Goal: Transaction & Acquisition: Purchase product/service

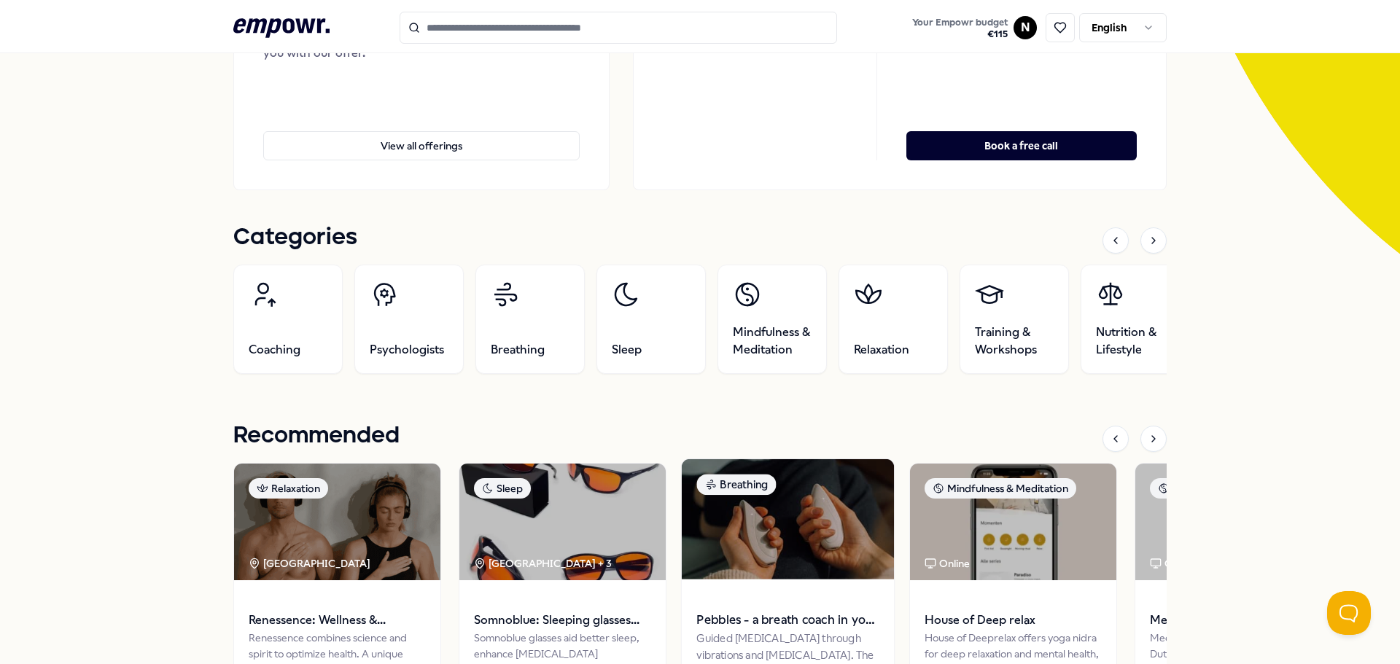
scroll to position [365, 0]
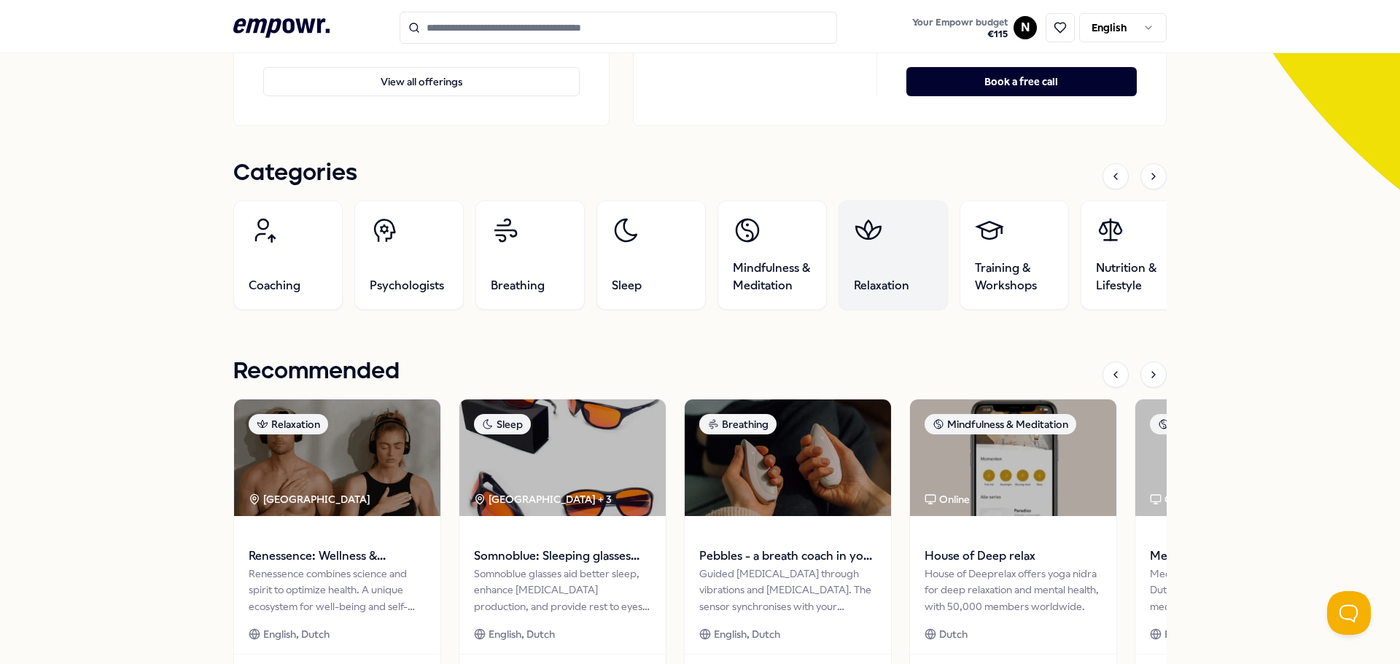
click at [876, 270] on link "Relaxation" at bounding box center [892, 255] width 109 height 109
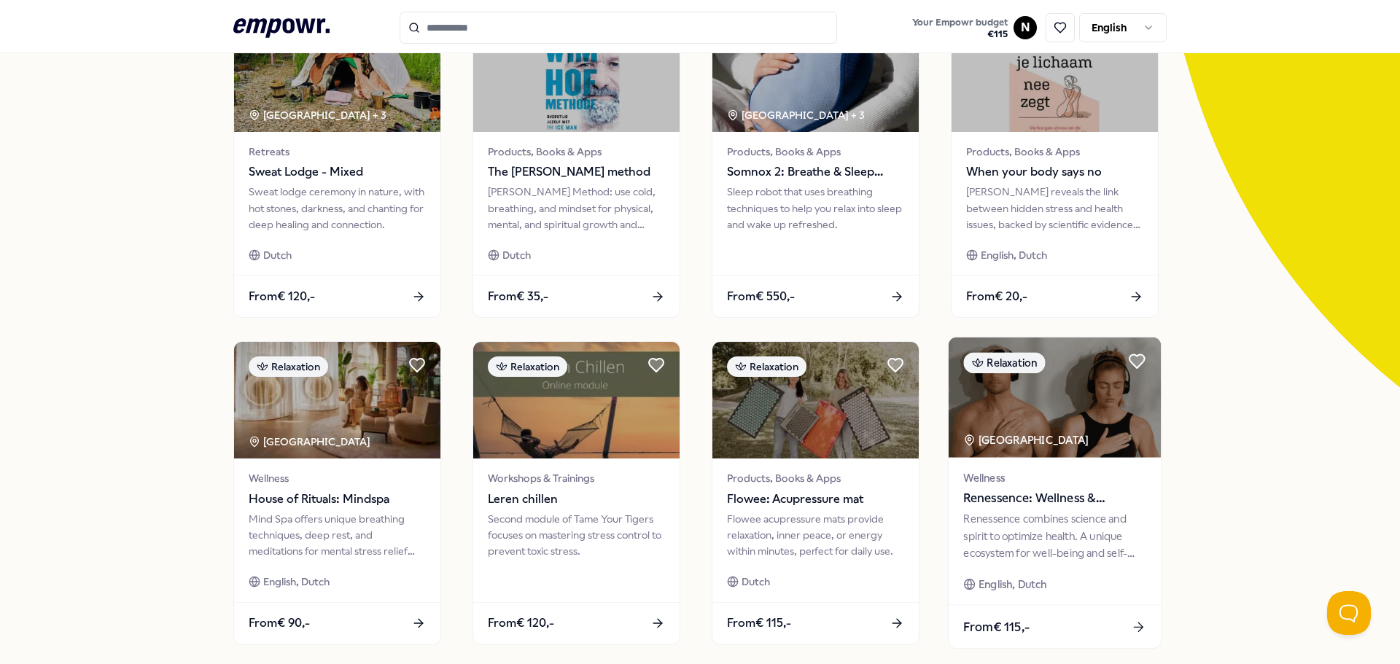
click at [1046, 491] on span "Renessence: Wellness & Mindfulness" at bounding box center [1054, 498] width 182 height 19
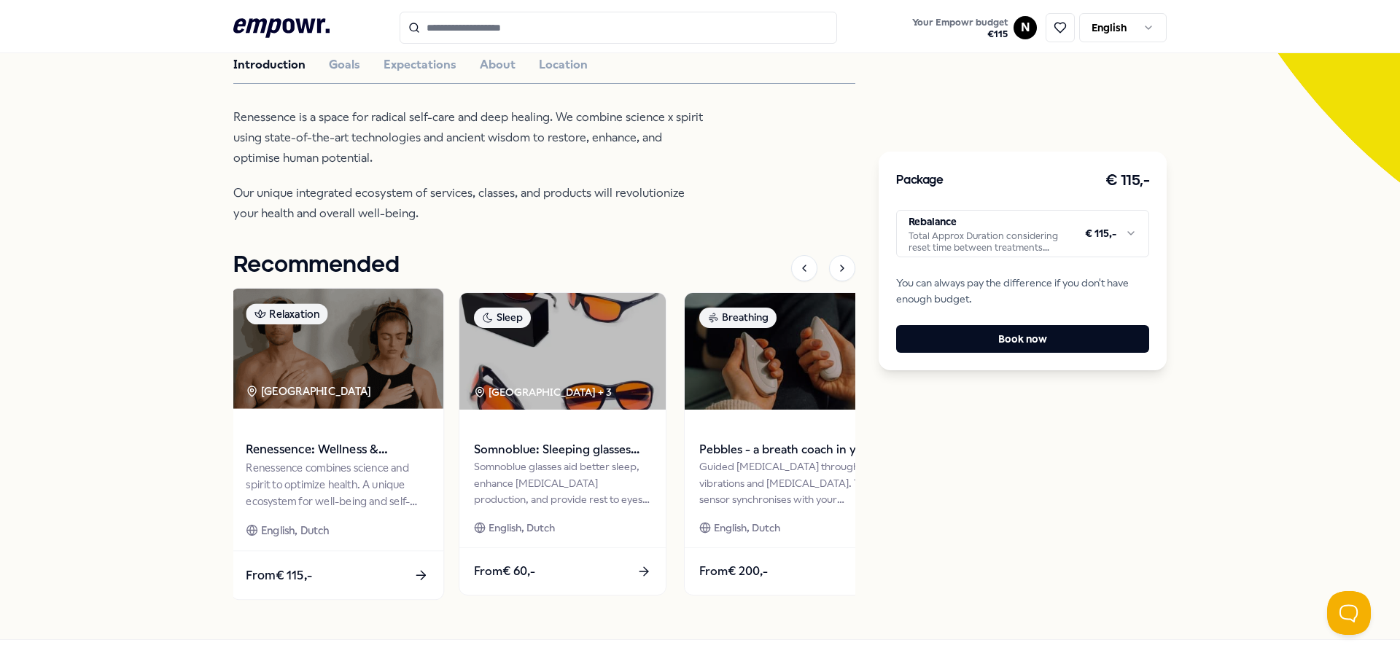
scroll to position [346, 0]
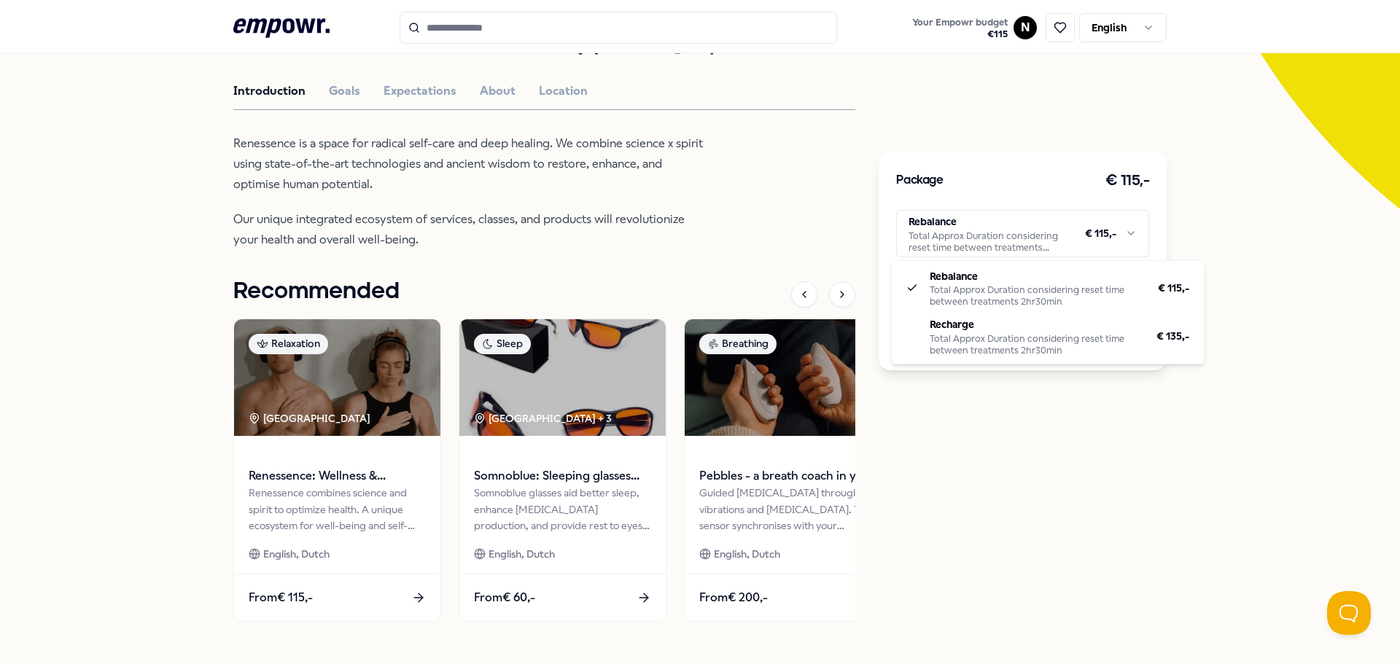
click at [957, 227] on html ".empowr-logo_svg__cls-1{fill:#03032f} Your Empowr budget € 115 N English All ca…" at bounding box center [700, 332] width 1400 height 664
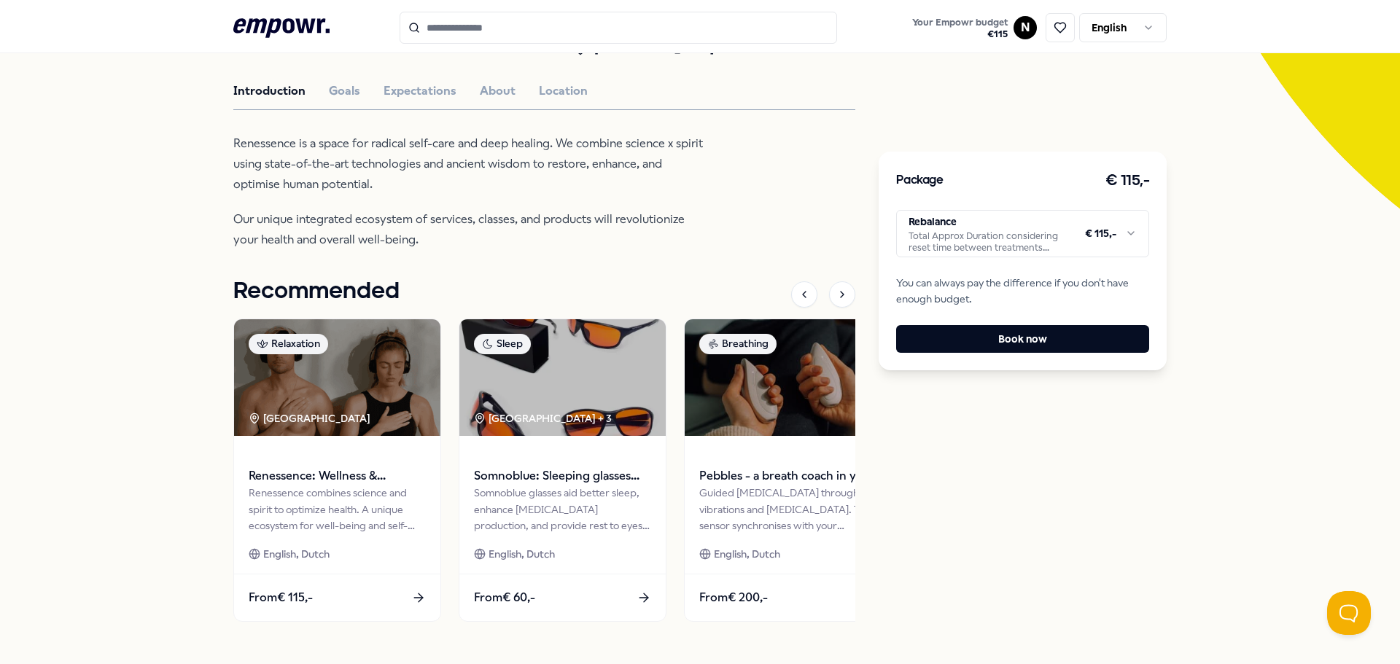
drag, startPoint x: 143, startPoint y: 507, endPoint x: 151, endPoint y: 504, distance: 8.8
click at [141, 507] on html ".empowr-logo_svg__cls-1{fill:#03032f} Your Empowr budget € 115 N English All ca…" at bounding box center [700, 332] width 1400 height 664
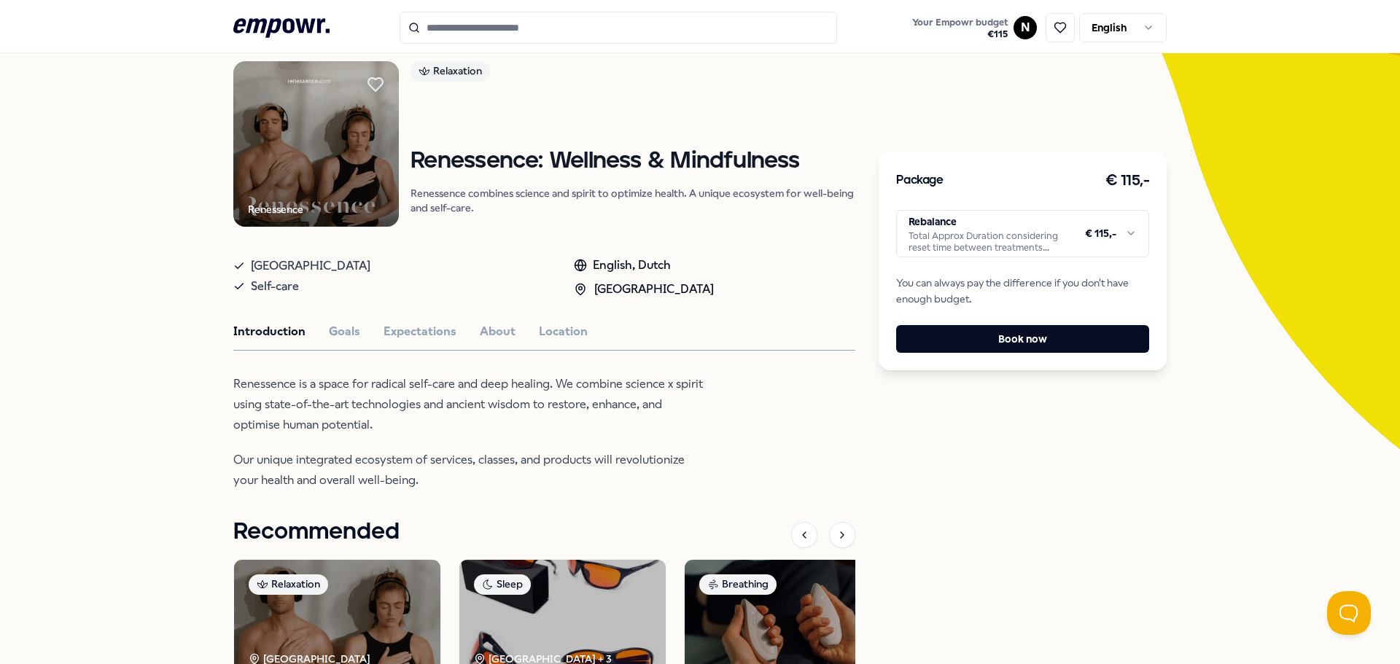
scroll to position [0, 0]
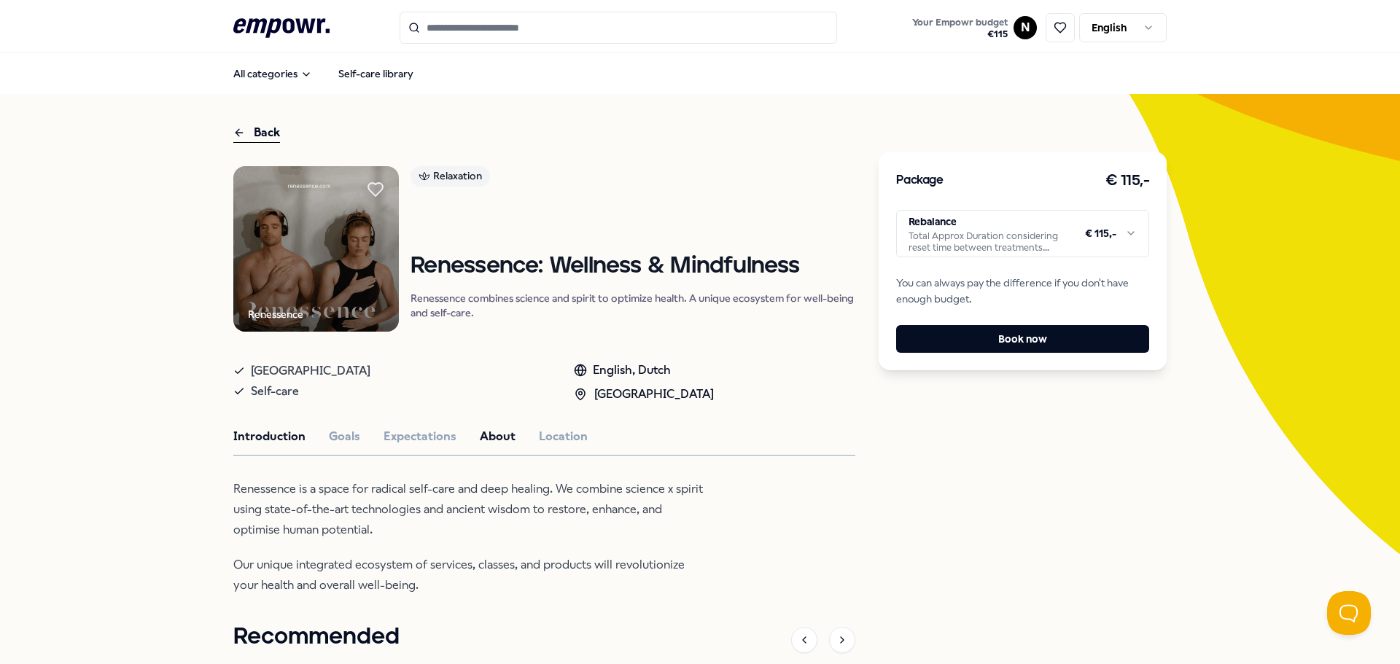
click at [489, 437] on button "About" at bounding box center [498, 436] width 36 height 19
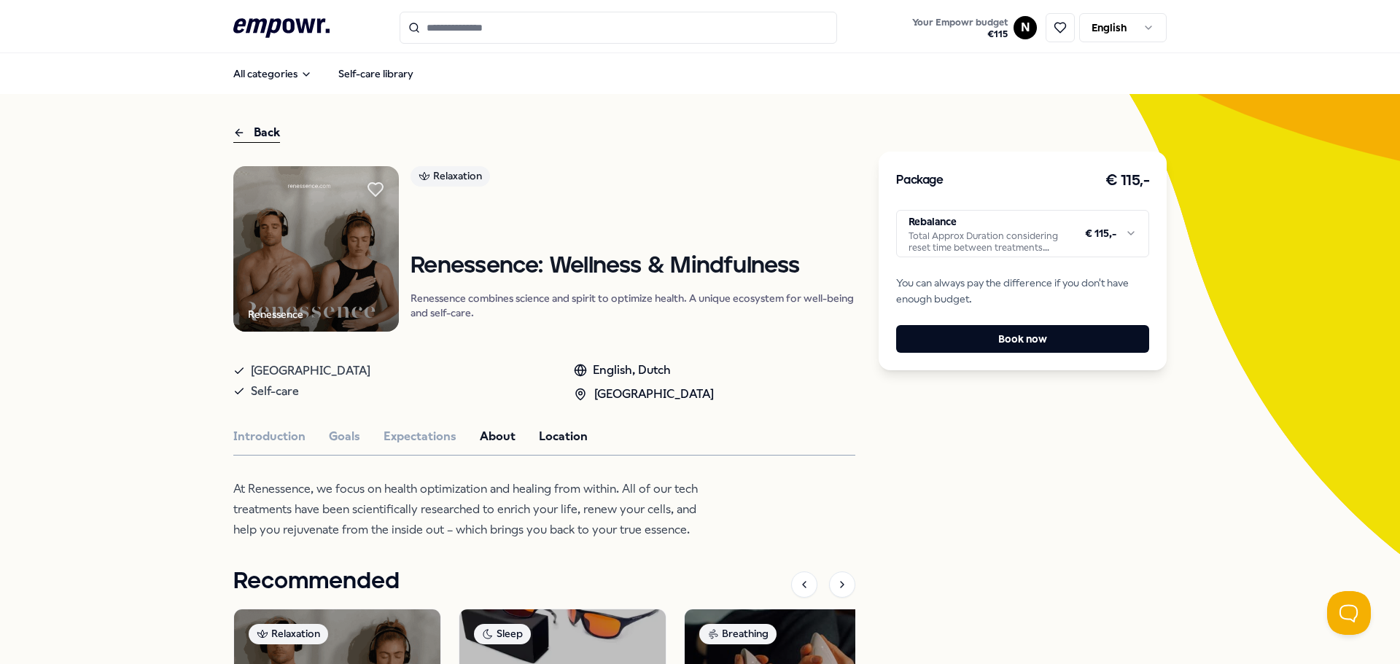
click at [539, 436] on button "Location" at bounding box center [563, 436] width 49 height 19
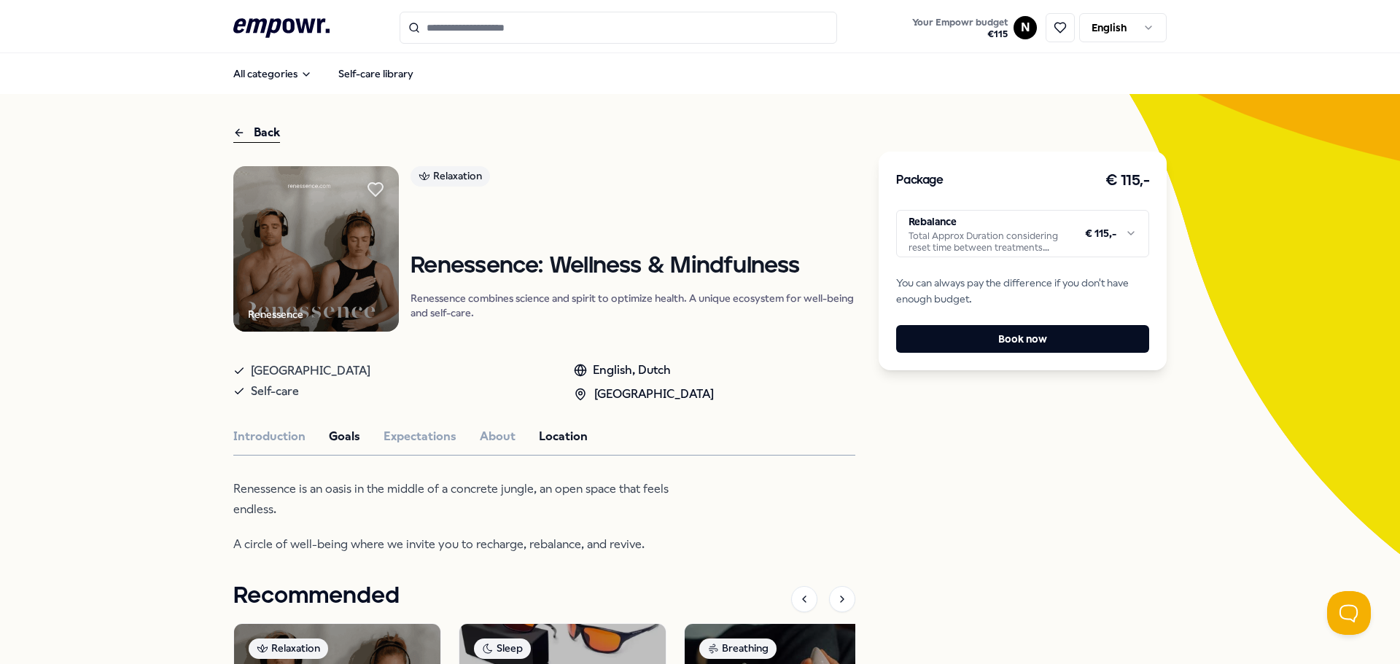
click at [335, 440] on button "Goals" at bounding box center [344, 436] width 31 height 19
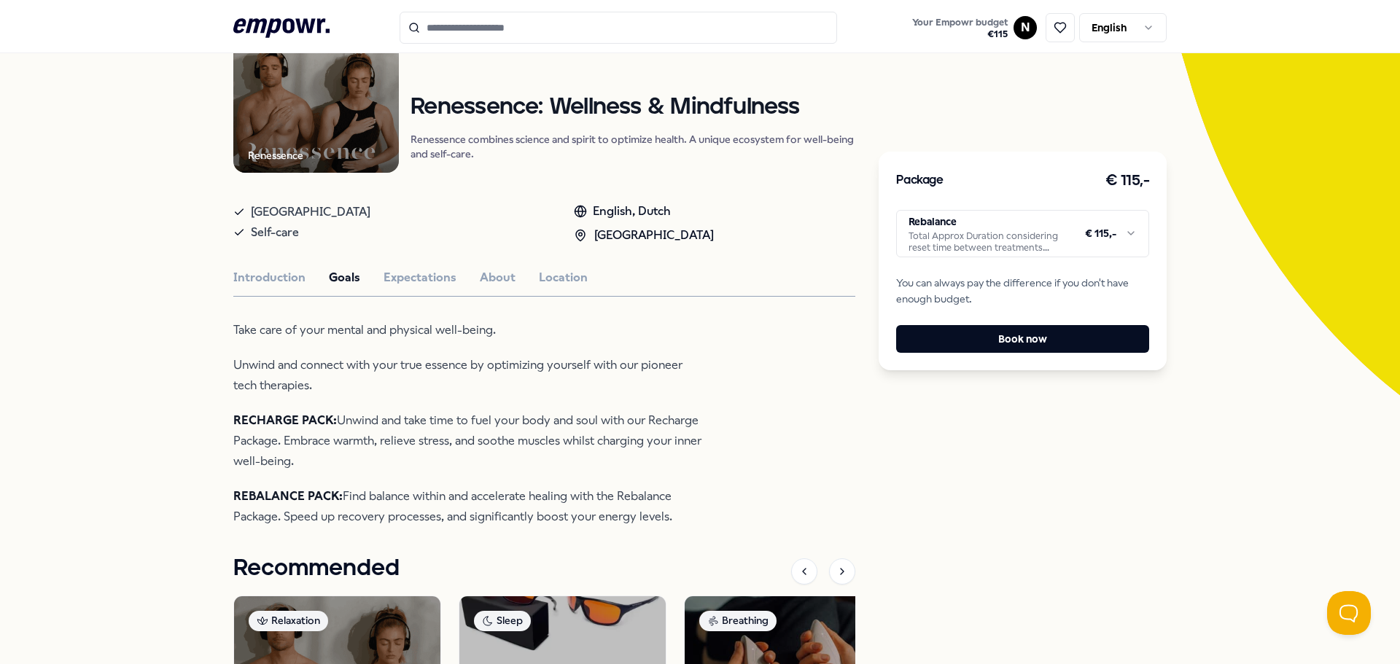
scroll to position [219, 0]
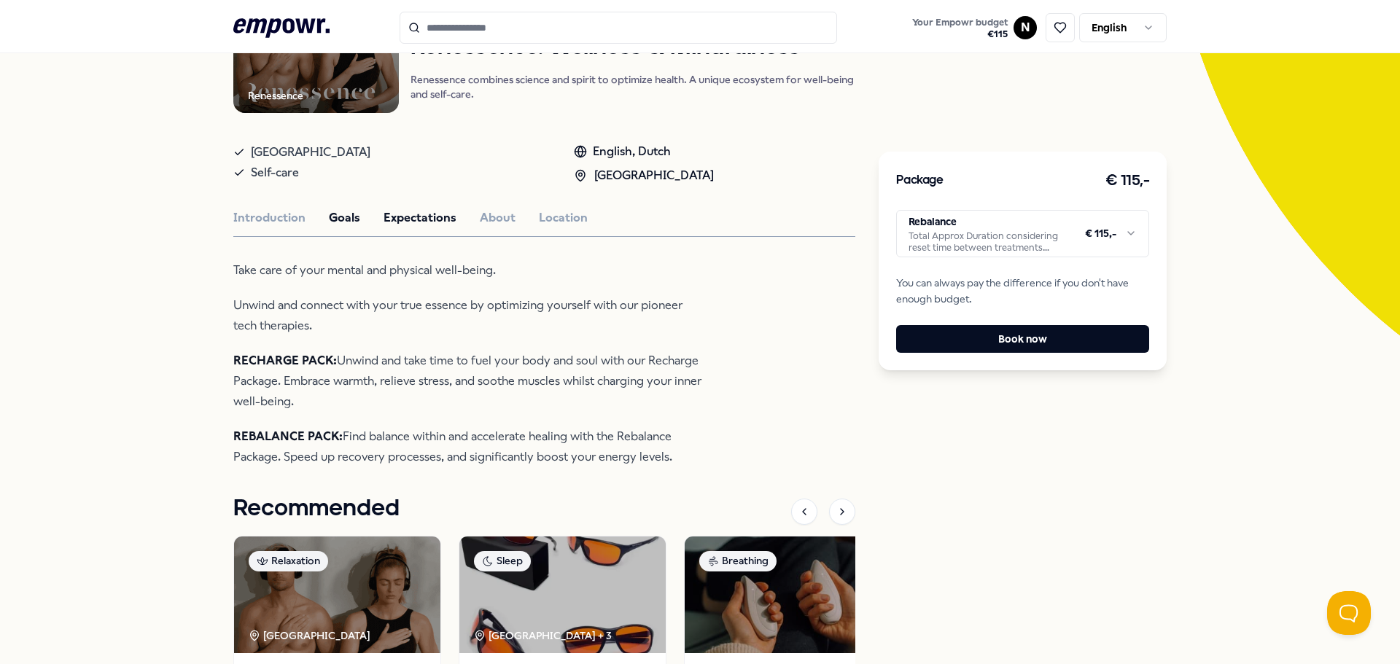
click at [388, 218] on button "Expectations" at bounding box center [420, 218] width 73 height 19
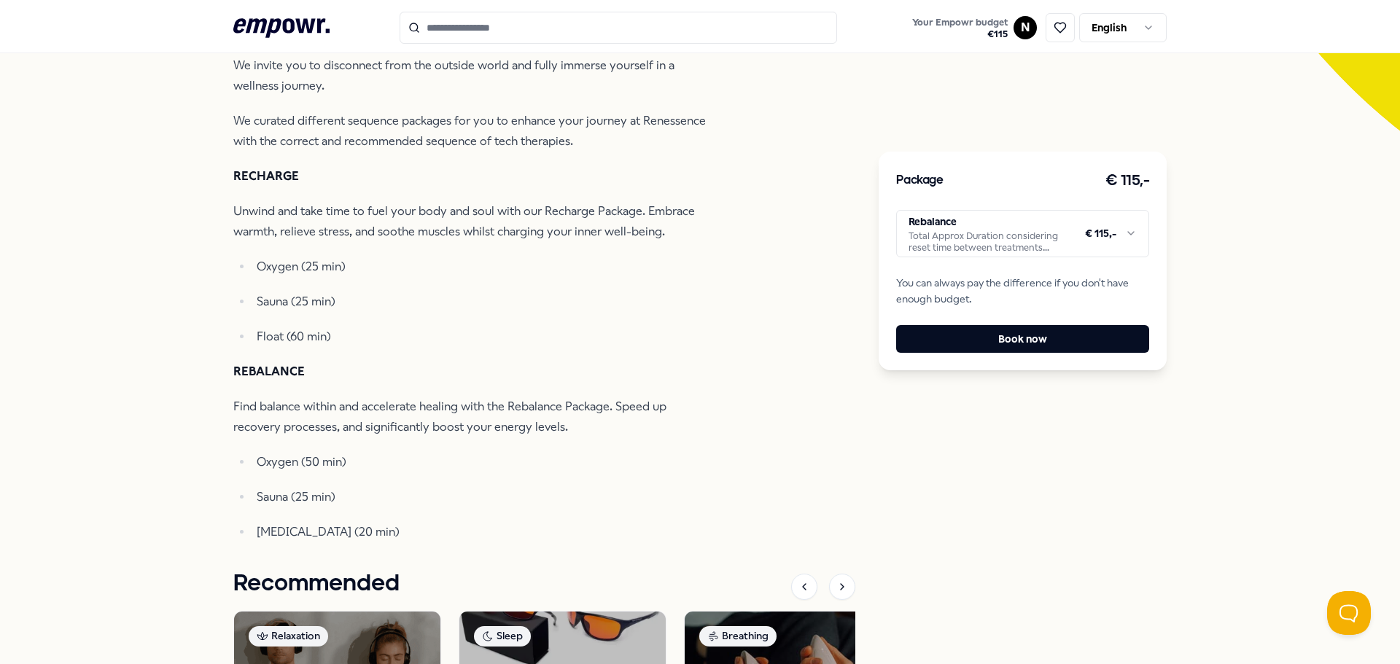
scroll to position [437, 0]
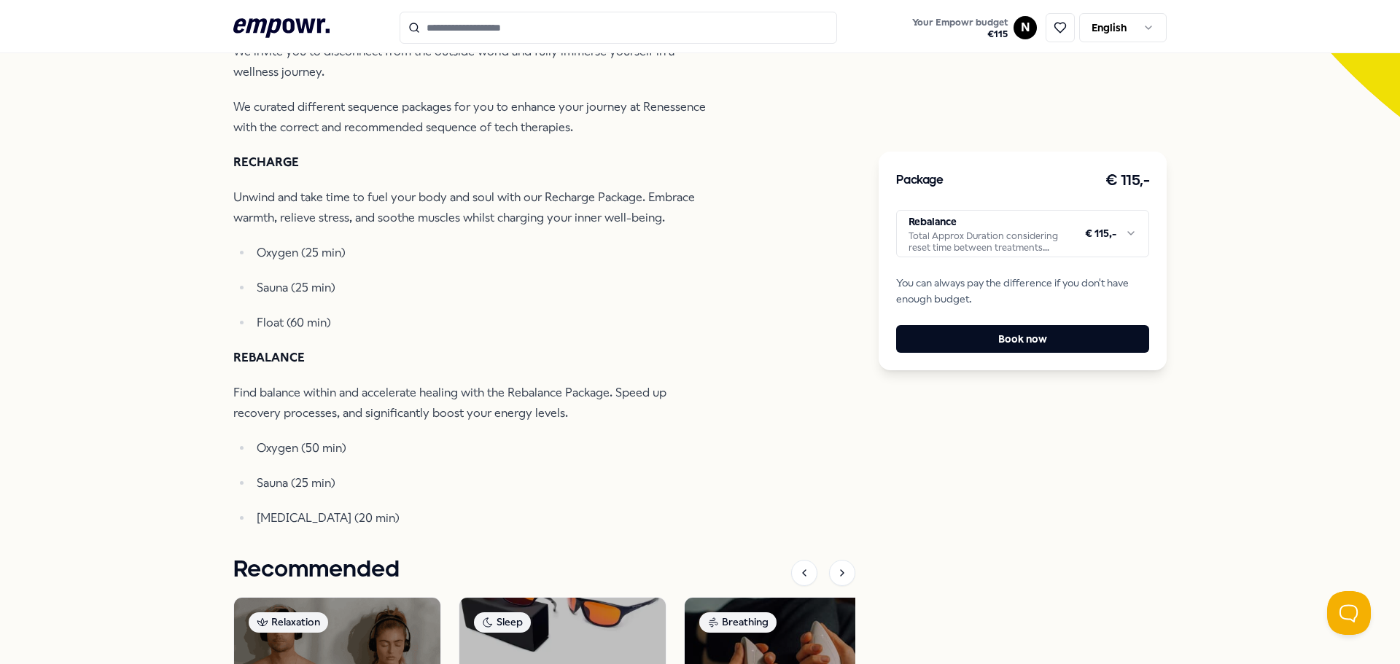
click at [260, 164] on strong "RECHARGE" at bounding box center [266, 162] width 66 height 14
copy strong "RECHARGE"
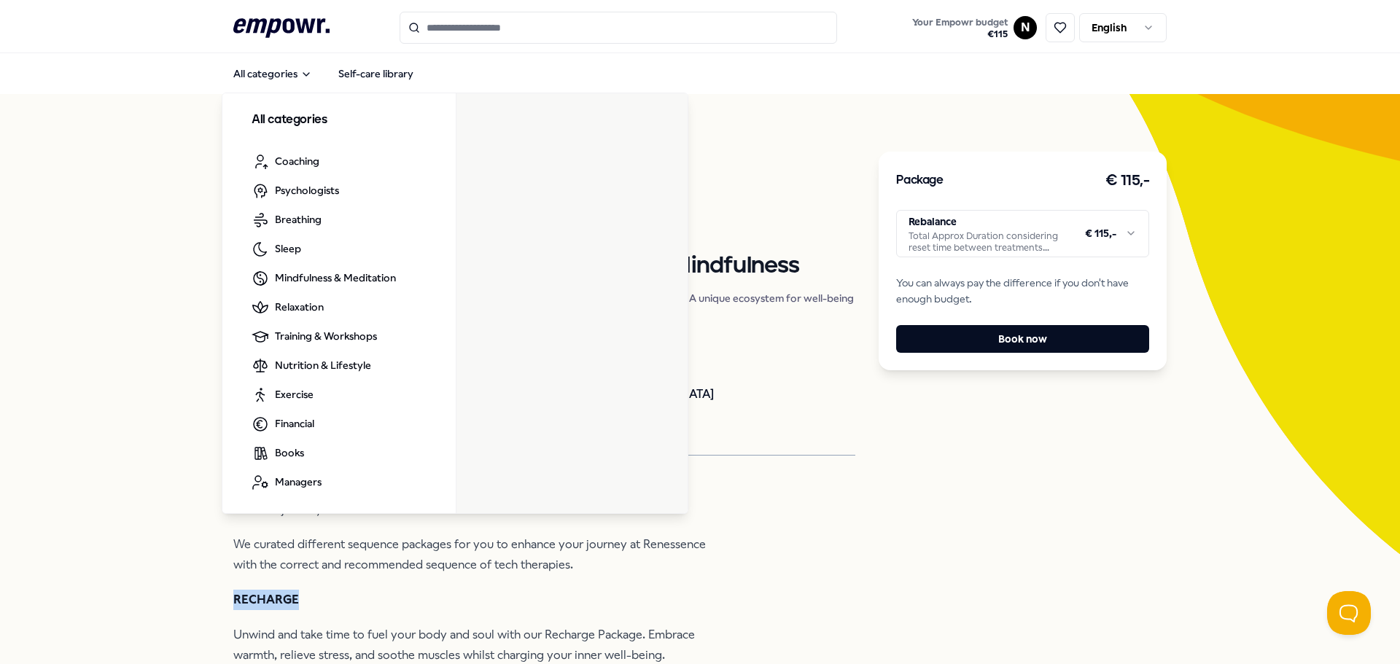
click at [253, 23] on icon at bounding box center [281, 27] width 96 height 19
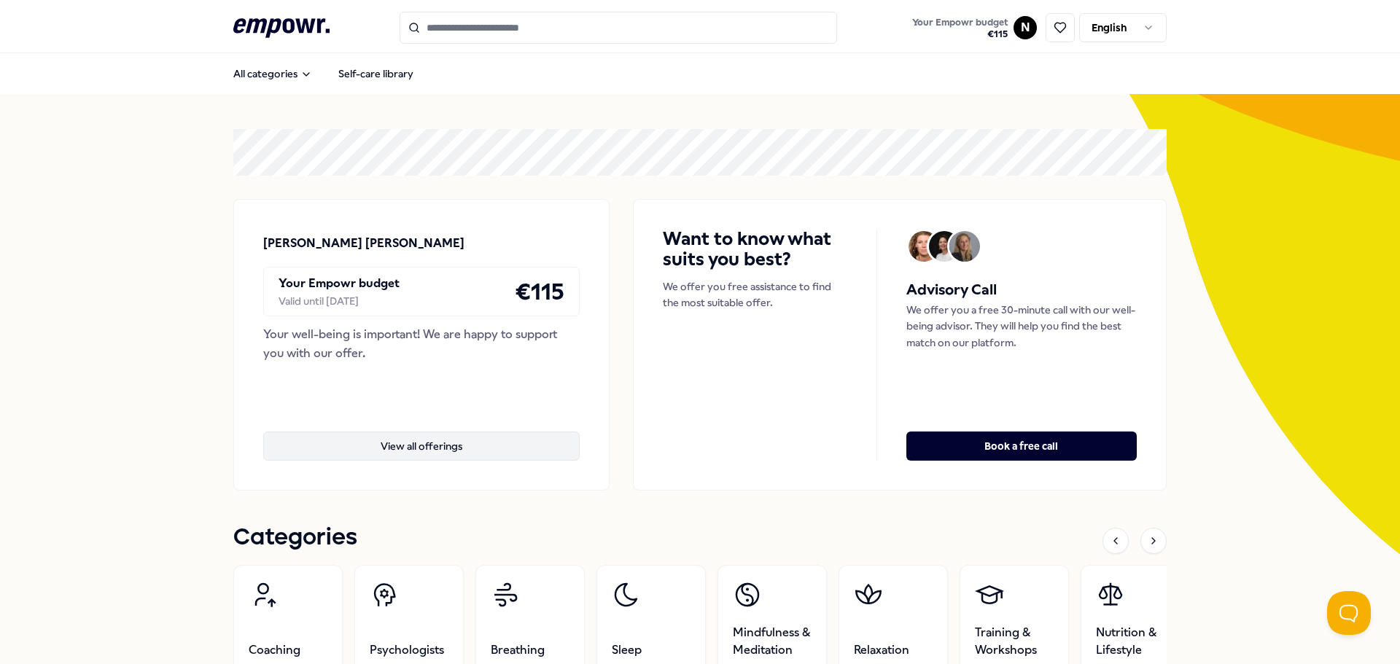
click at [412, 444] on button "View all offerings" at bounding box center [421, 446] width 316 height 29
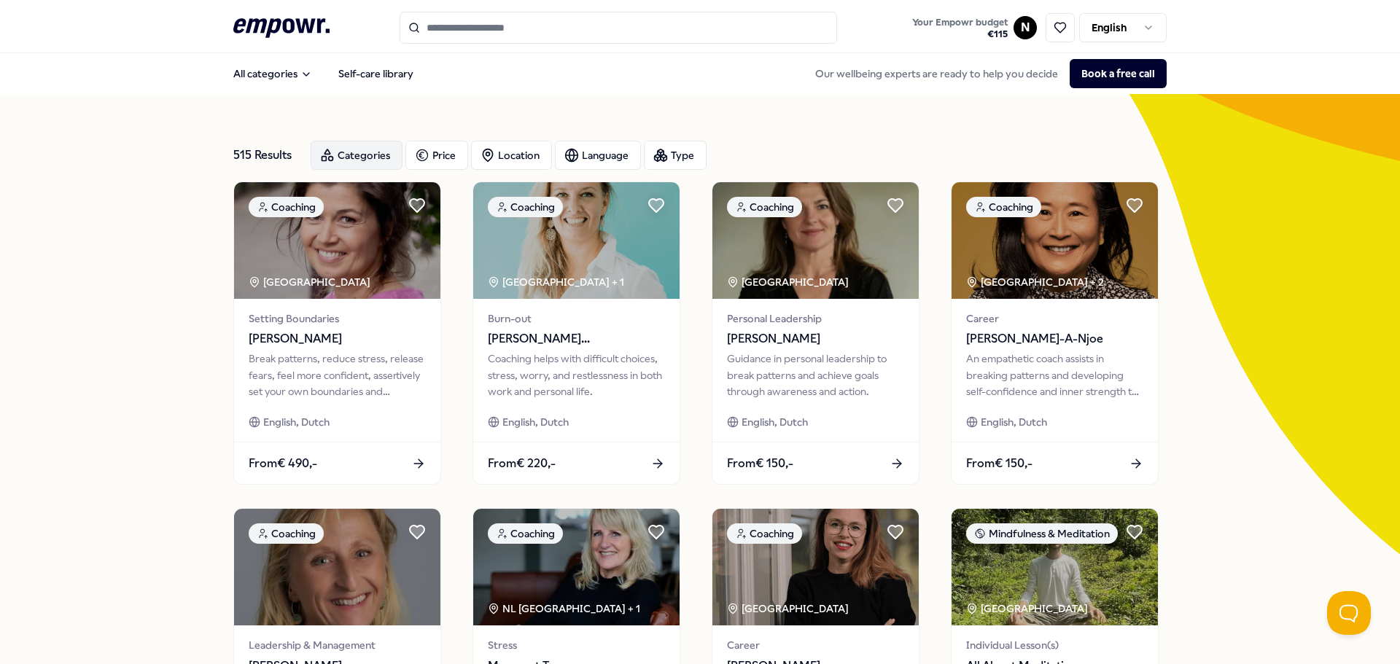
click at [348, 153] on div "Categories" at bounding box center [357, 155] width 92 height 29
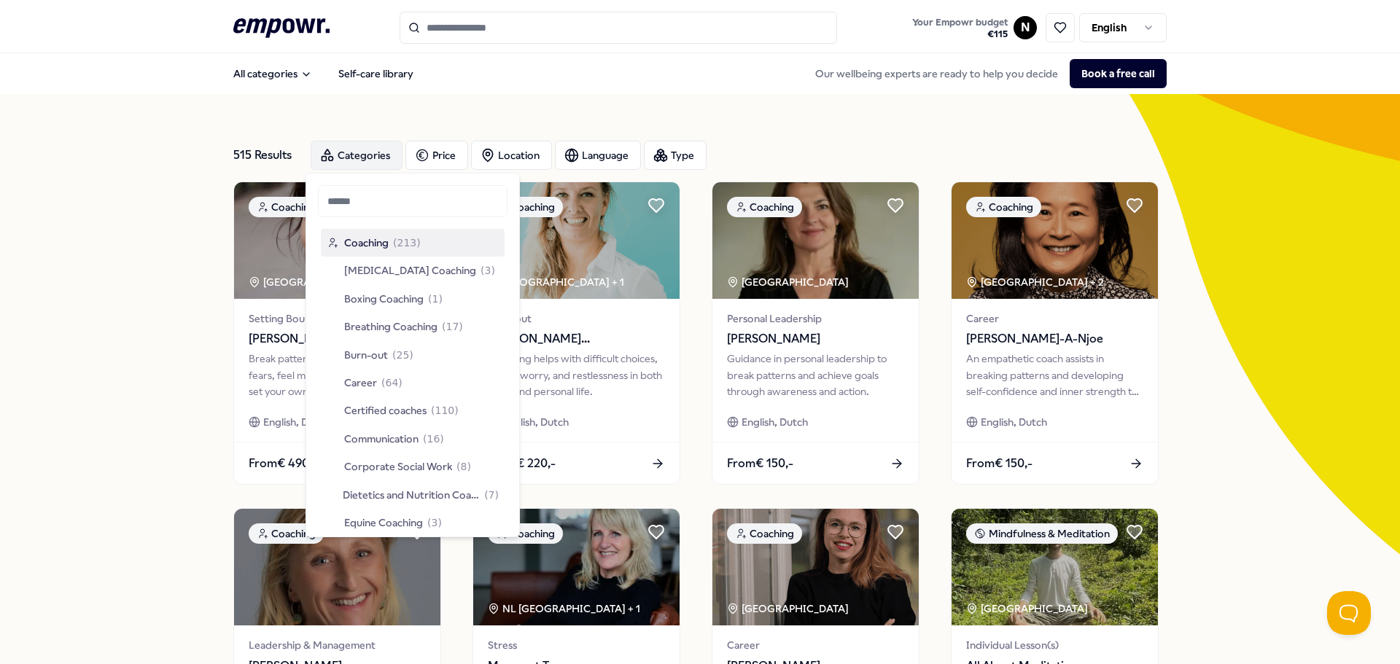
click at [357, 144] on div "Categories" at bounding box center [357, 155] width 92 height 29
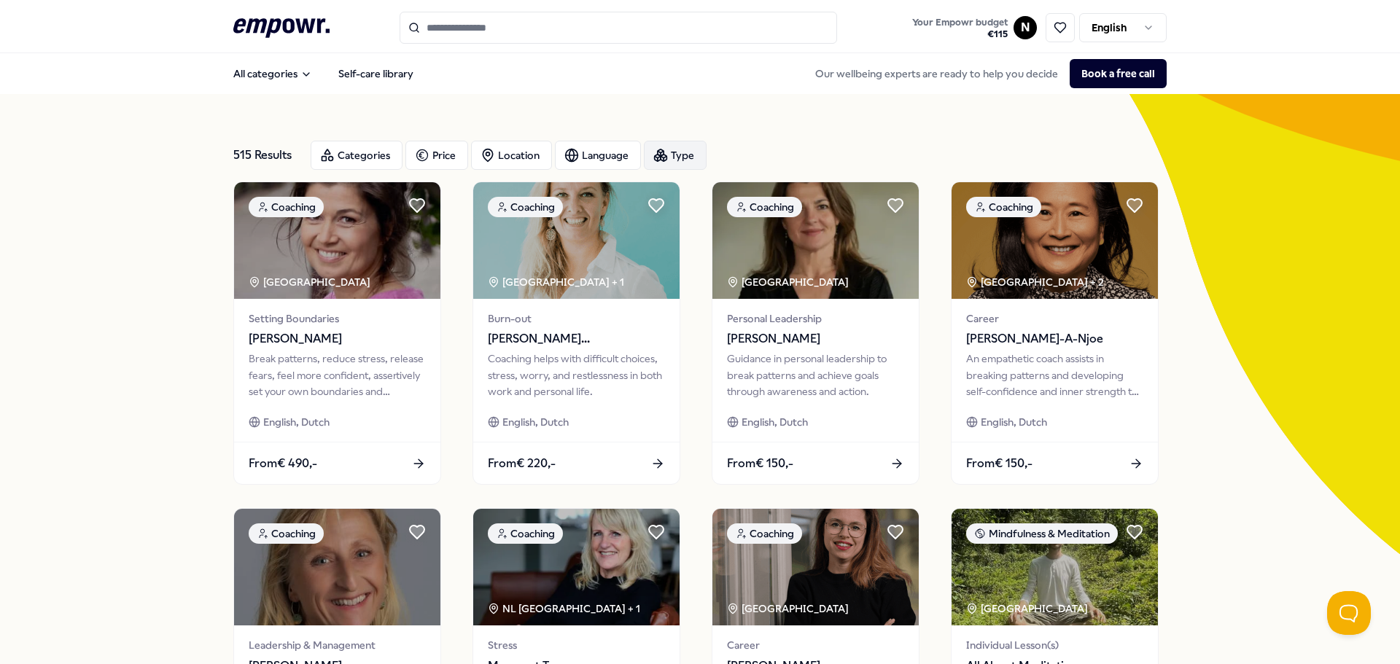
click at [661, 149] on icon "button" at bounding box center [660, 155] width 15 height 15
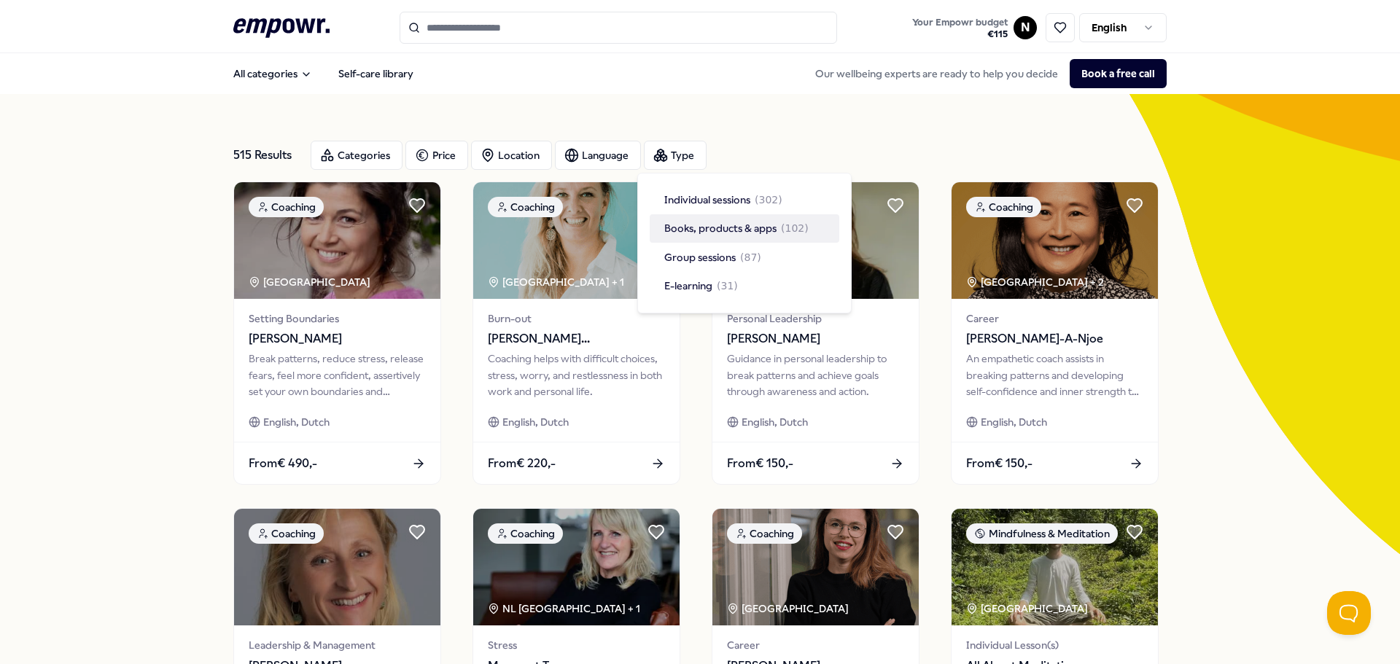
click at [719, 228] on span "Books, products & apps" at bounding box center [720, 228] width 112 height 16
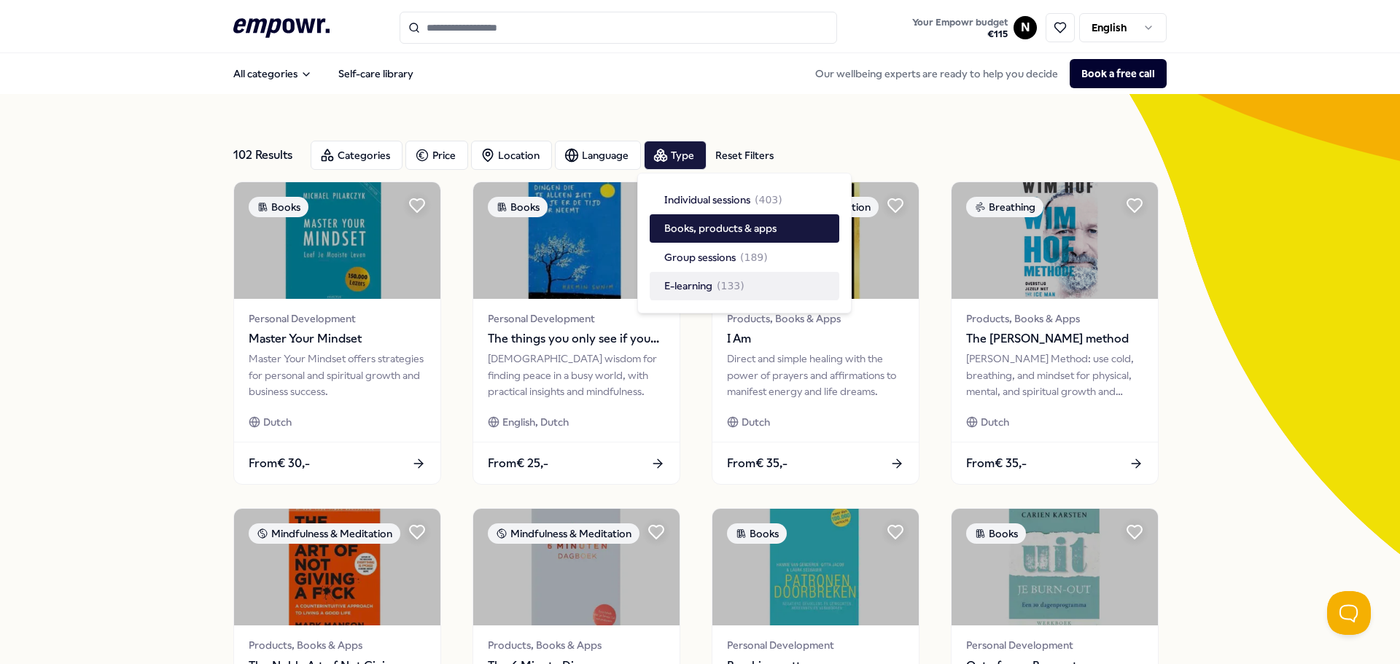
click at [1231, 365] on div "102 Results Reset Filters Categories Price Location Language Type Reset Filters…" at bounding box center [700, 663] width 1400 height 1138
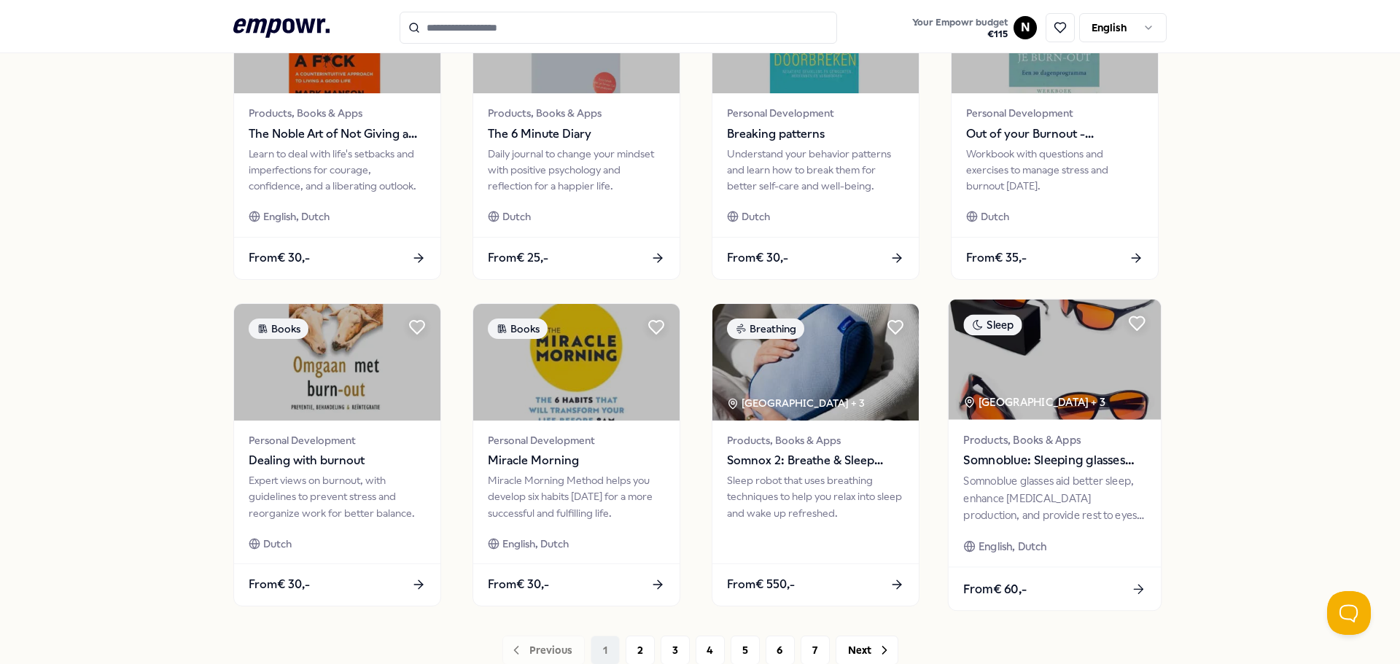
scroll to position [640, 0]
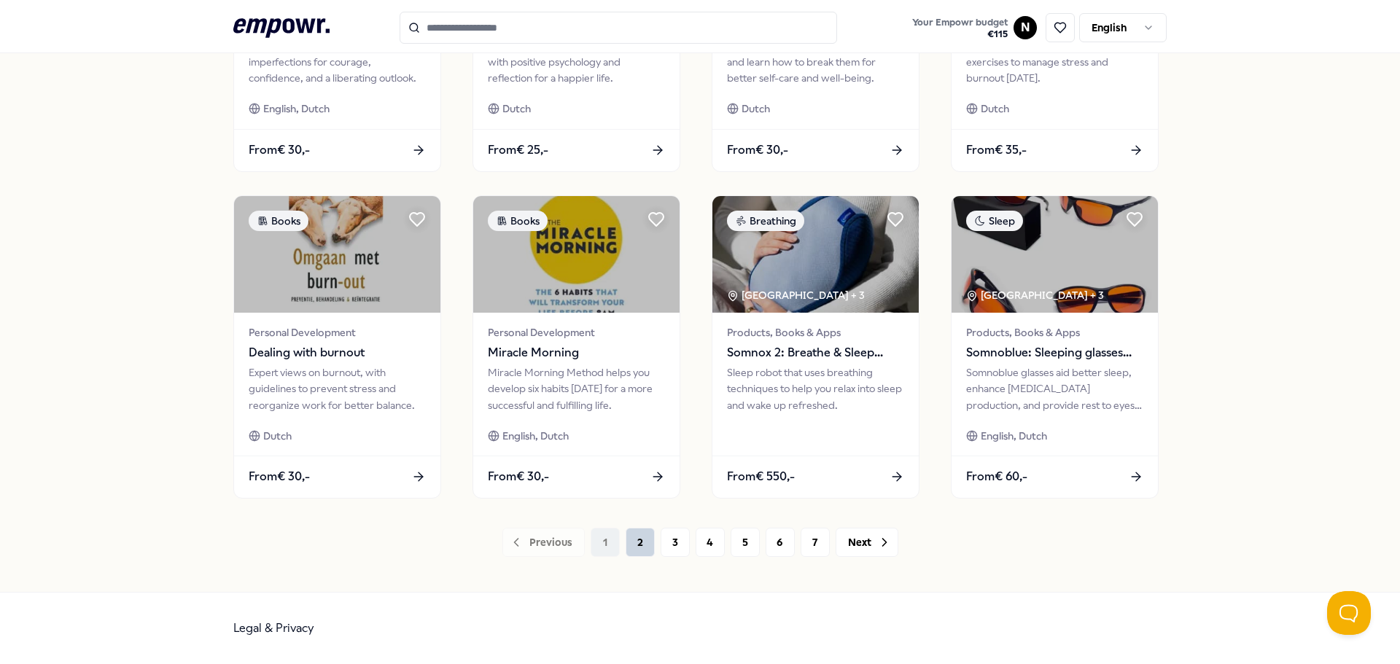
click at [634, 541] on button "2" at bounding box center [640, 542] width 29 height 29
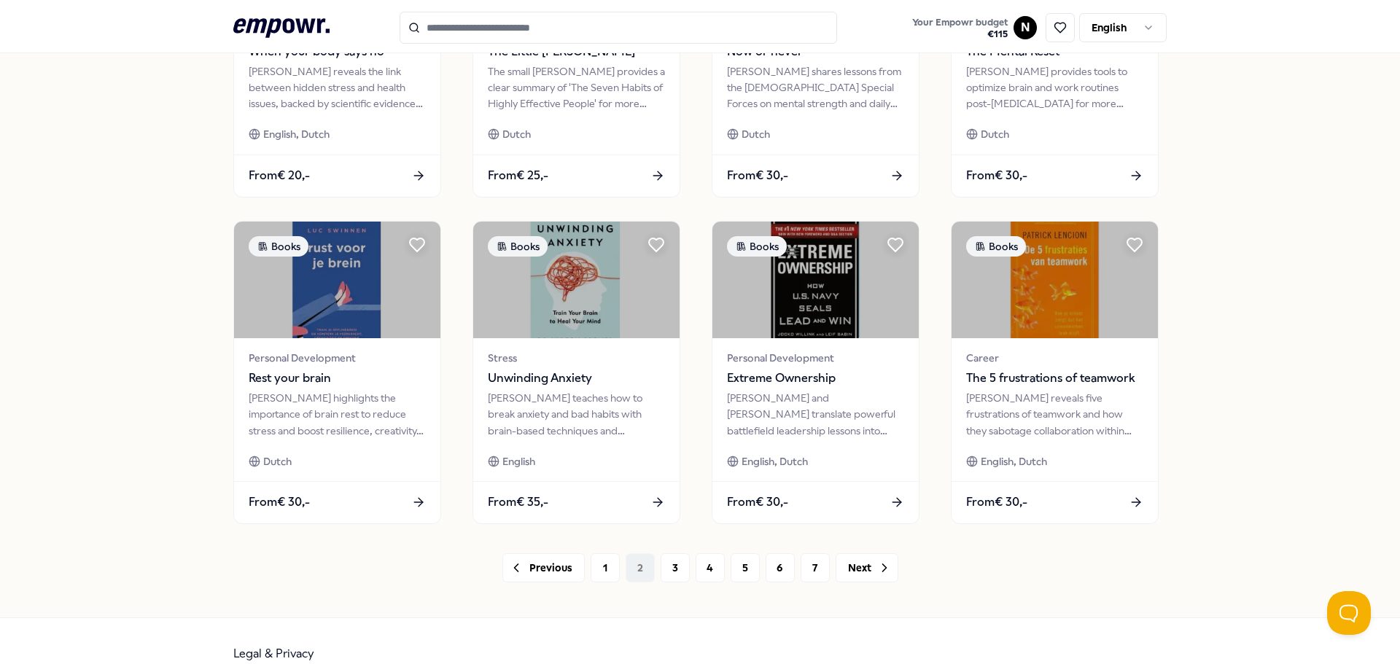
scroll to position [640, 0]
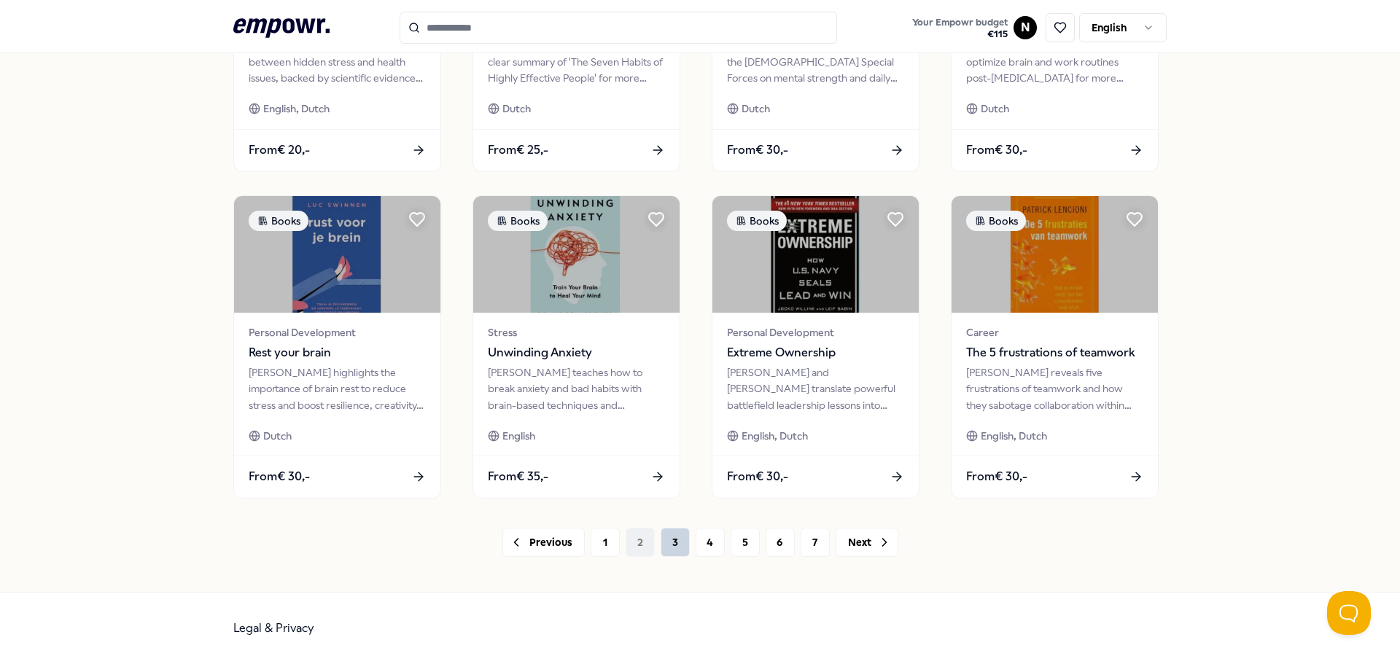
click at [669, 541] on button "3" at bounding box center [675, 542] width 29 height 29
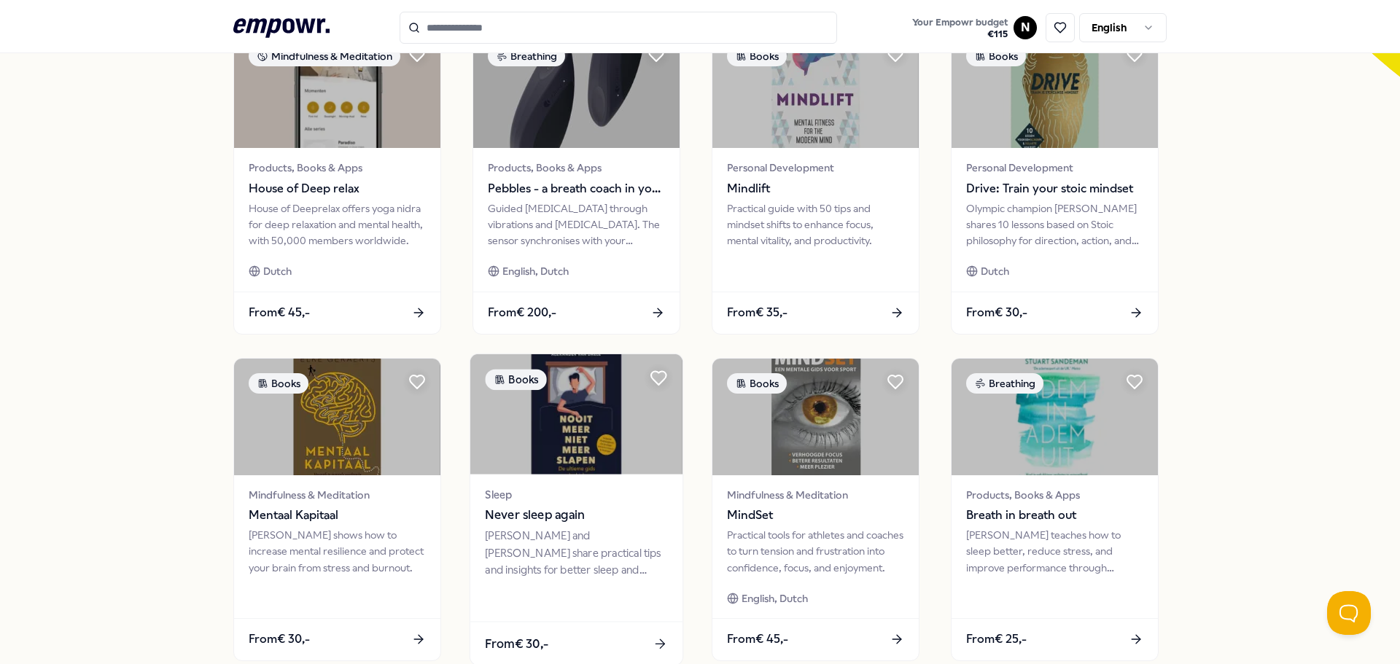
scroll to position [640, 0]
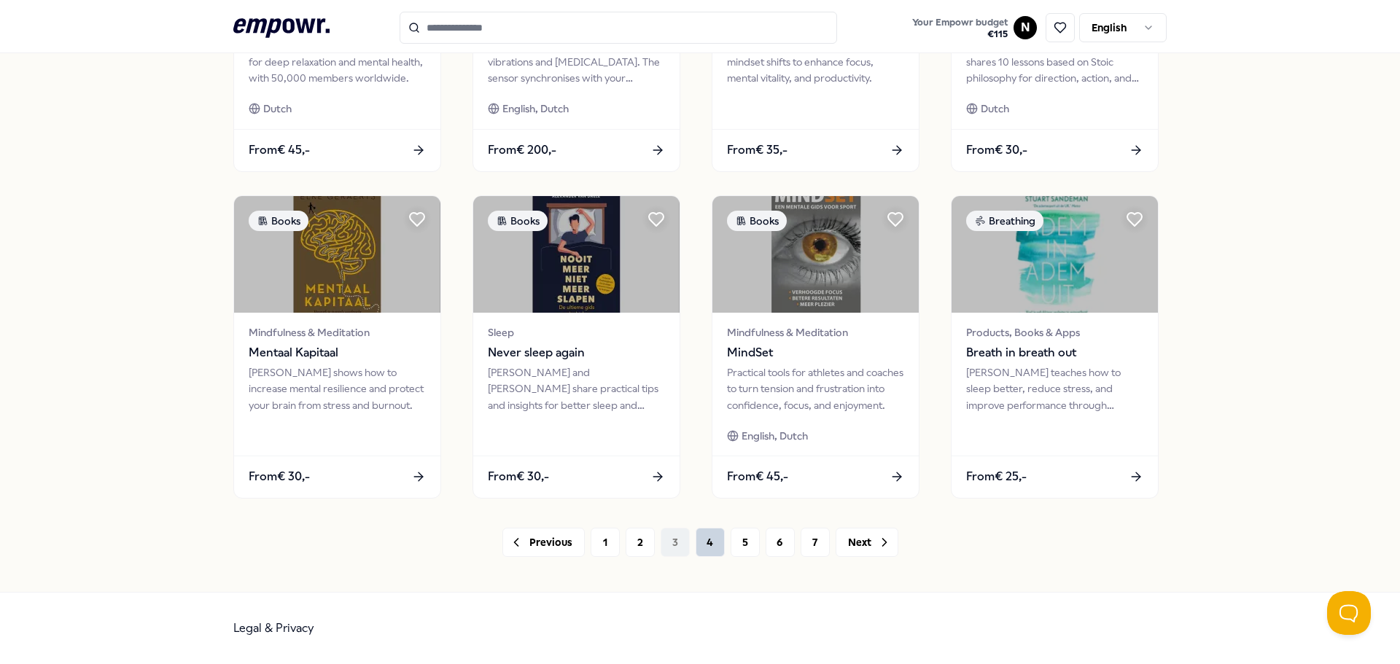
click at [704, 541] on button "4" at bounding box center [710, 542] width 29 height 29
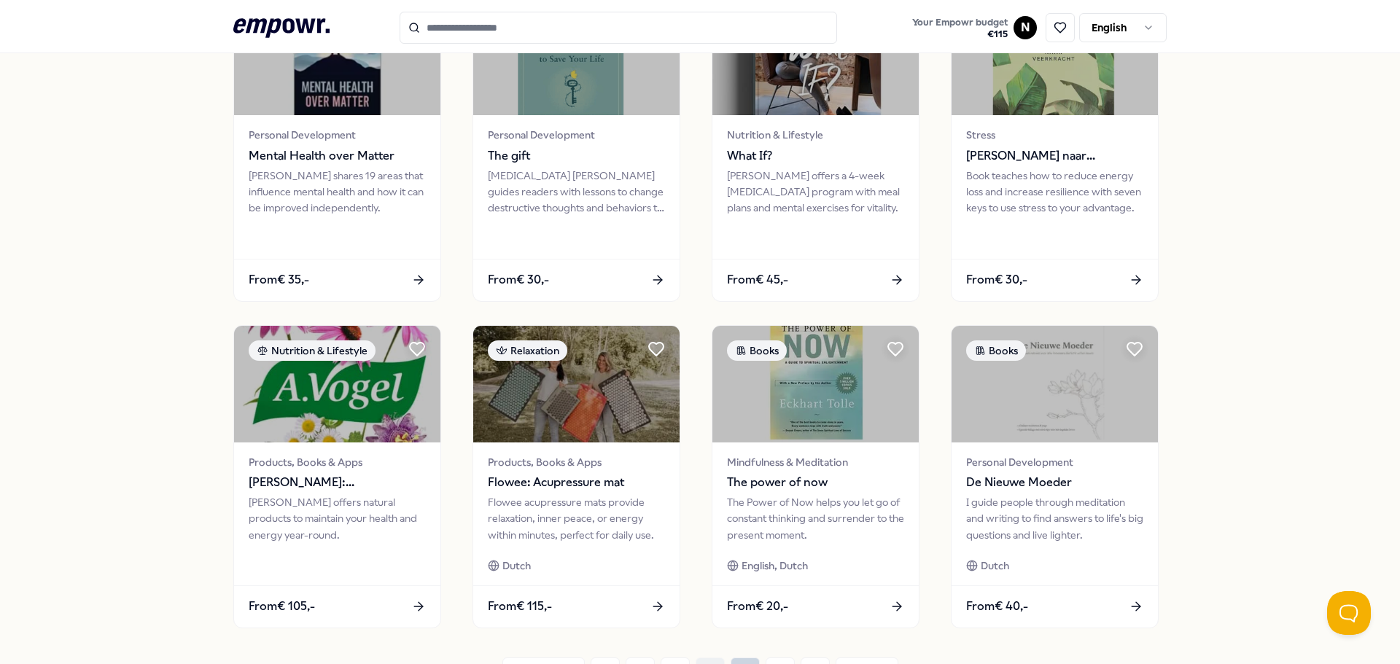
scroll to position [640, 0]
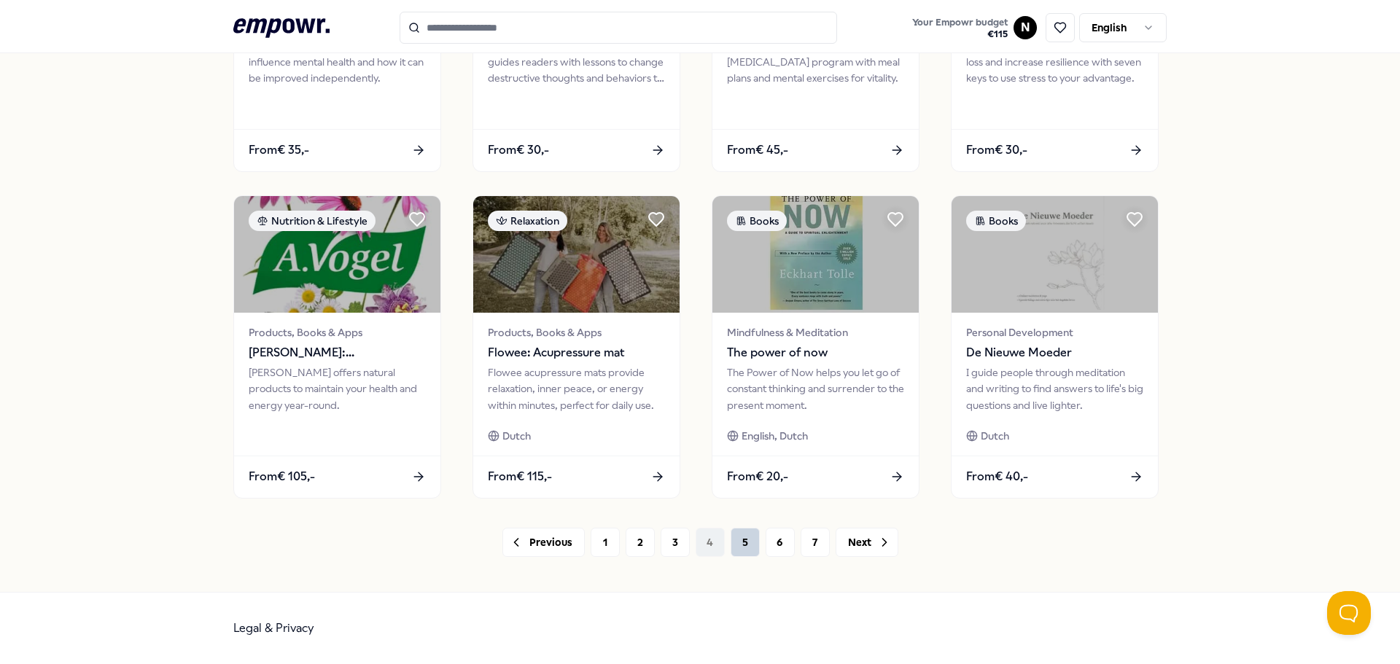
click at [741, 538] on button "5" at bounding box center [745, 542] width 29 height 29
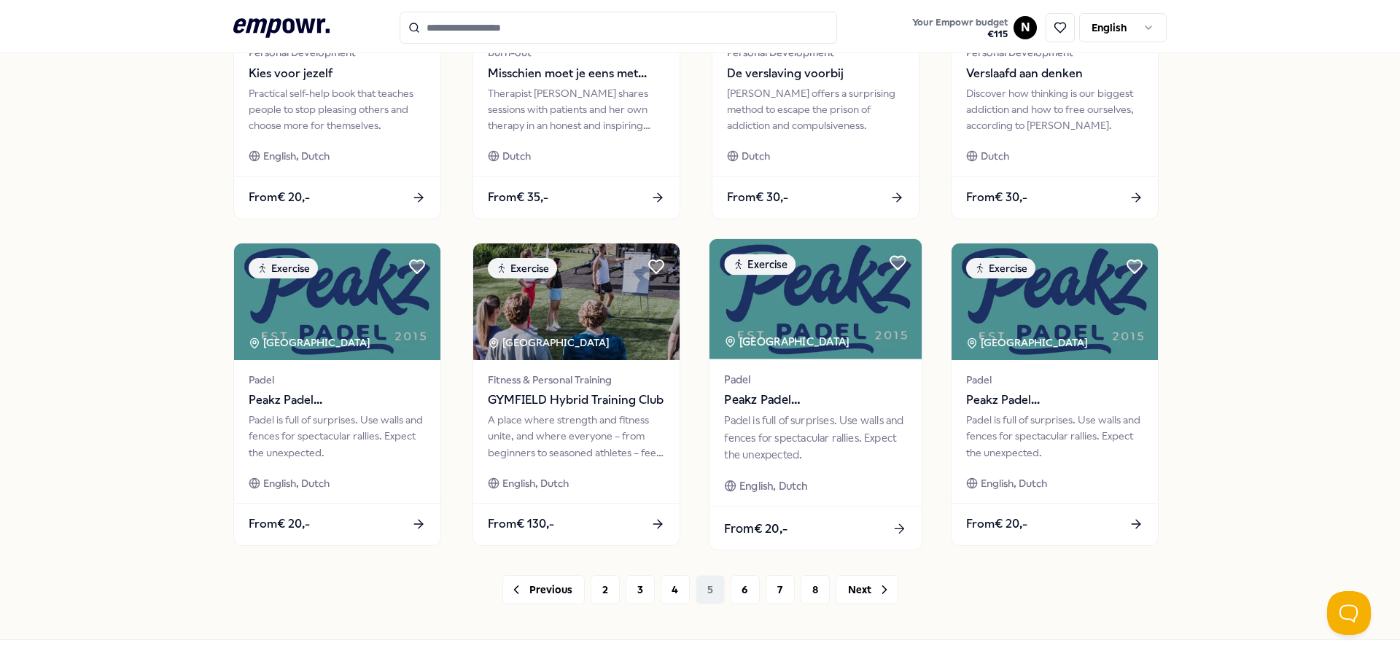
scroll to position [640, 0]
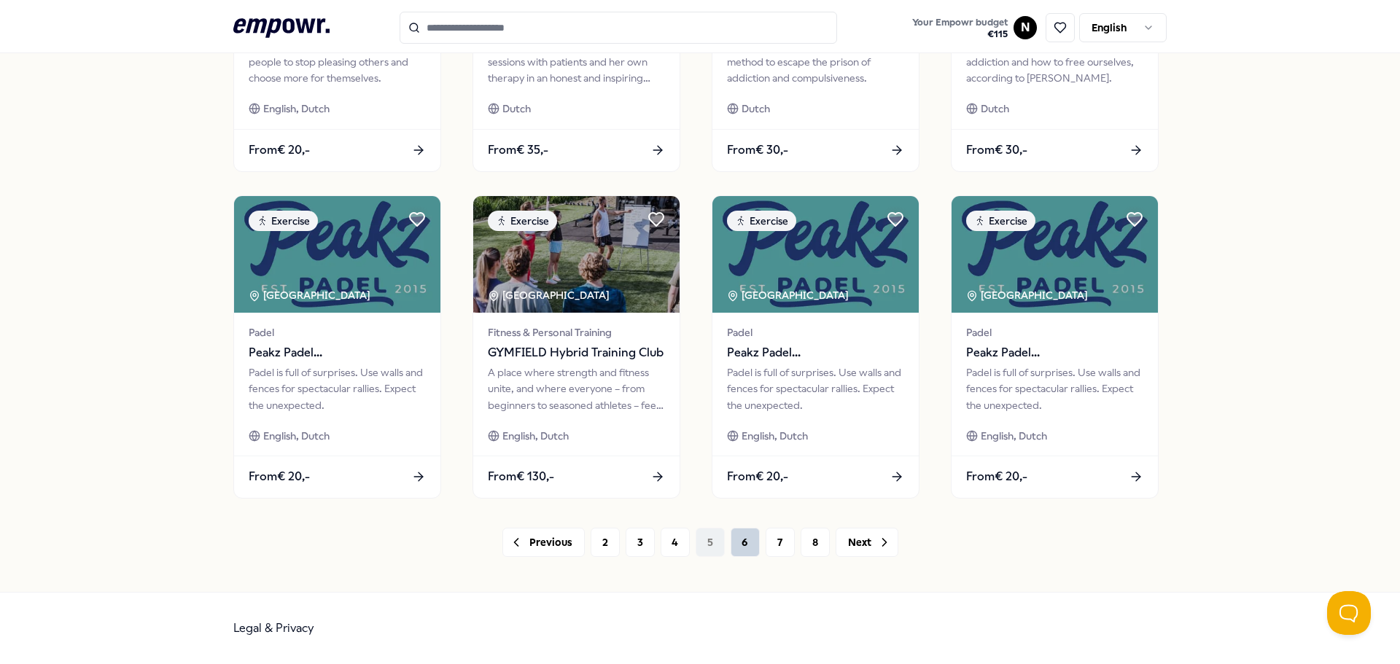
click at [738, 547] on button "6" at bounding box center [745, 542] width 29 height 29
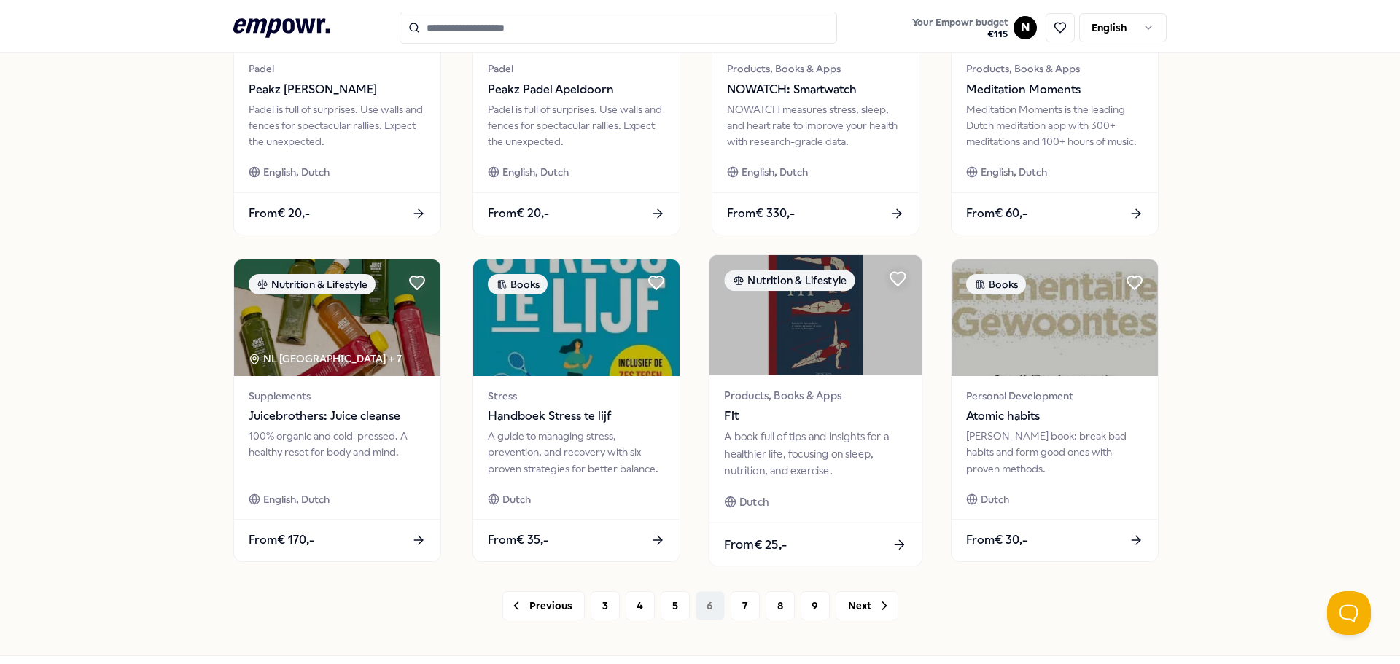
scroll to position [640, 0]
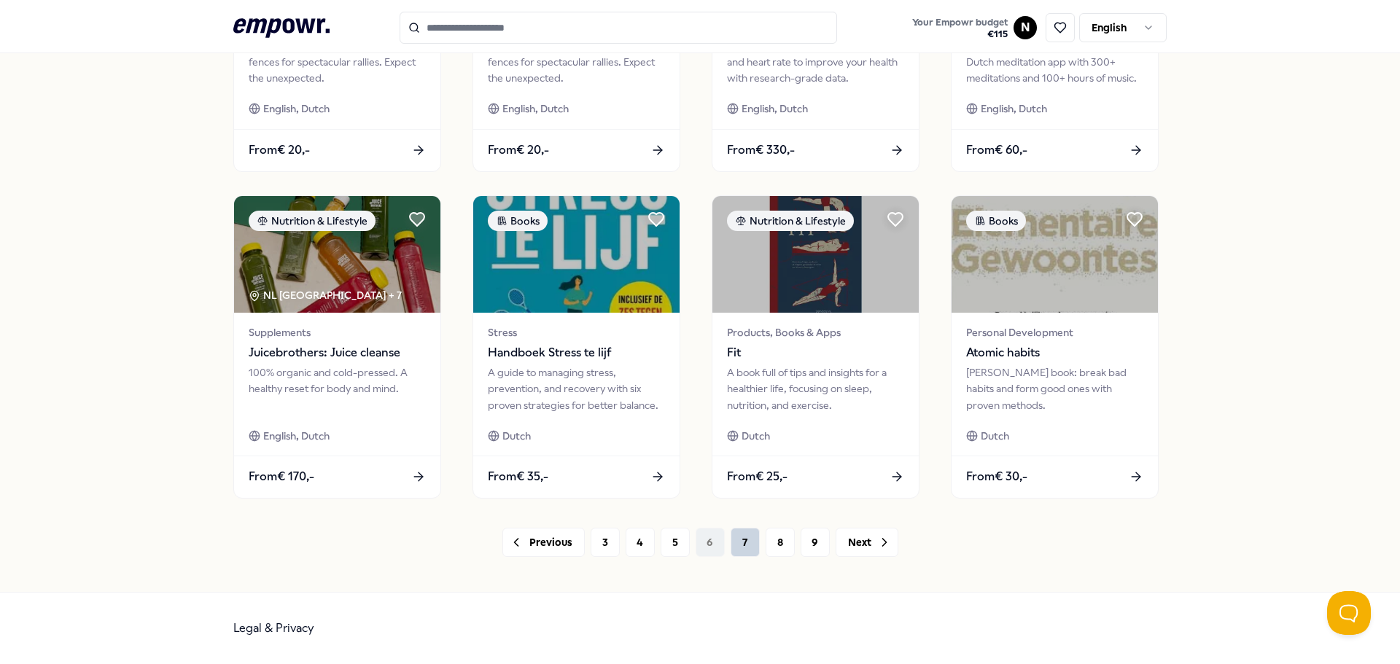
click at [731, 538] on button "7" at bounding box center [745, 542] width 29 height 29
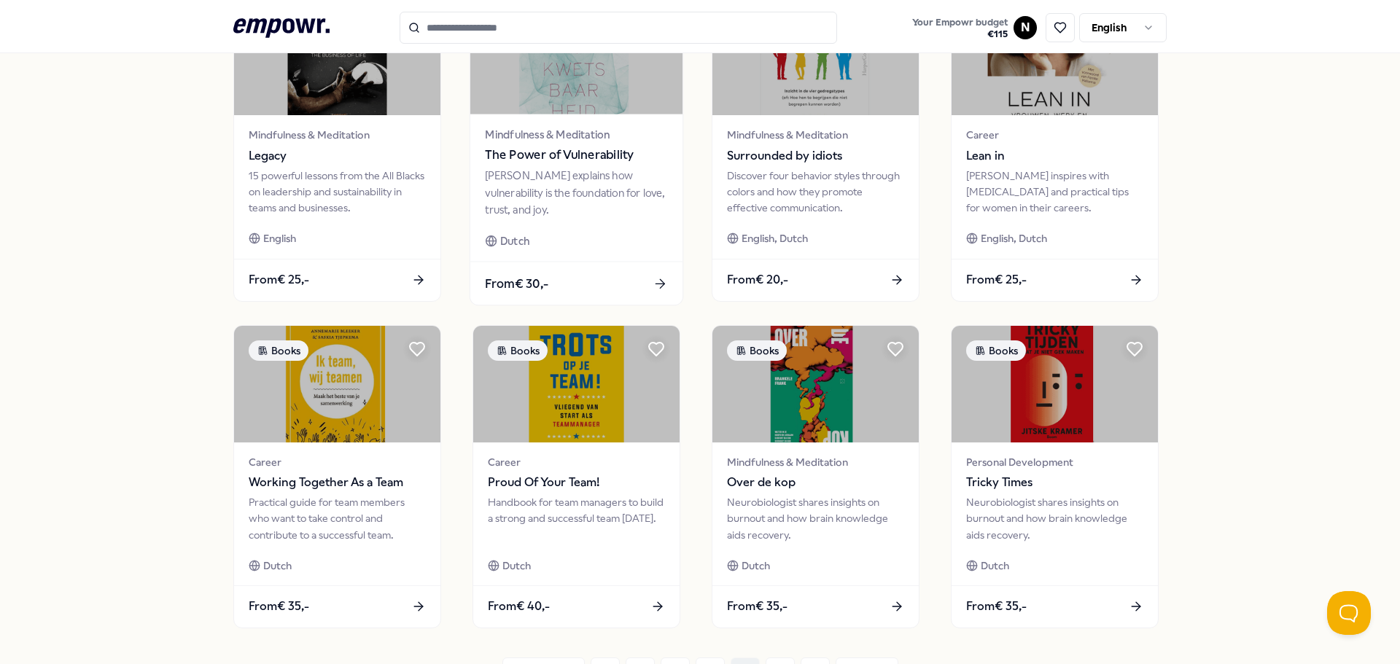
scroll to position [640, 0]
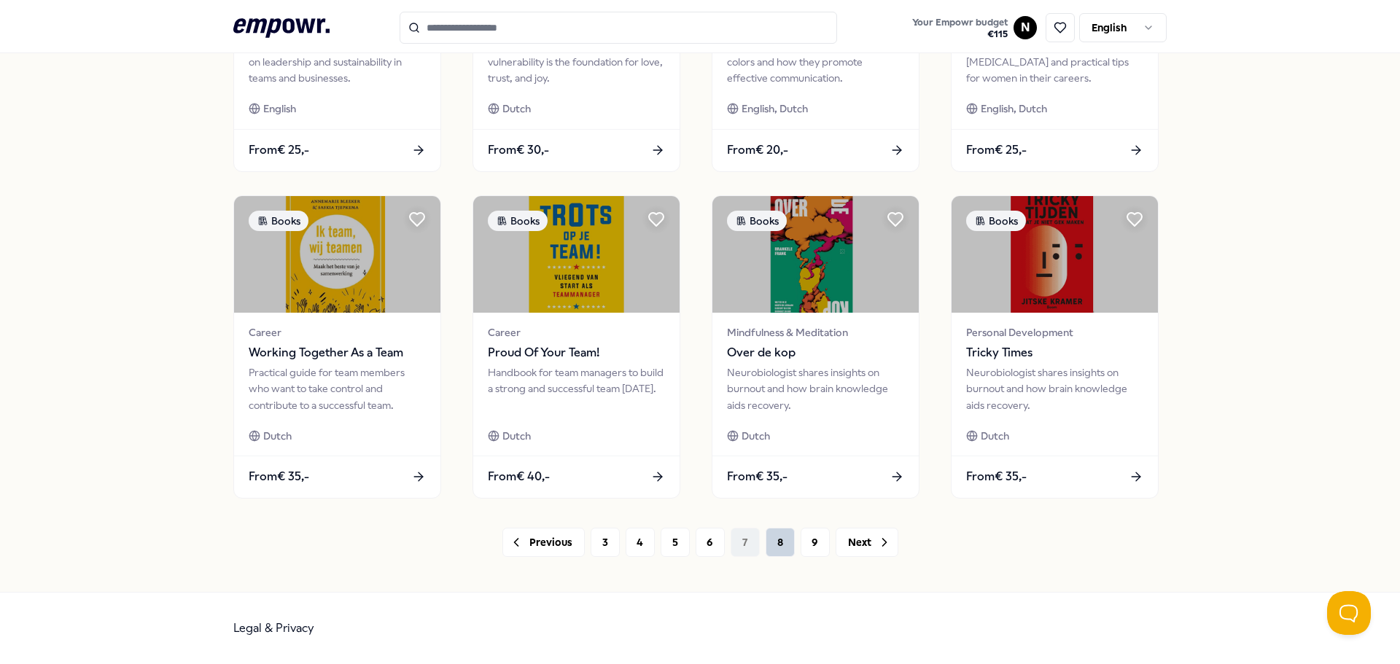
click at [771, 545] on button "8" at bounding box center [780, 542] width 29 height 29
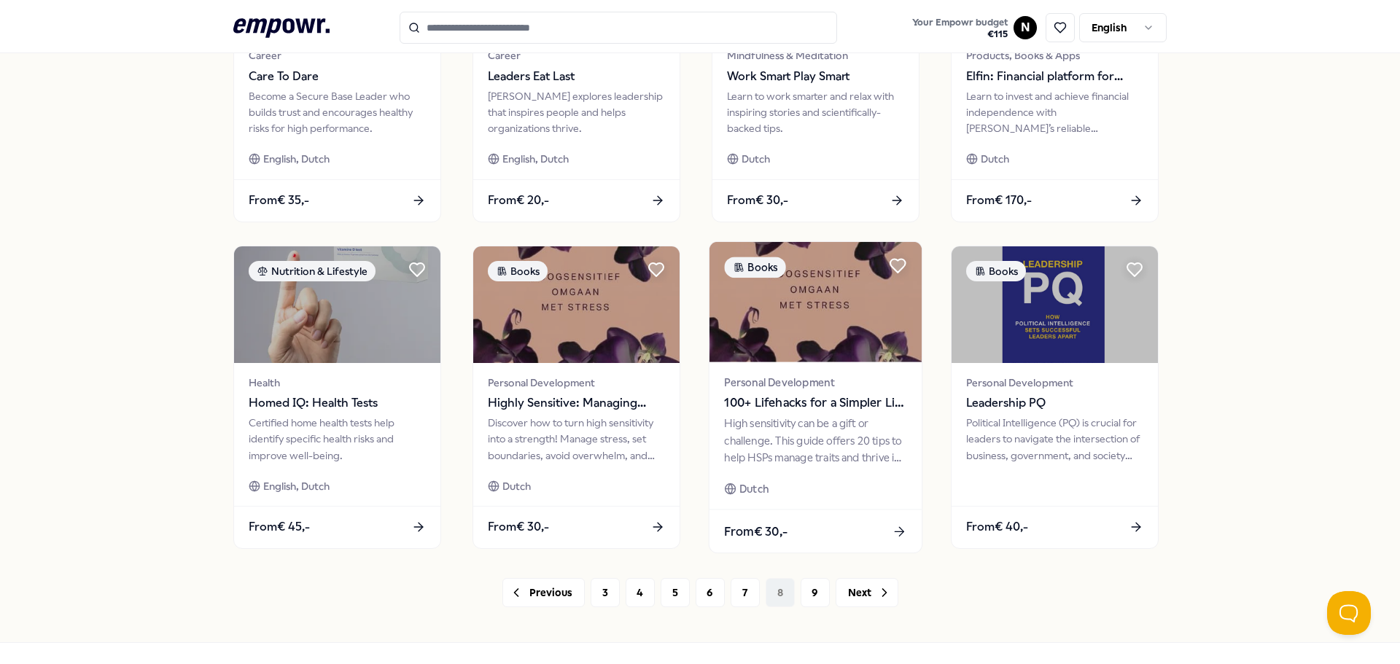
scroll to position [640, 0]
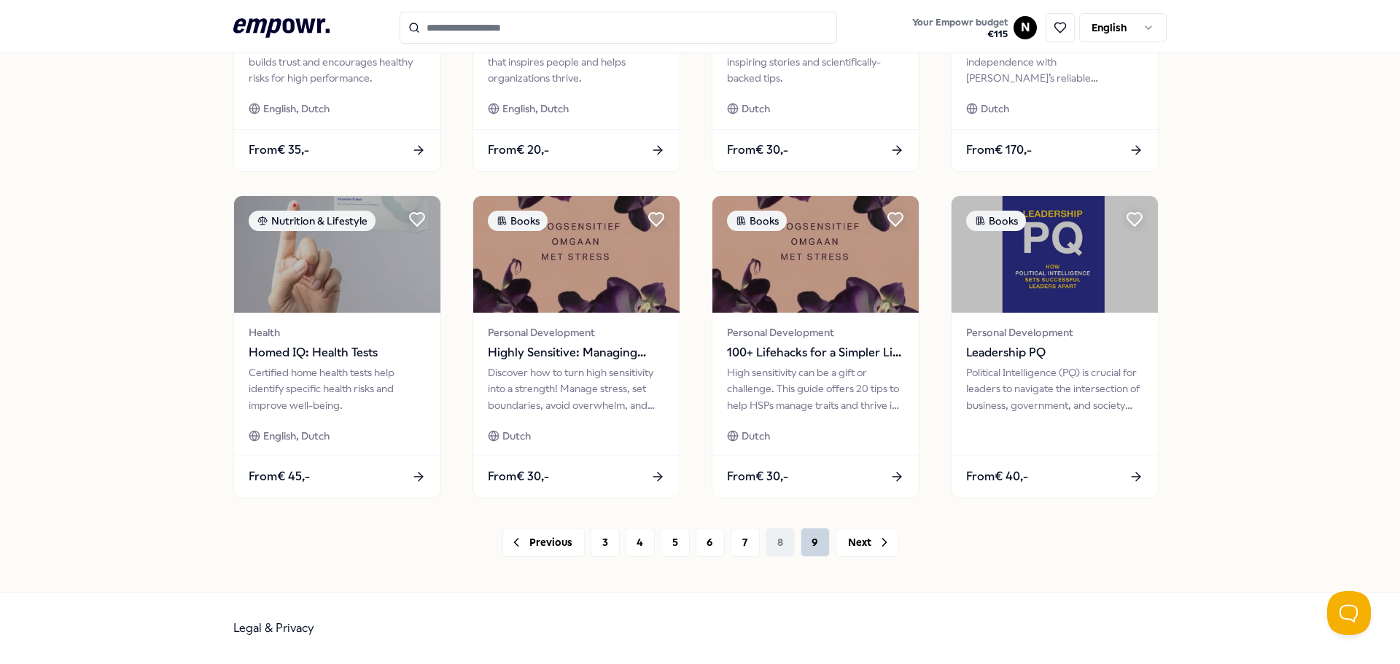
click at [809, 540] on button "9" at bounding box center [815, 542] width 29 height 29
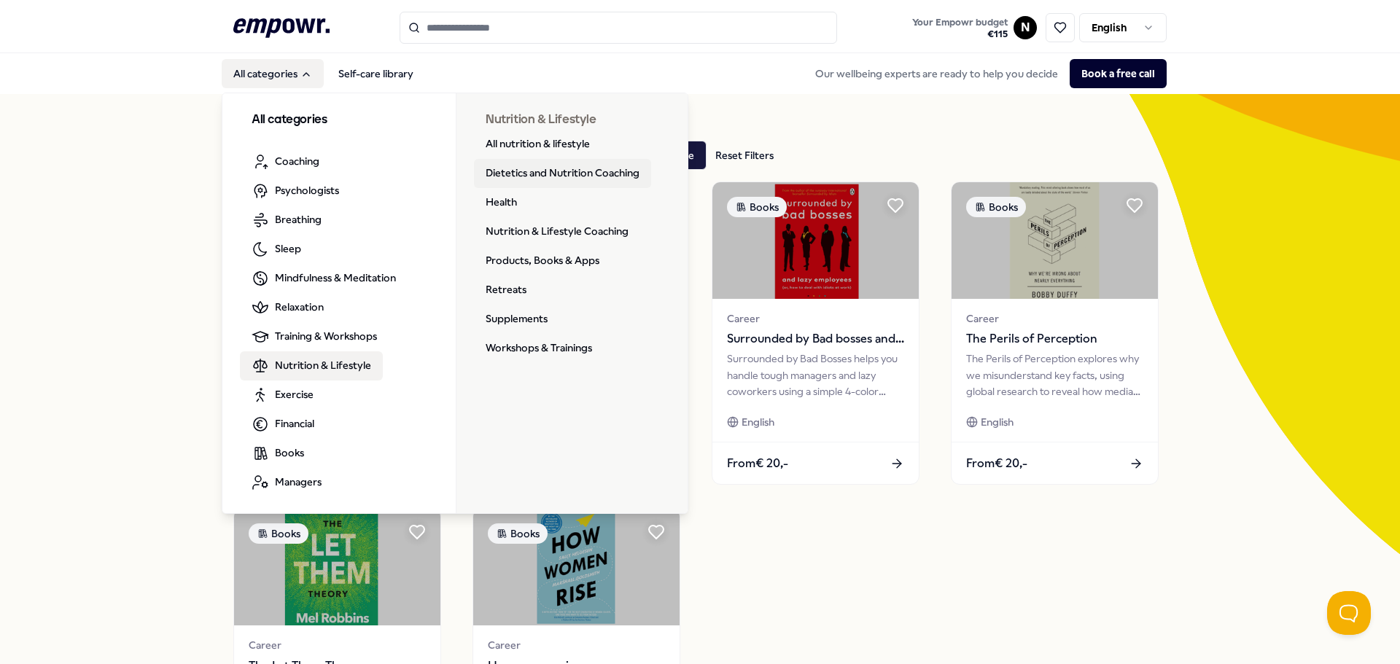
click at [553, 167] on link "Dietetics and Nutrition Coaching" at bounding box center [562, 173] width 177 height 29
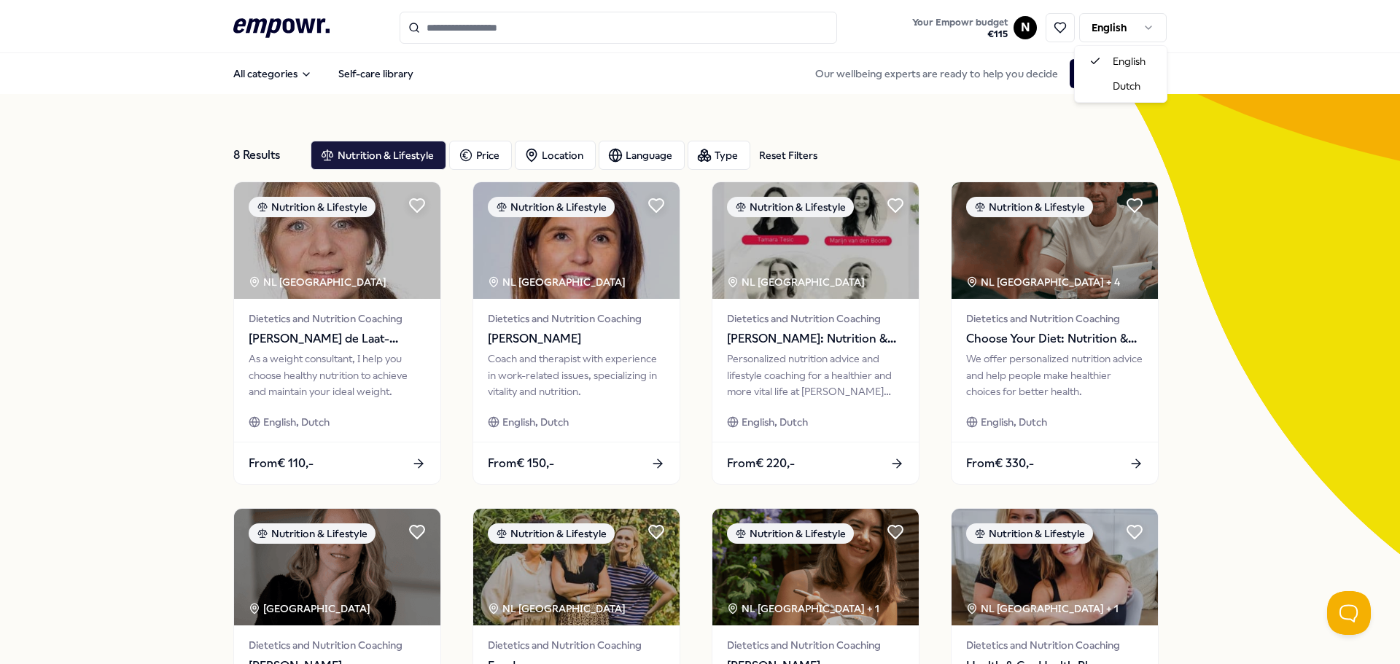
click at [1123, 27] on html ".empowr-logo_svg__cls-1{fill:#03032f} Your Empowr budget € 115 N English All ca…" at bounding box center [700, 332] width 1400 height 664
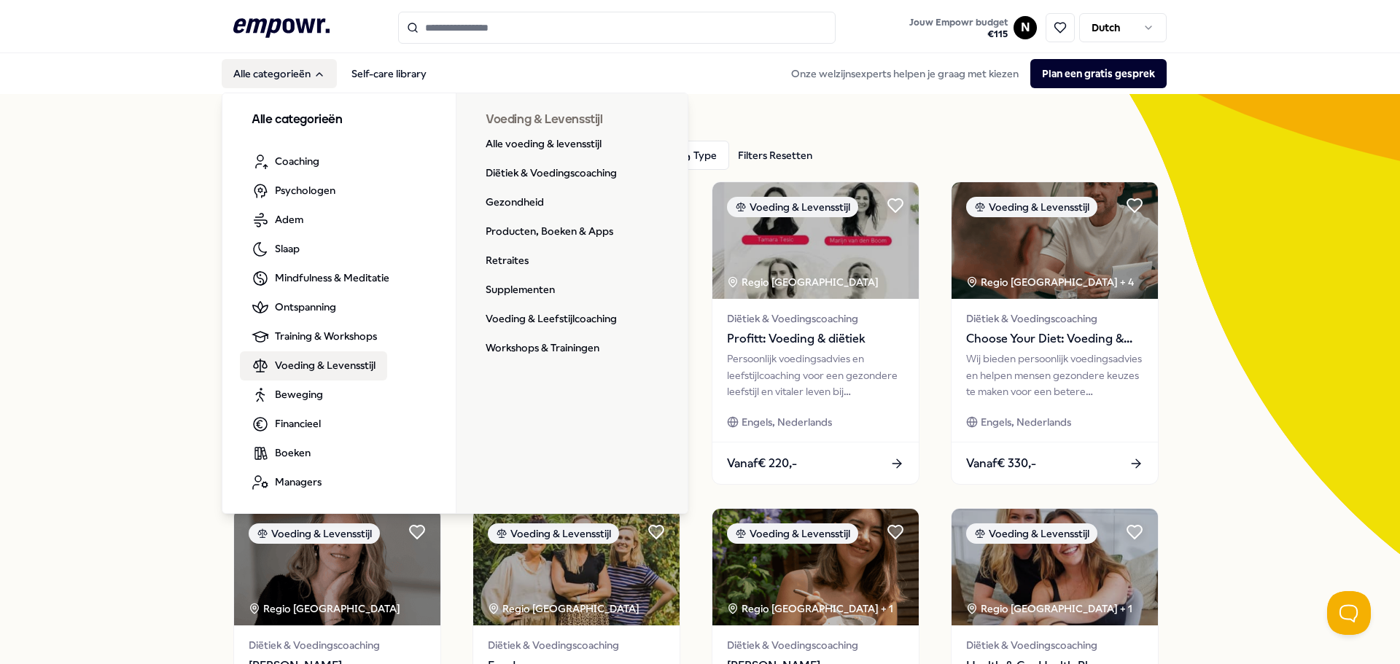
click at [299, 369] on span "Voeding & Levensstijl" at bounding box center [325, 365] width 101 height 16
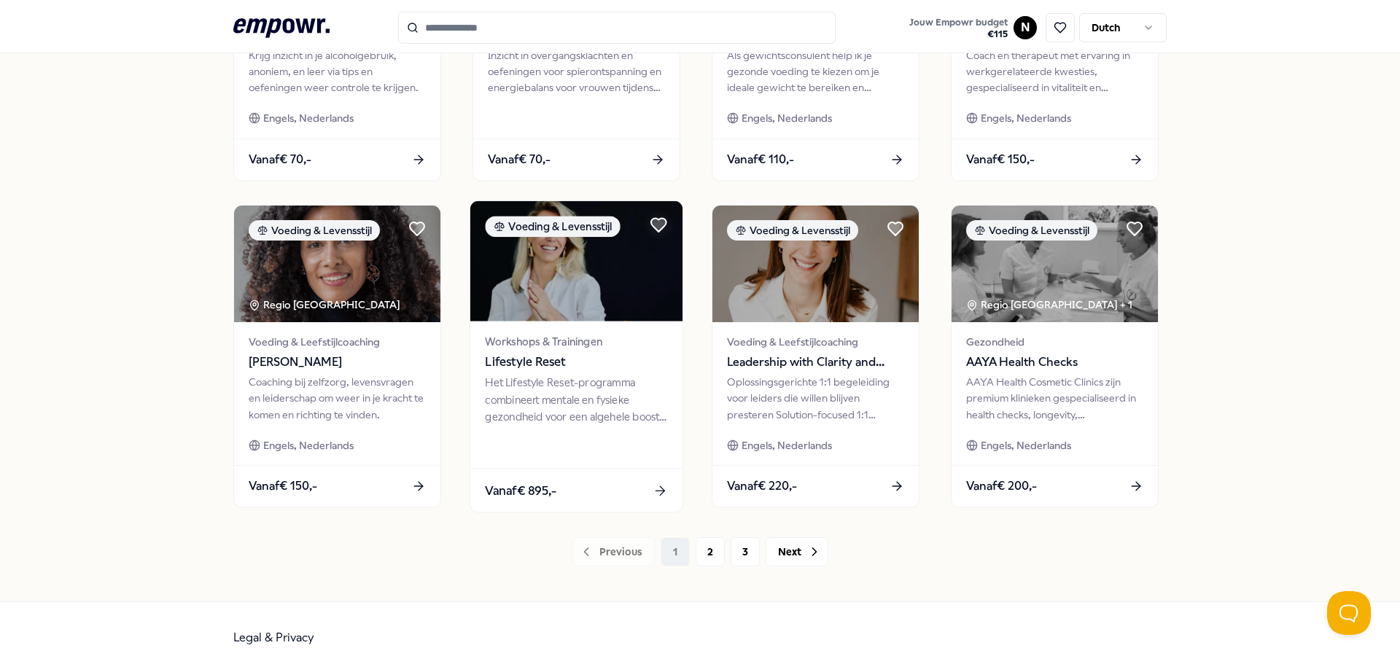
scroll to position [640, 0]
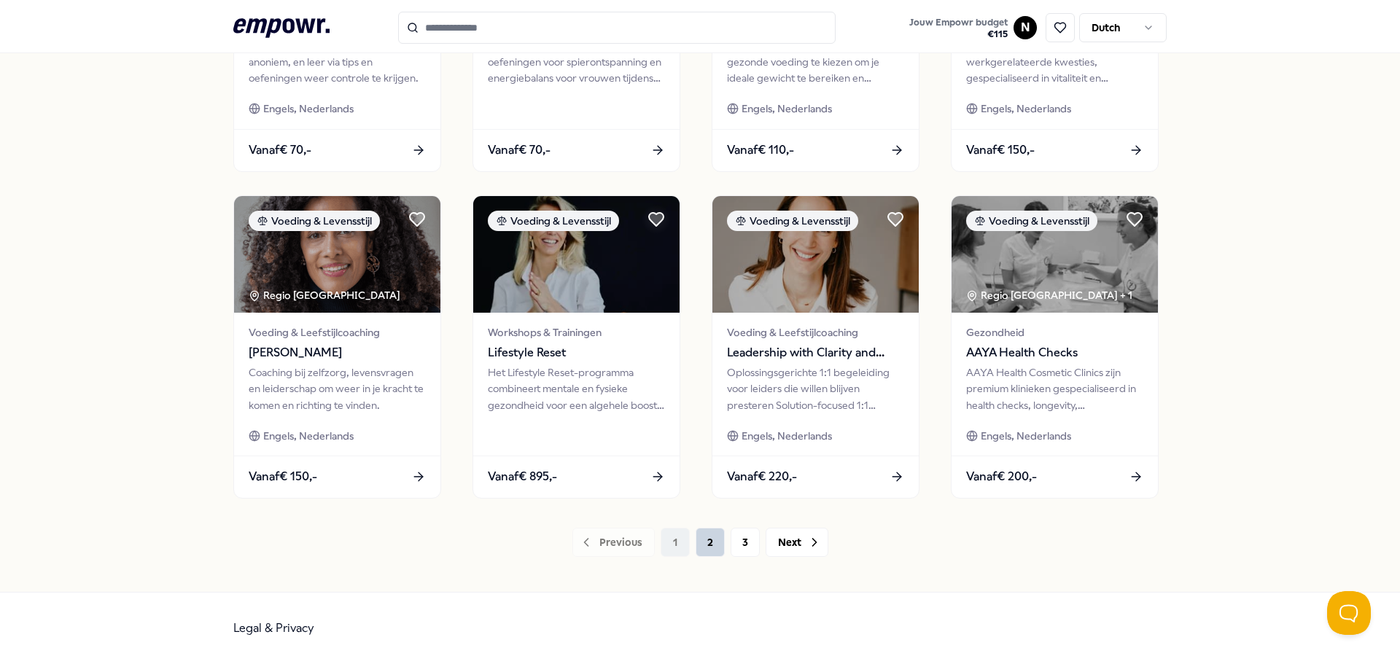
click at [701, 542] on button "2" at bounding box center [710, 542] width 29 height 29
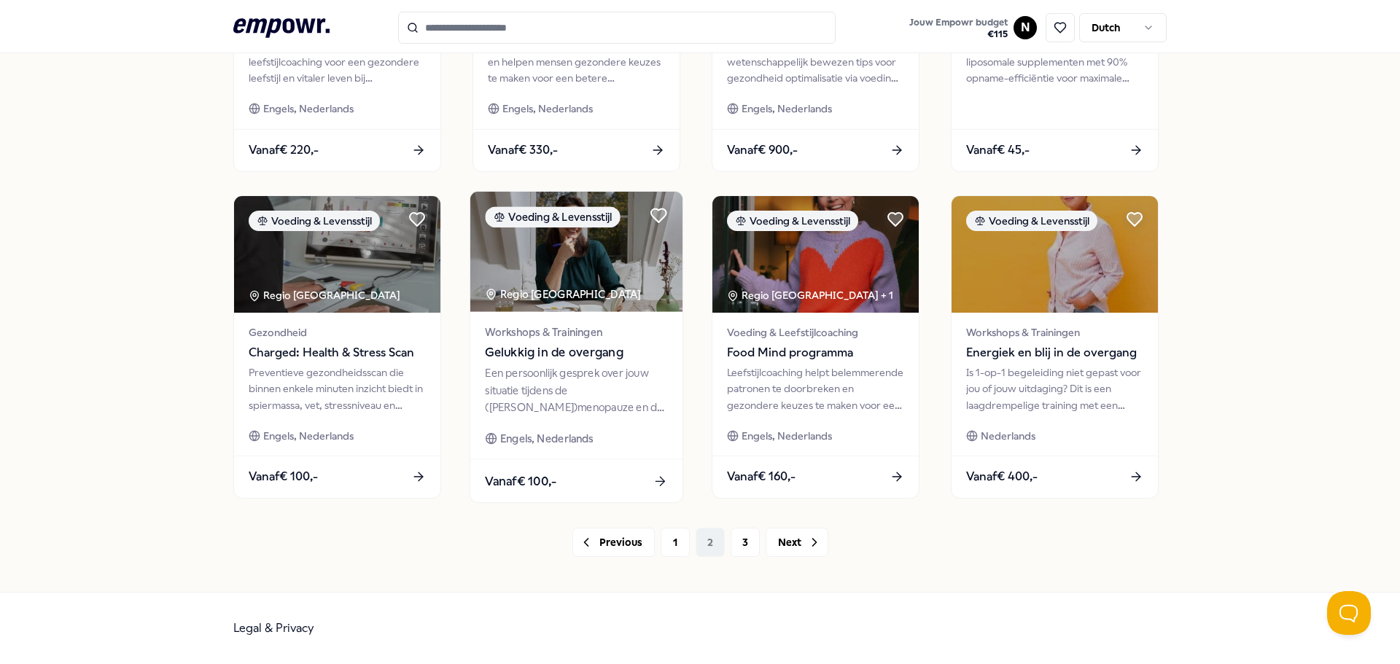
click at [529, 392] on div "Een persoonlijk gesprek over jouw situatie tijdens de (peri)menopauze en de imp…" at bounding box center [576, 390] width 182 height 50
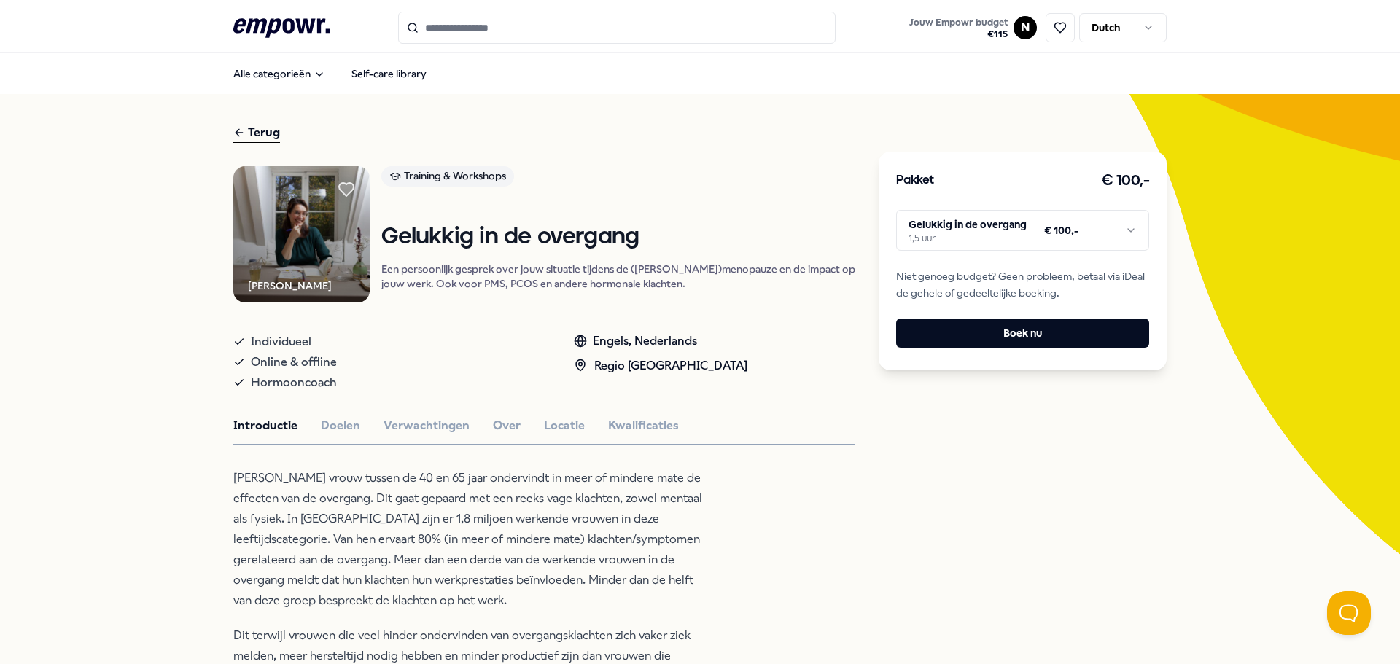
click at [277, 22] on icon ".empowr-logo_svg__cls-1{fill:#03032f}" at bounding box center [281, 28] width 96 height 27
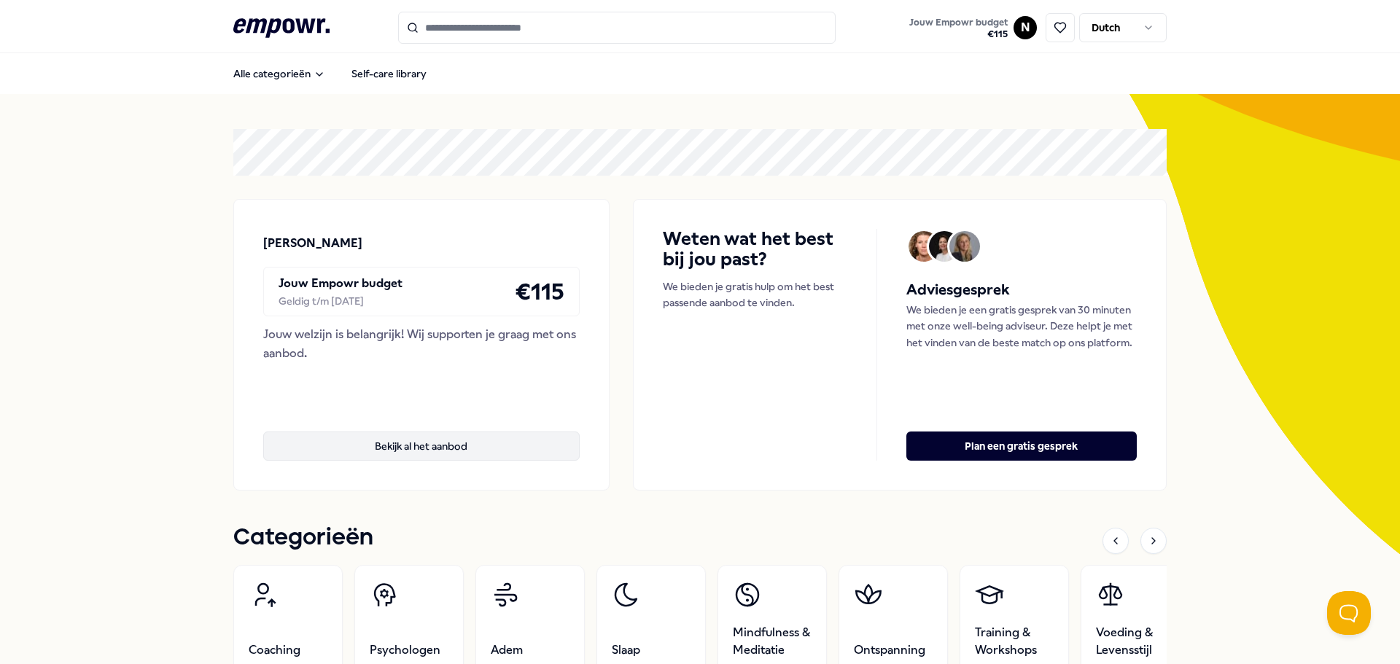
click at [389, 444] on button "Bekijk al het aanbod" at bounding box center [421, 446] width 316 height 29
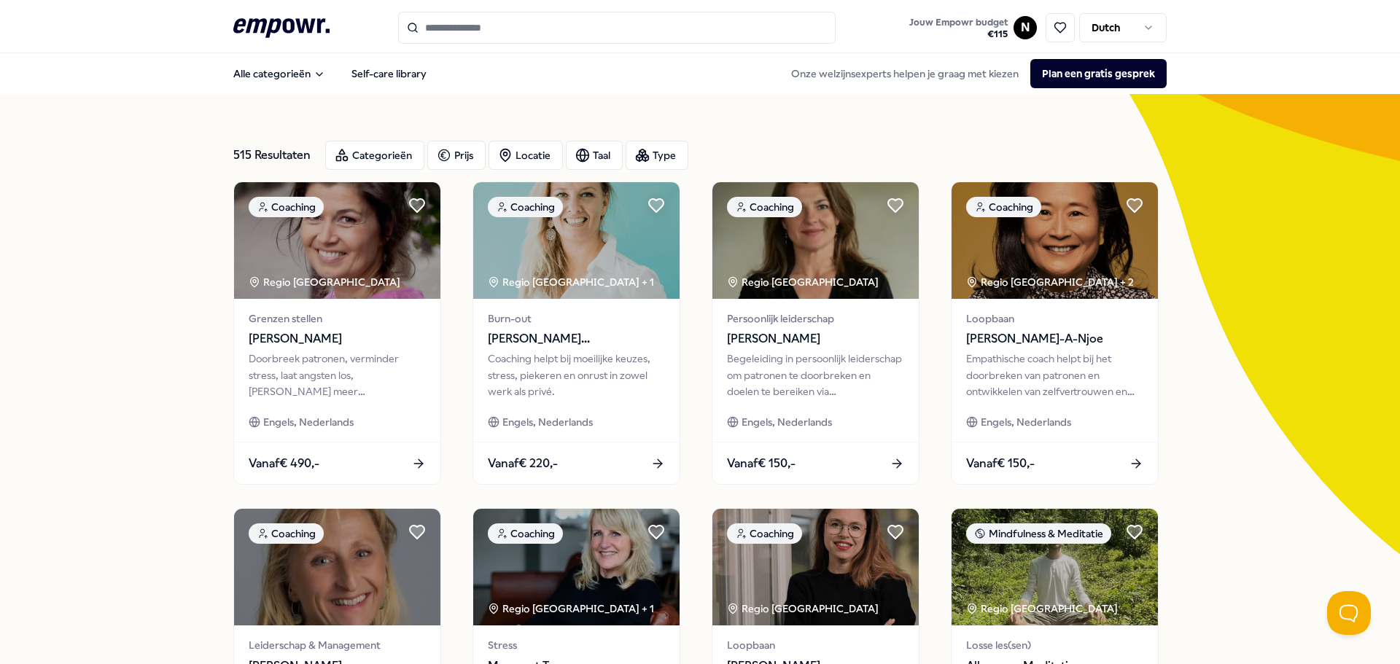
click at [507, 23] on input "Search for products, categories or subcategories" at bounding box center [616, 28] width 437 height 32
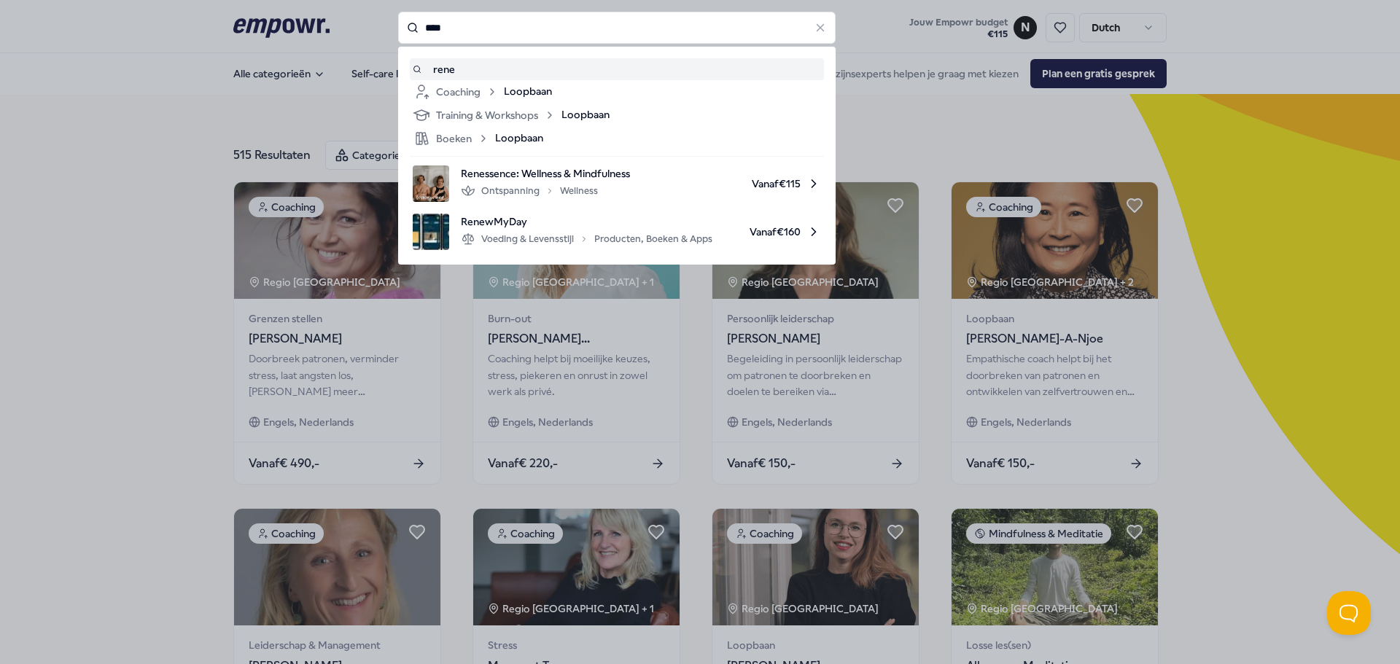
drag, startPoint x: 460, startPoint y: 24, endPoint x: 377, endPoint y: 20, distance: 83.2
click at [398, 20] on div "**** rene Coaching Loopbaan Training & Workshops Loopbaan Boeken Loopbaan Renes…" at bounding box center [616, 28] width 437 height 32
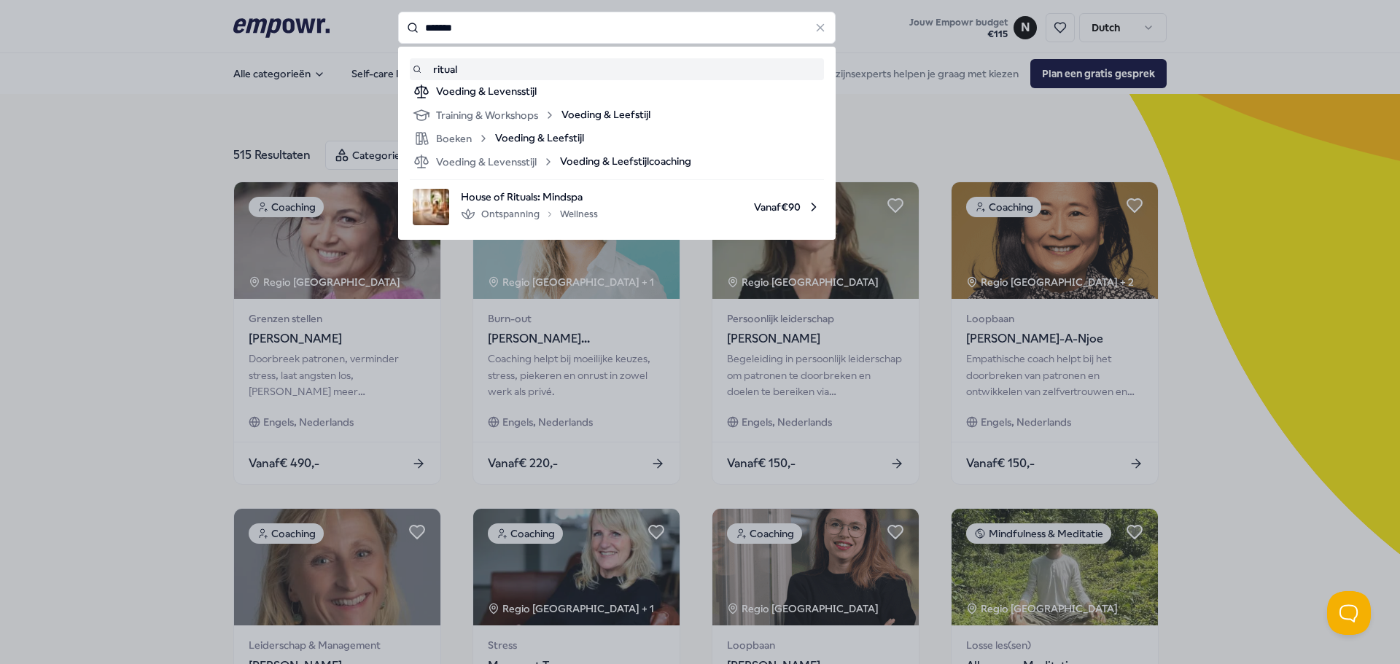
type input "*******"
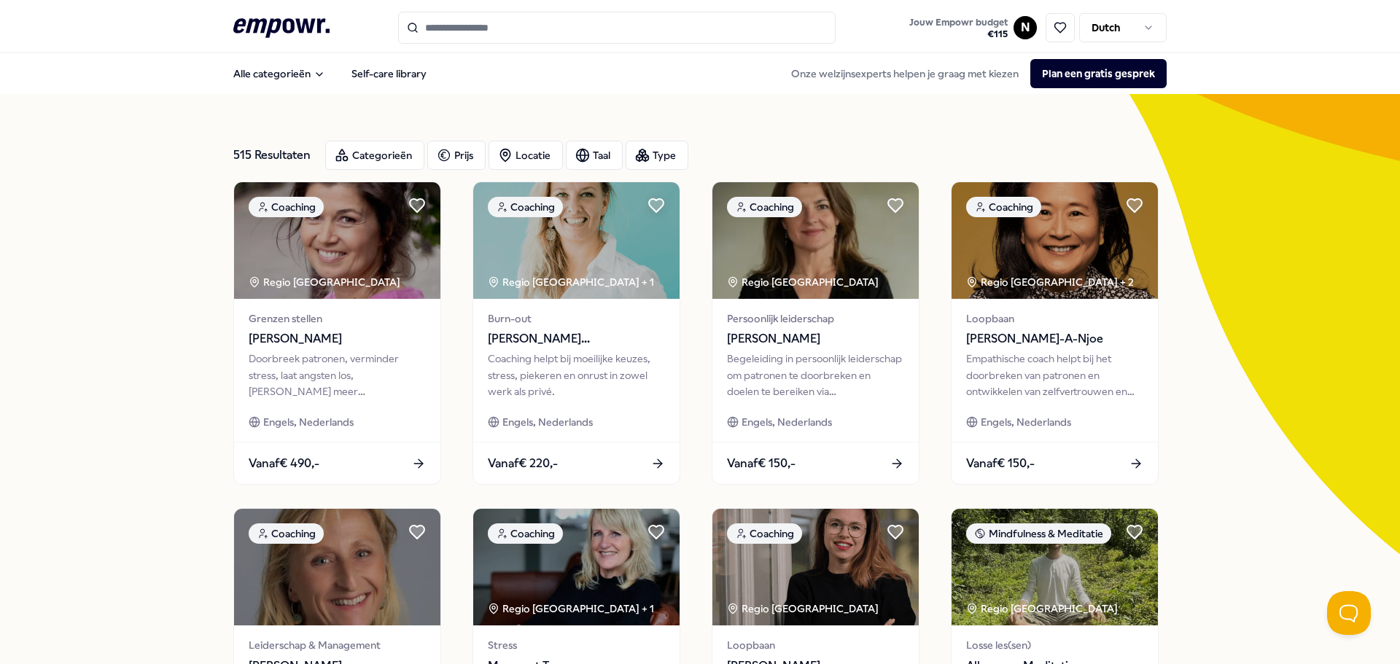
type input "*******"
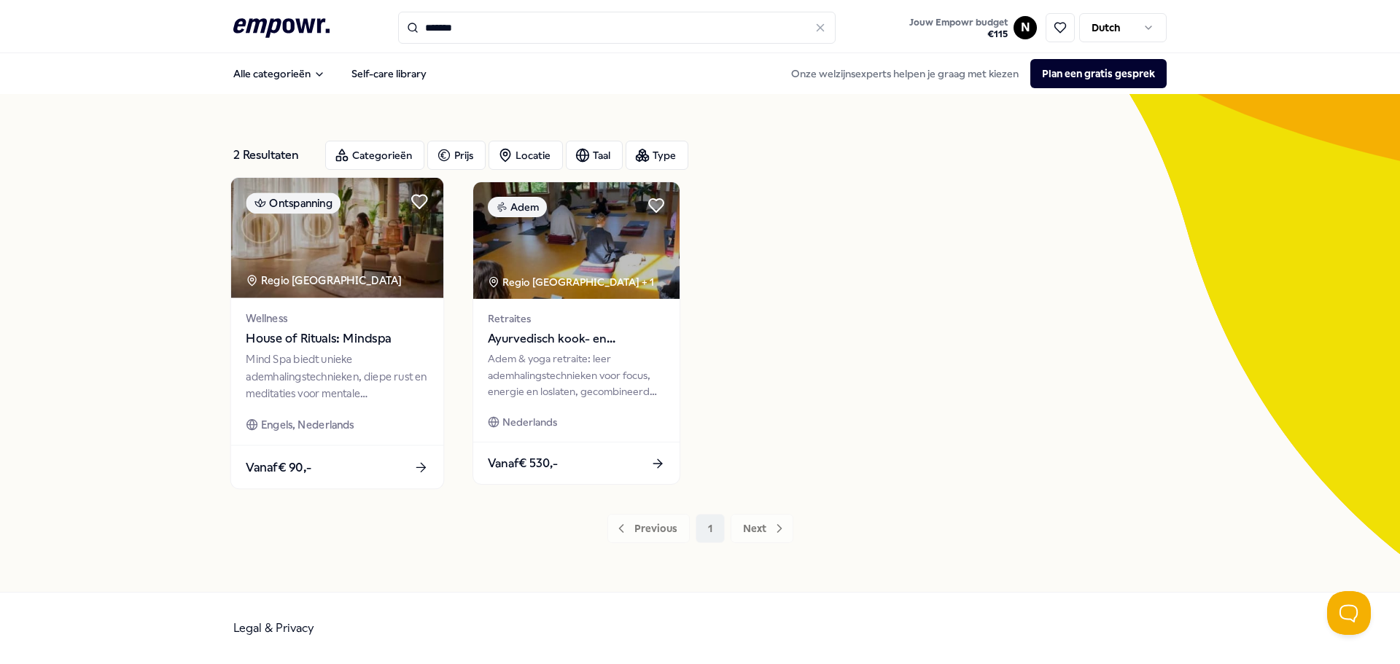
click at [279, 335] on span "House of Rituals: Mindspa" at bounding box center [337, 339] width 182 height 19
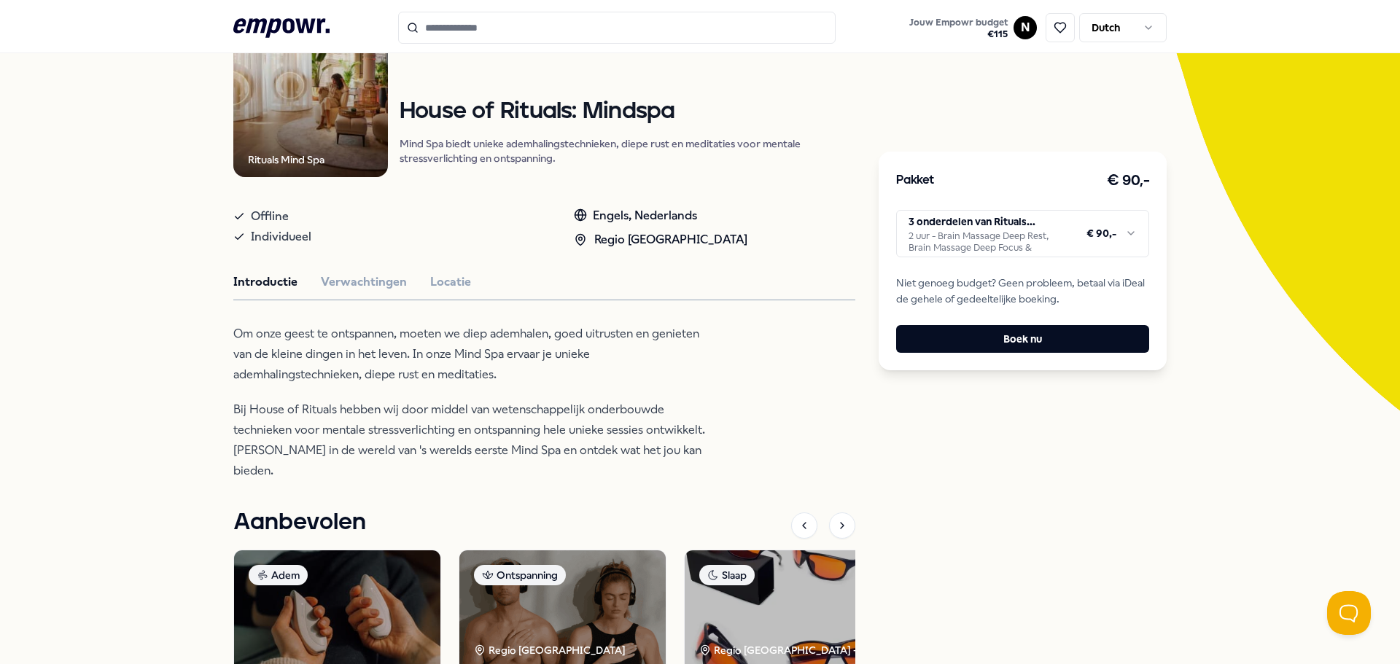
scroll to position [146, 0]
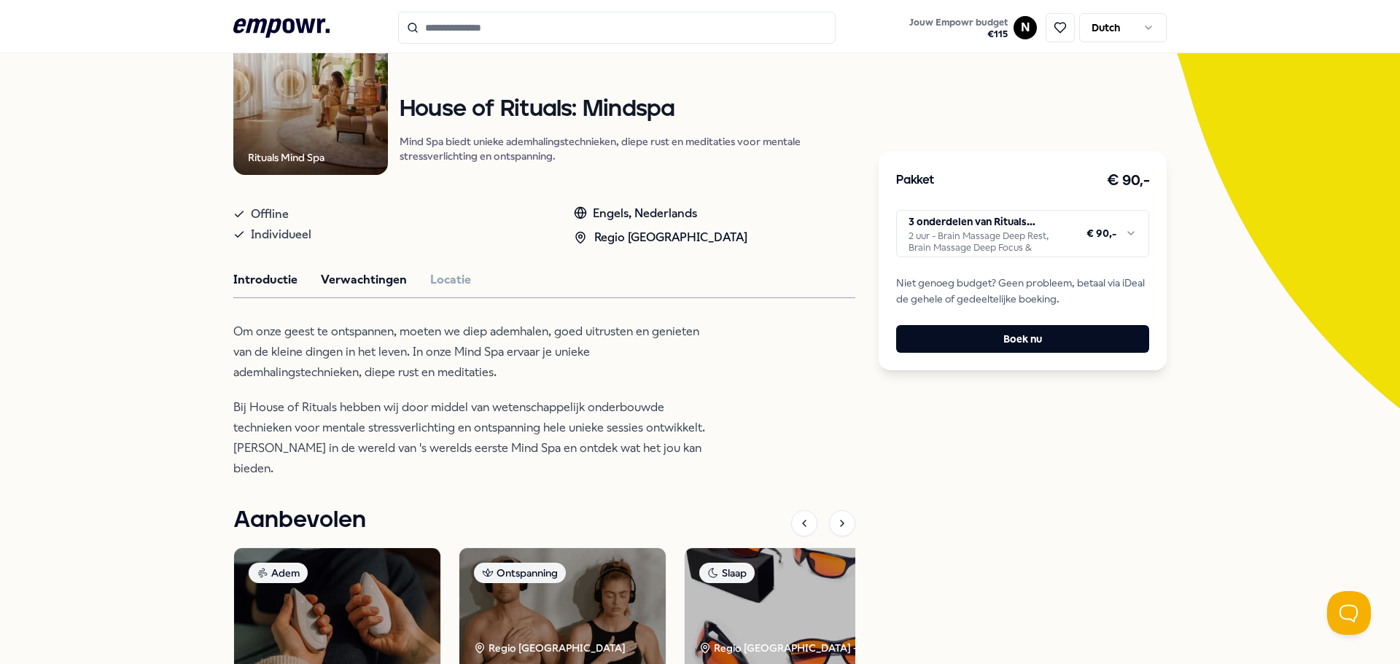
click at [360, 279] on button "Verwachtingen" at bounding box center [364, 280] width 86 height 19
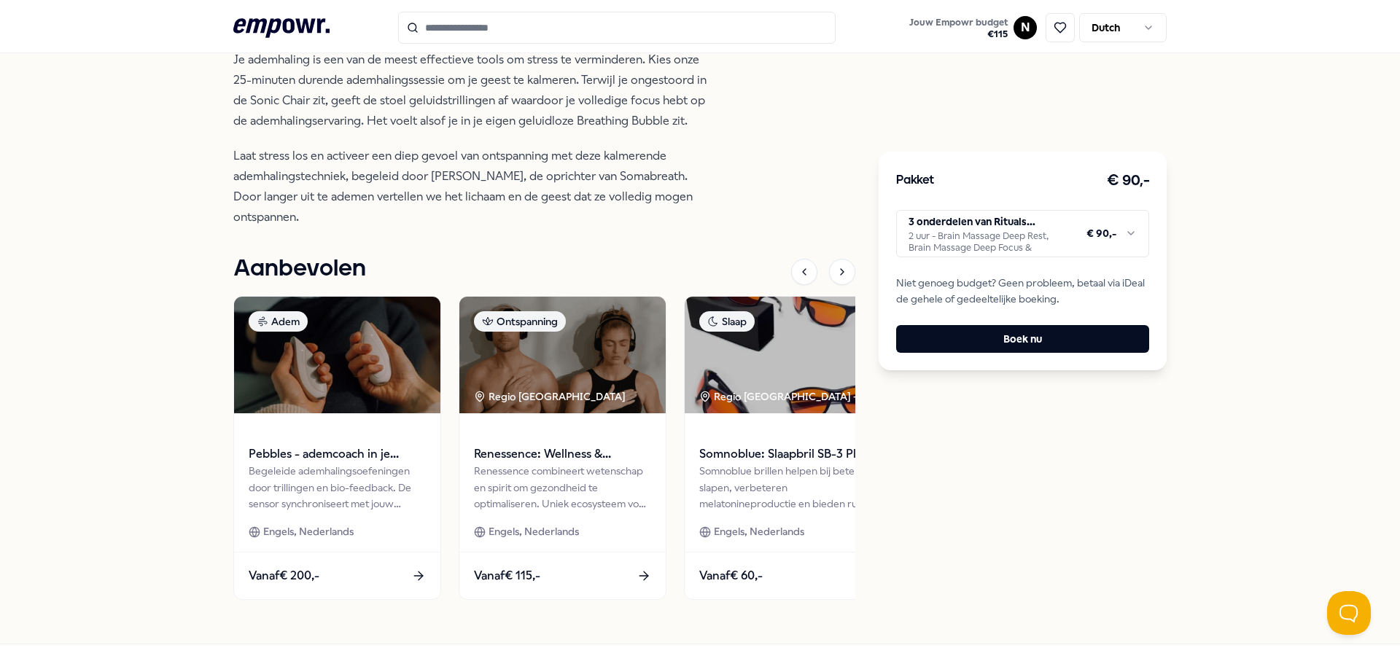
scroll to position [948, 0]
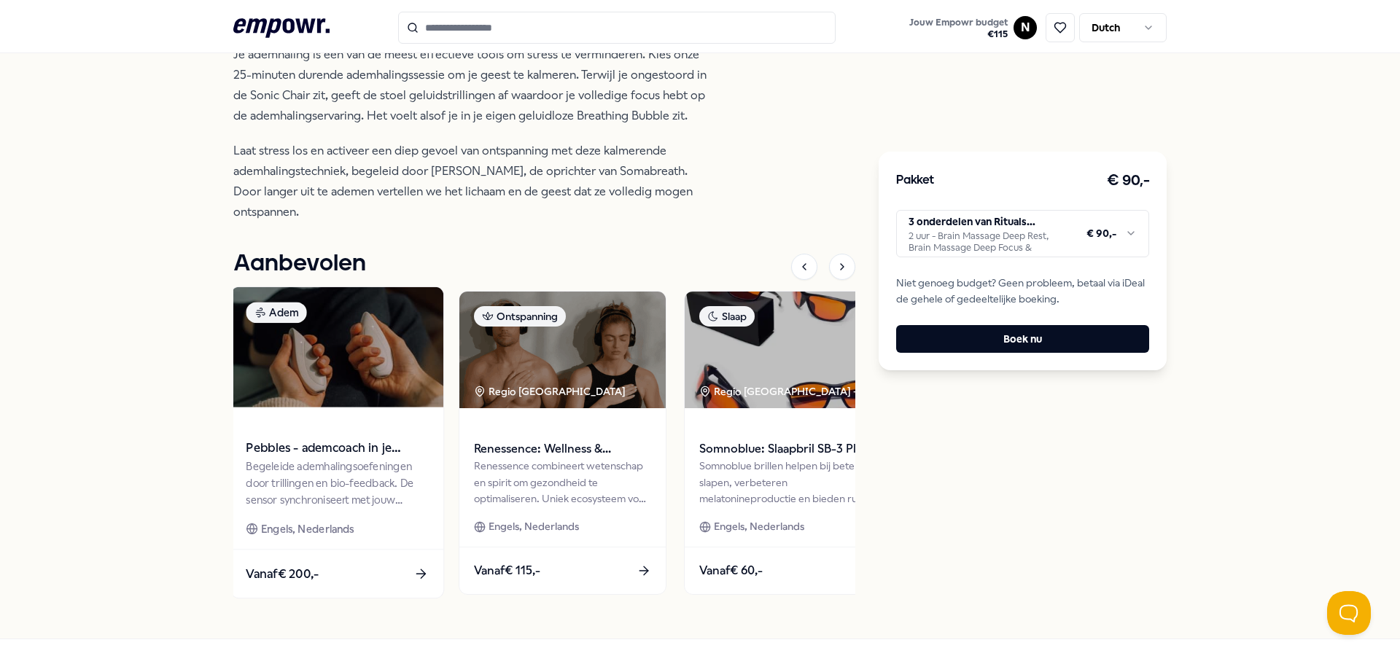
click at [321, 329] on img at bounding box center [337, 347] width 212 height 120
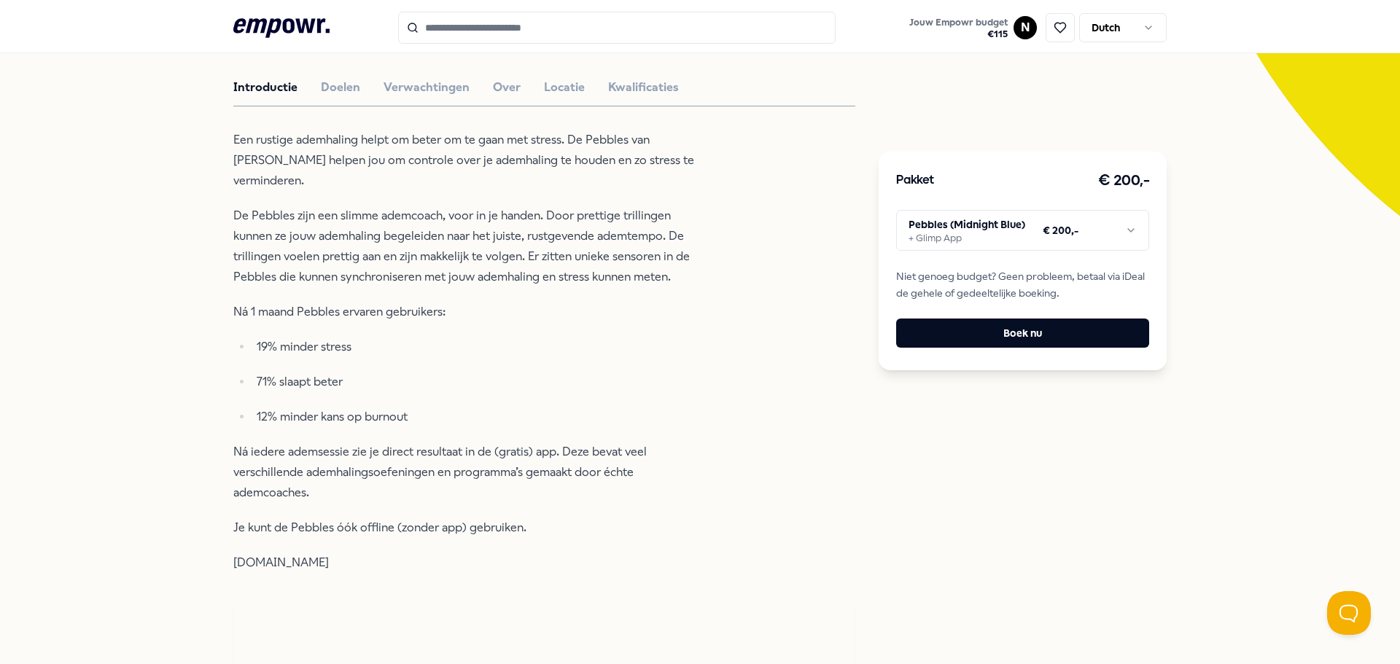
scroll to position [313, 0]
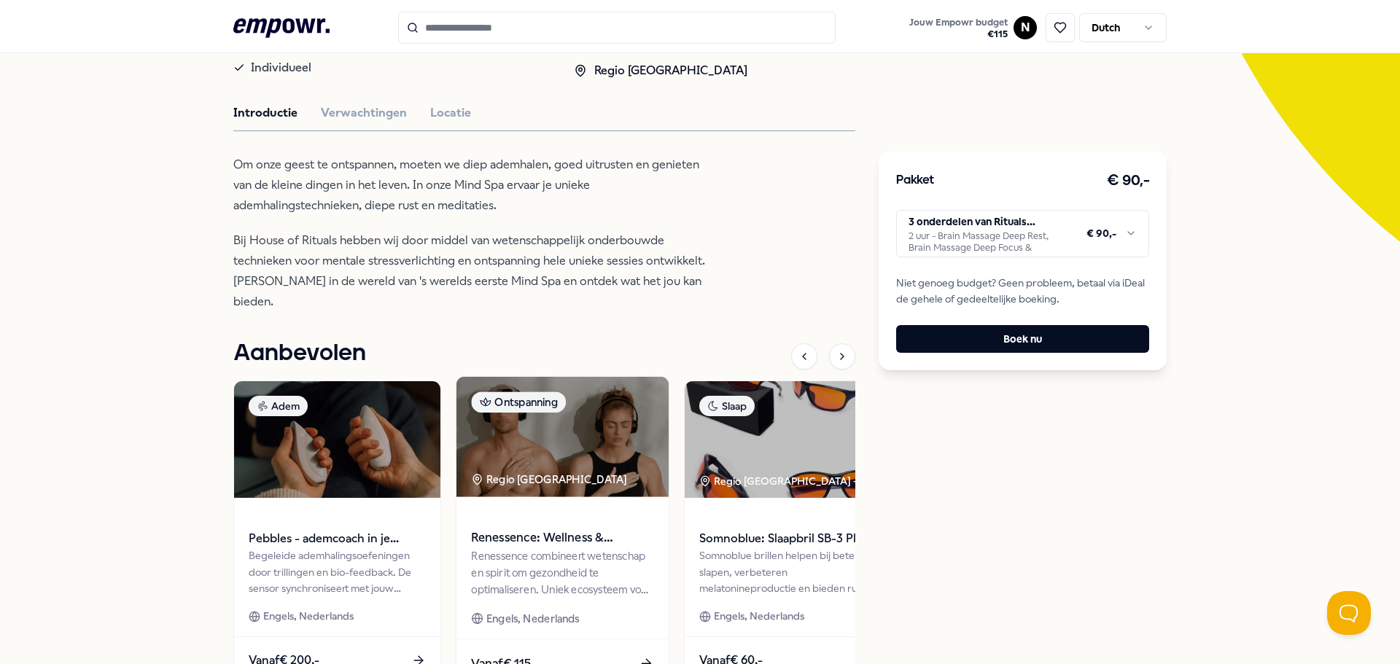
click at [530, 559] on div "Renessence combineert wetenschap en spirit om gezondheid te optimaliseren. Unie…" at bounding box center [562, 573] width 182 height 50
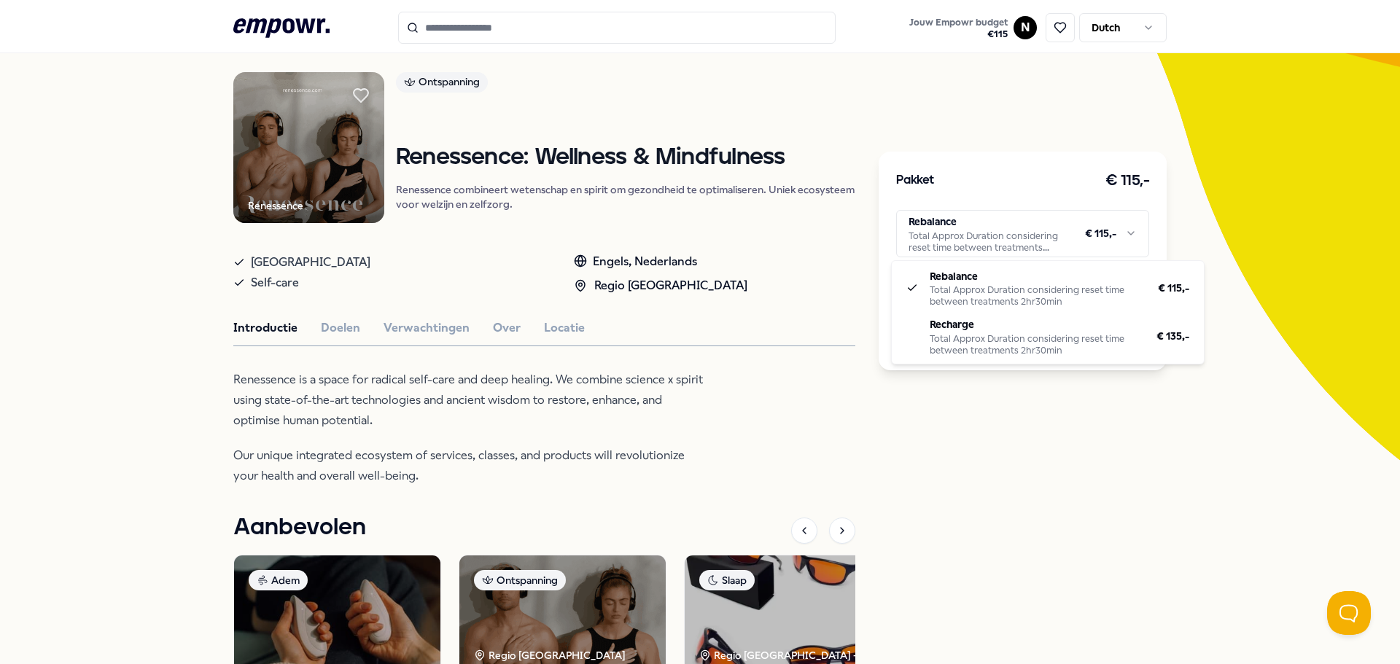
click at [955, 227] on html ".empowr-logo_svg__cls-1{fill:#03032f} Jouw Empowr budget € 115 N Dutch Alle cat…" at bounding box center [700, 332] width 1400 height 664
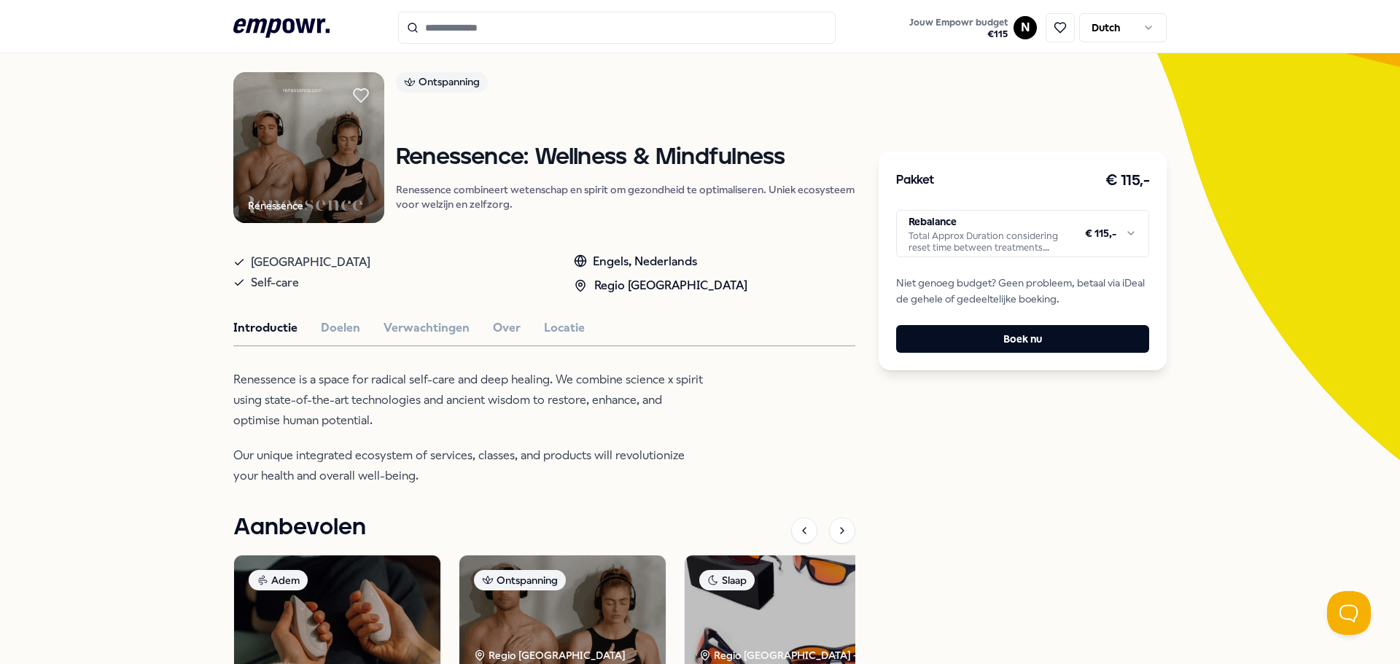
click at [153, 421] on html ".empowr-logo_svg__cls-1{fill:#03032f} Jouw Empowr budget € 115 N Dutch Alle cat…" at bounding box center [700, 332] width 1400 height 664
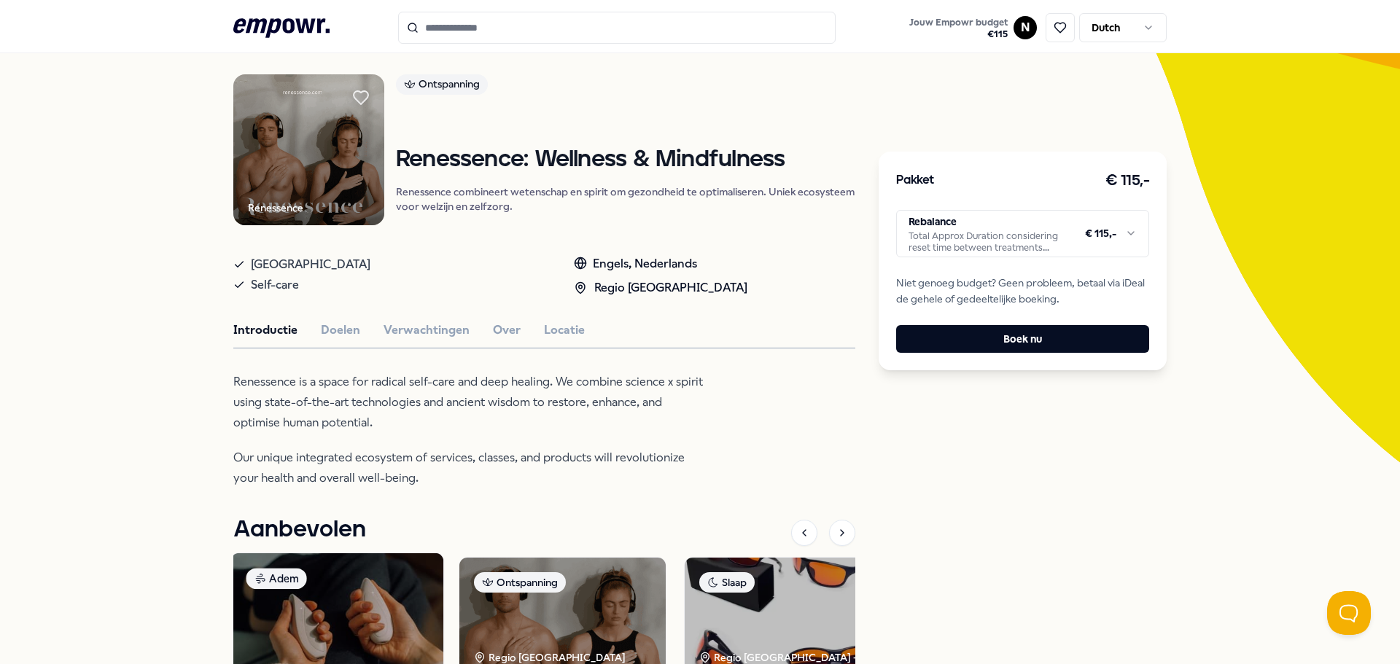
scroll to position [0, 0]
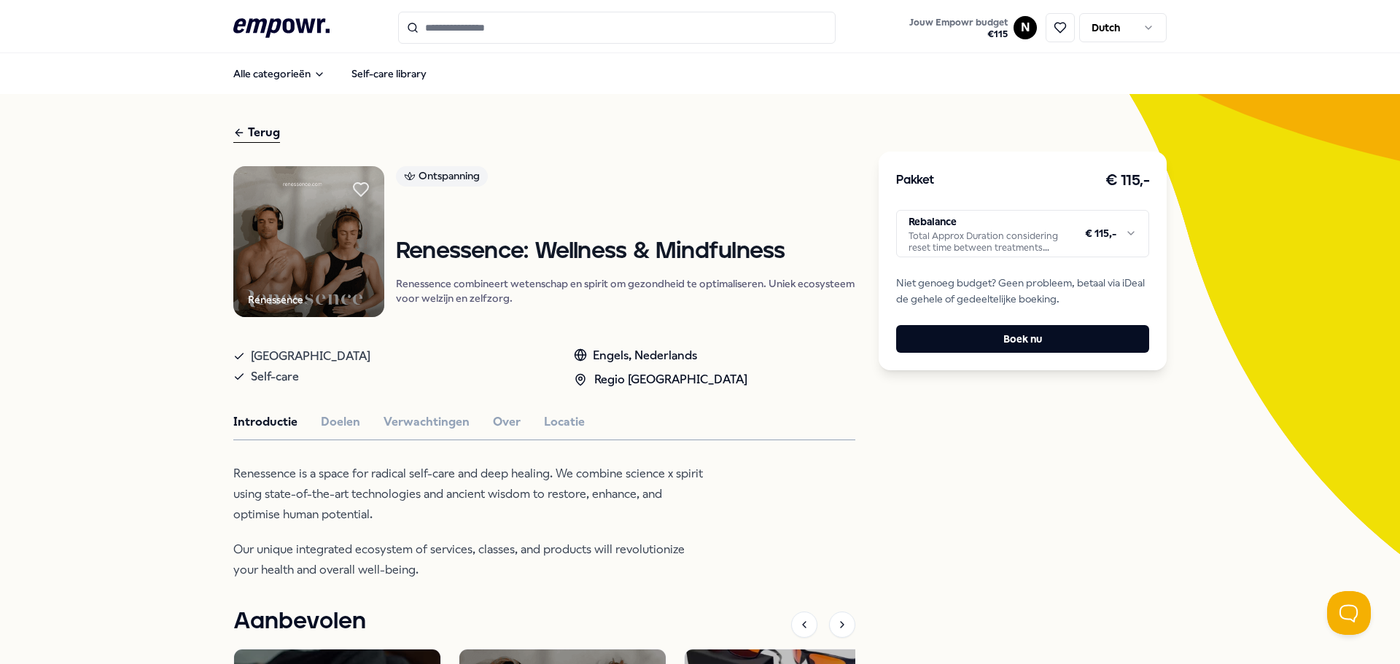
click at [157, 435] on div "Terug Renessence Ontspanning Renessence: Wellness & Mindfulness Renessence comb…" at bounding box center [700, 545] width 1400 height 903
click at [450, 24] on input "Search for products, categories or subcategories" at bounding box center [616, 28] width 437 height 32
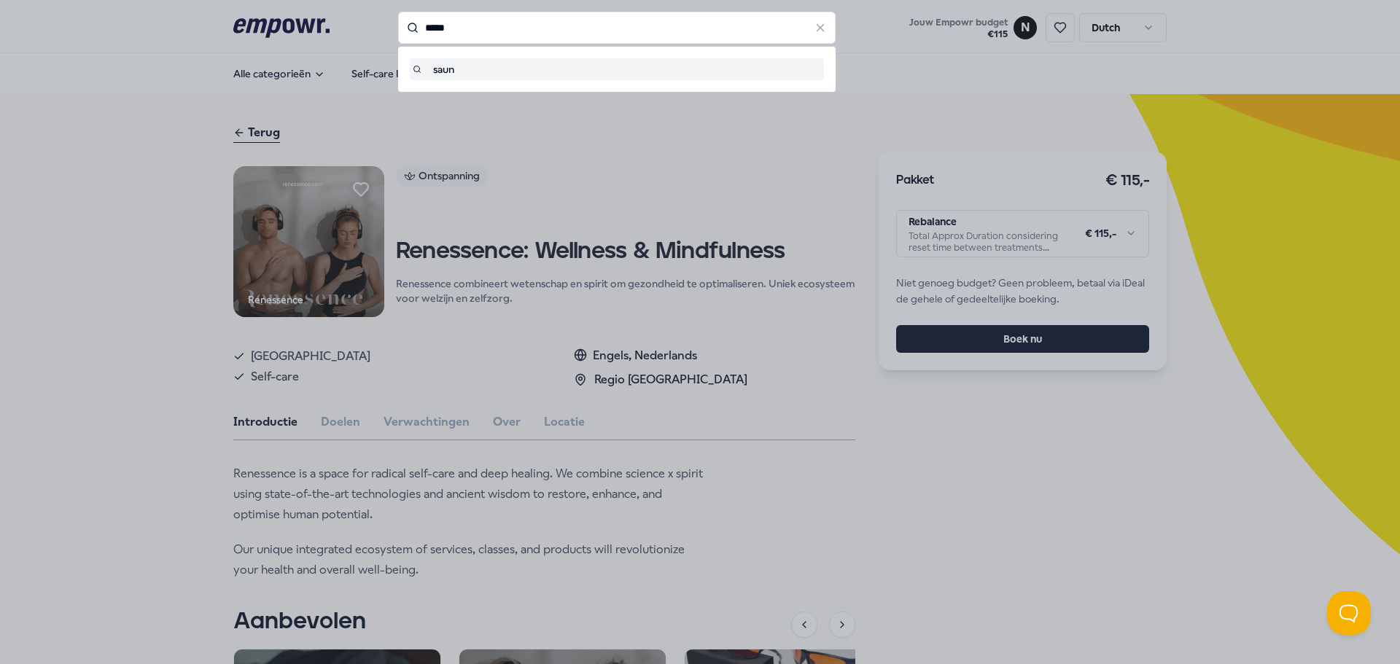
type input "*****"
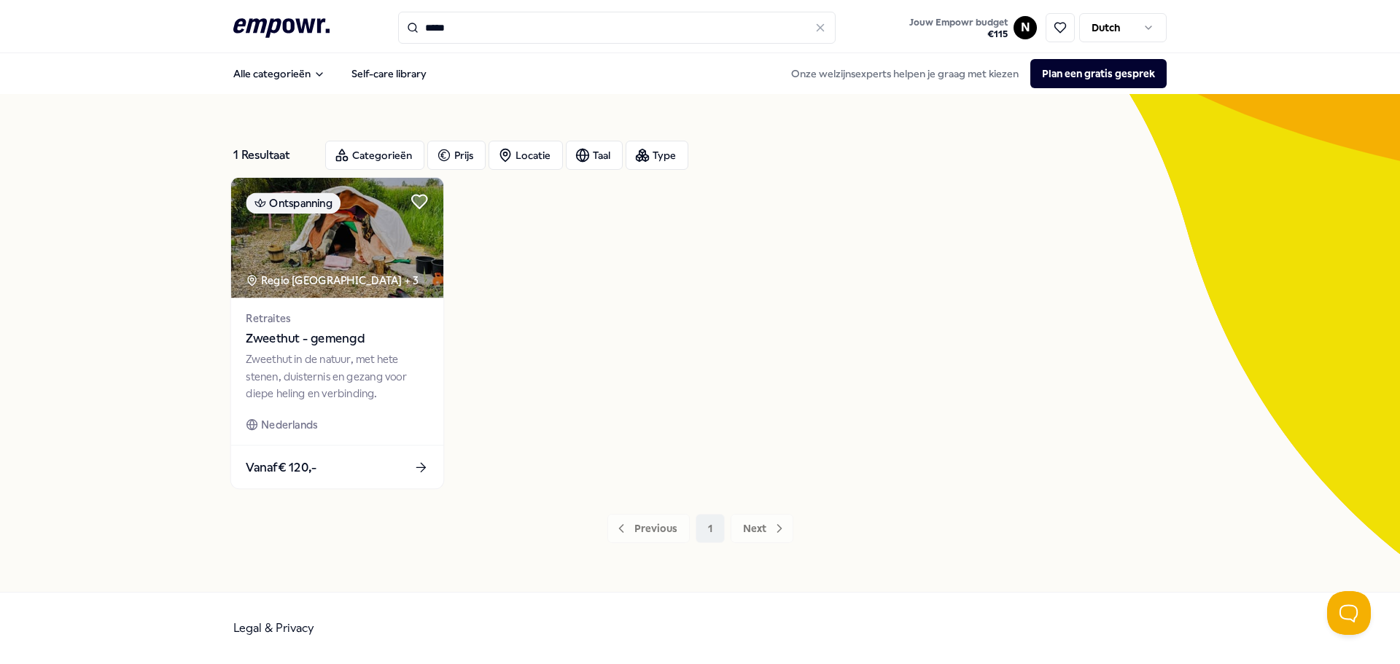
click at [314, 255] on img at bounding box center [337, 238] width 212 height 120
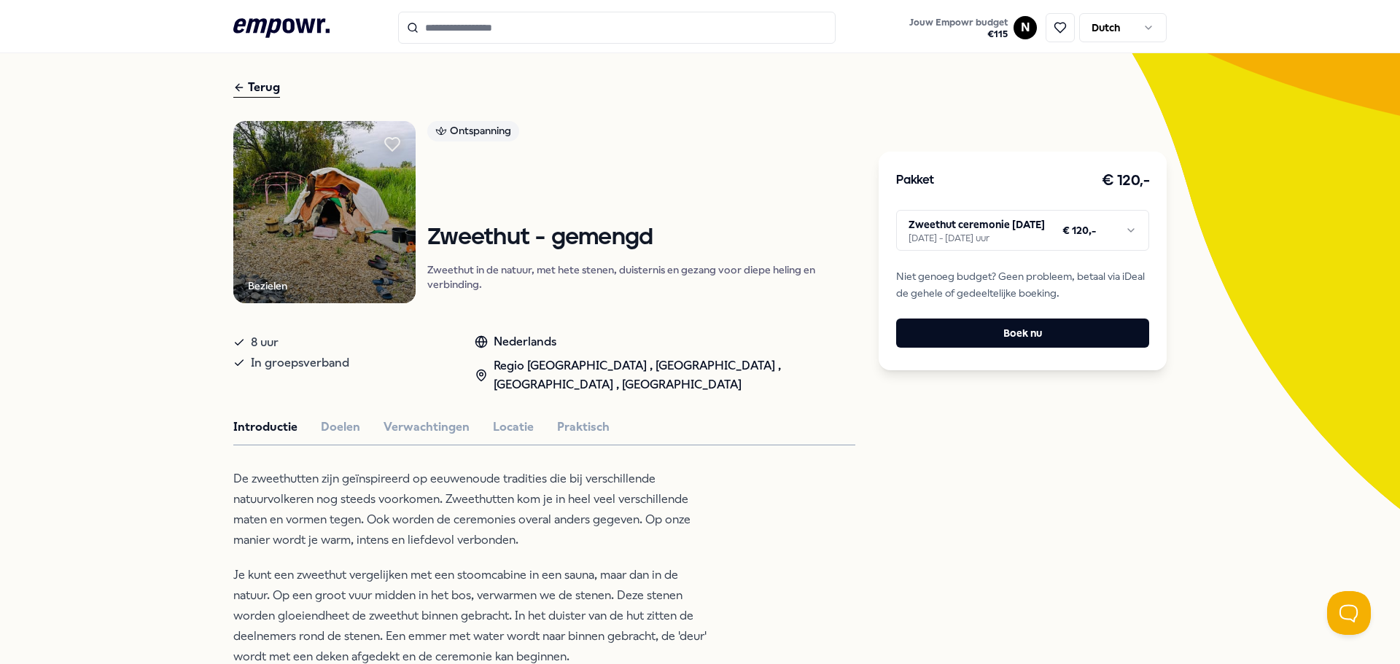
scroll to position [26, 0]
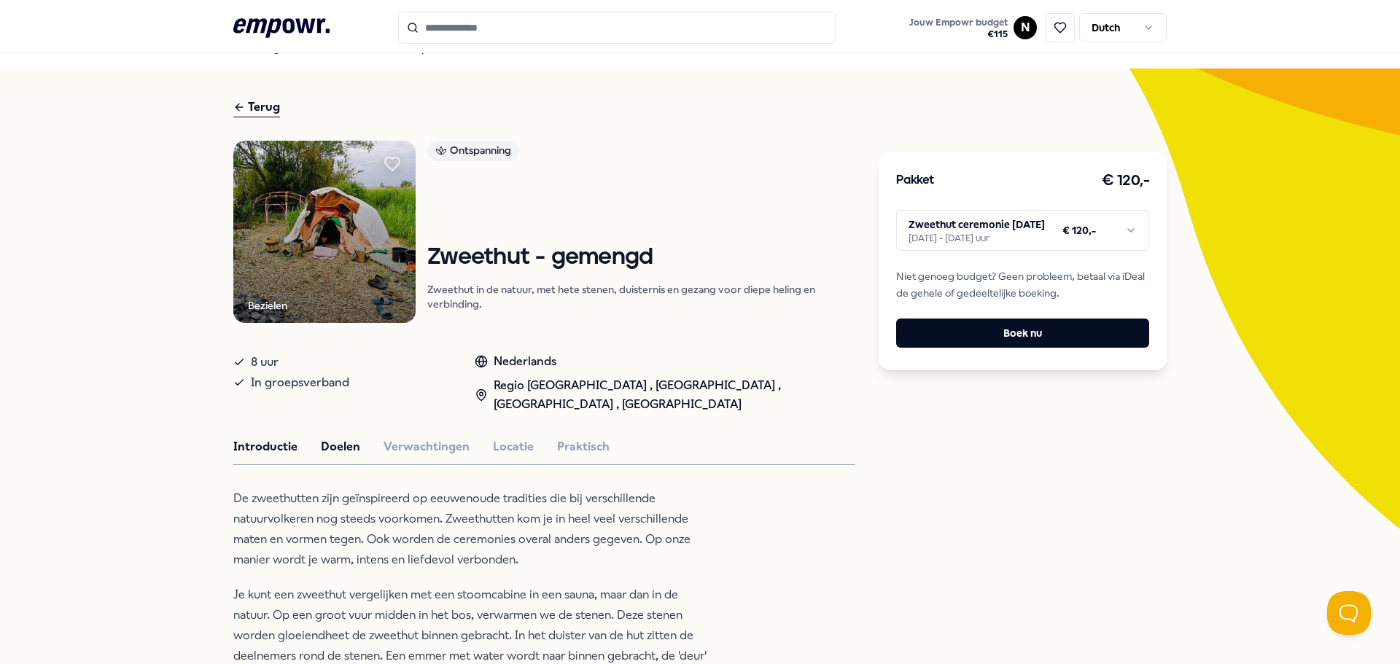
click at [337, 444] on button "Doelen" at bounding box center [340, 446] width 39 height 19
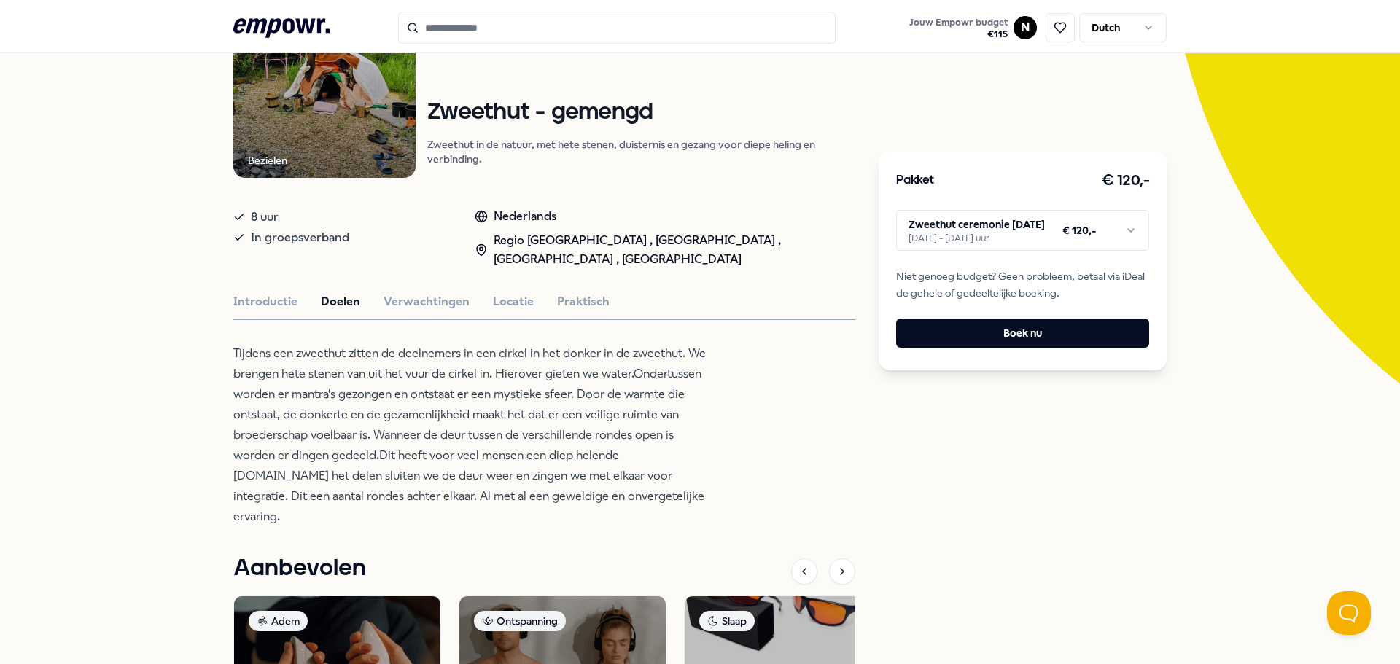
scroll to position [171, 0]
click at [421, 295] on button "Verwachtingen" at bounding box center [427, 301] width 86 height 19
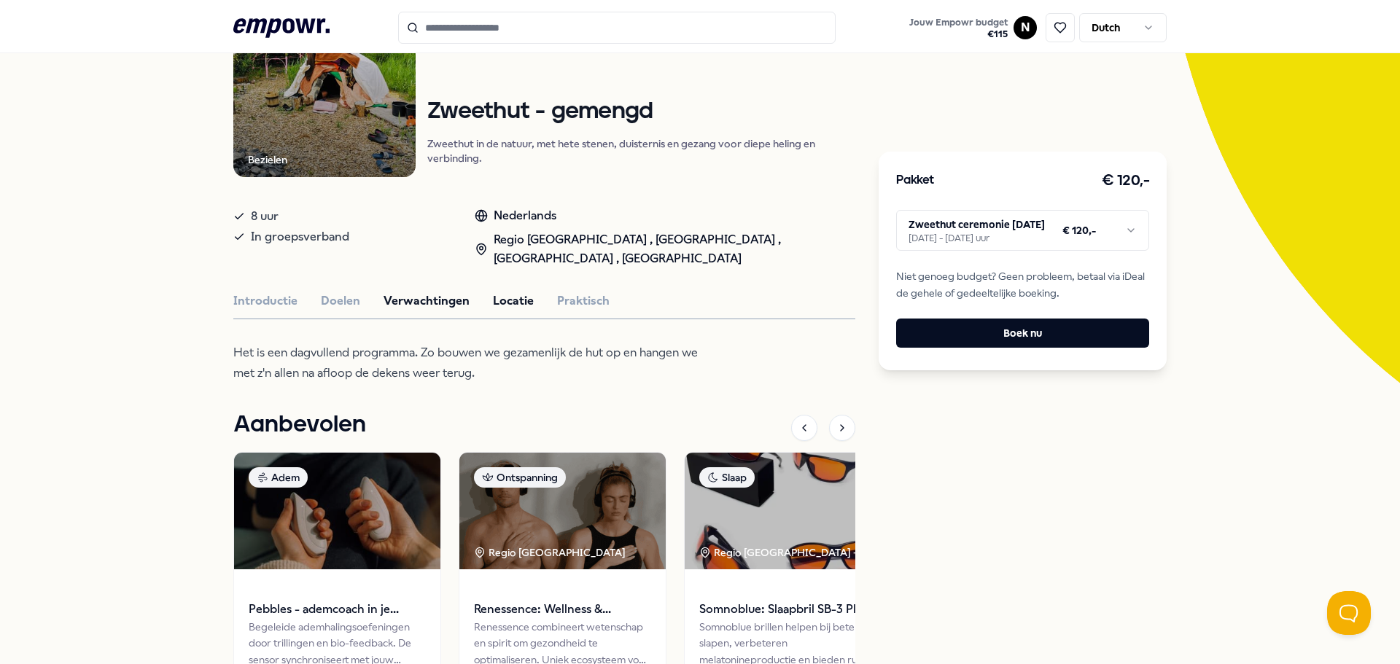
click at [497, 294] on button "Locatie" at bounding box center [513, 301] width 41 height 19
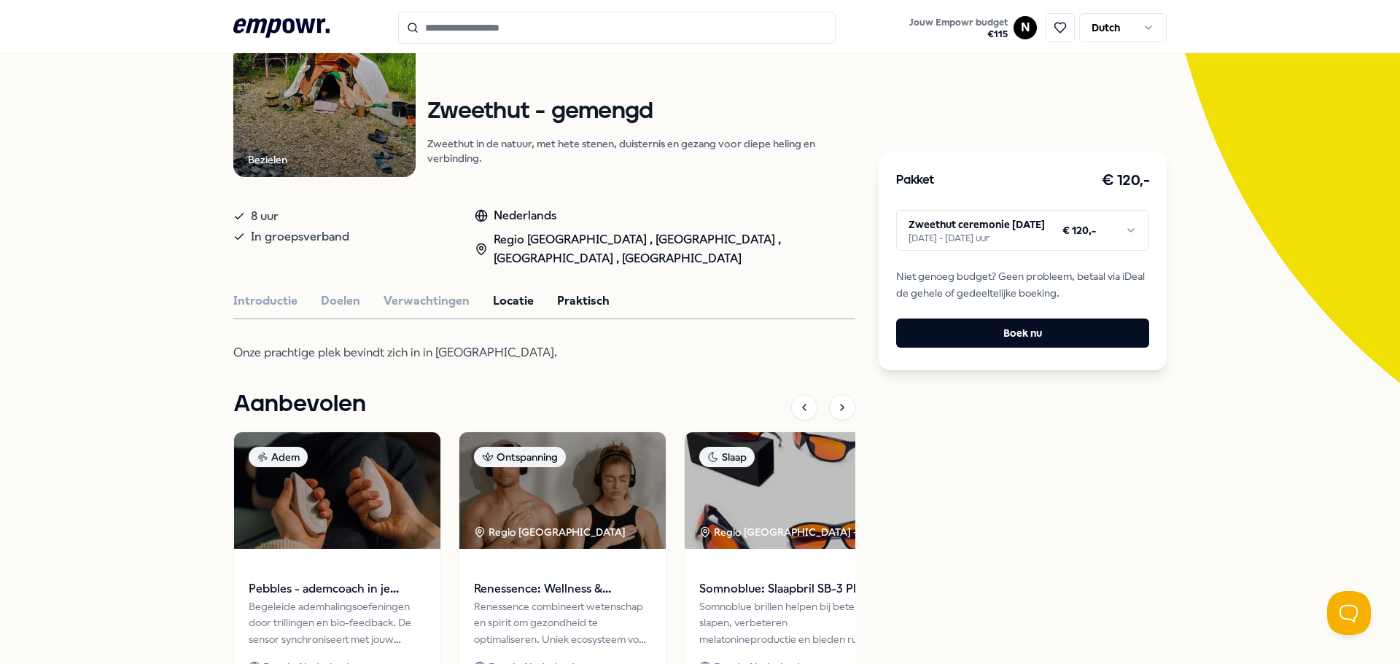
click at [575, 295] on button "Praktisch" at bounding box center [583, 301] width 52 height 19
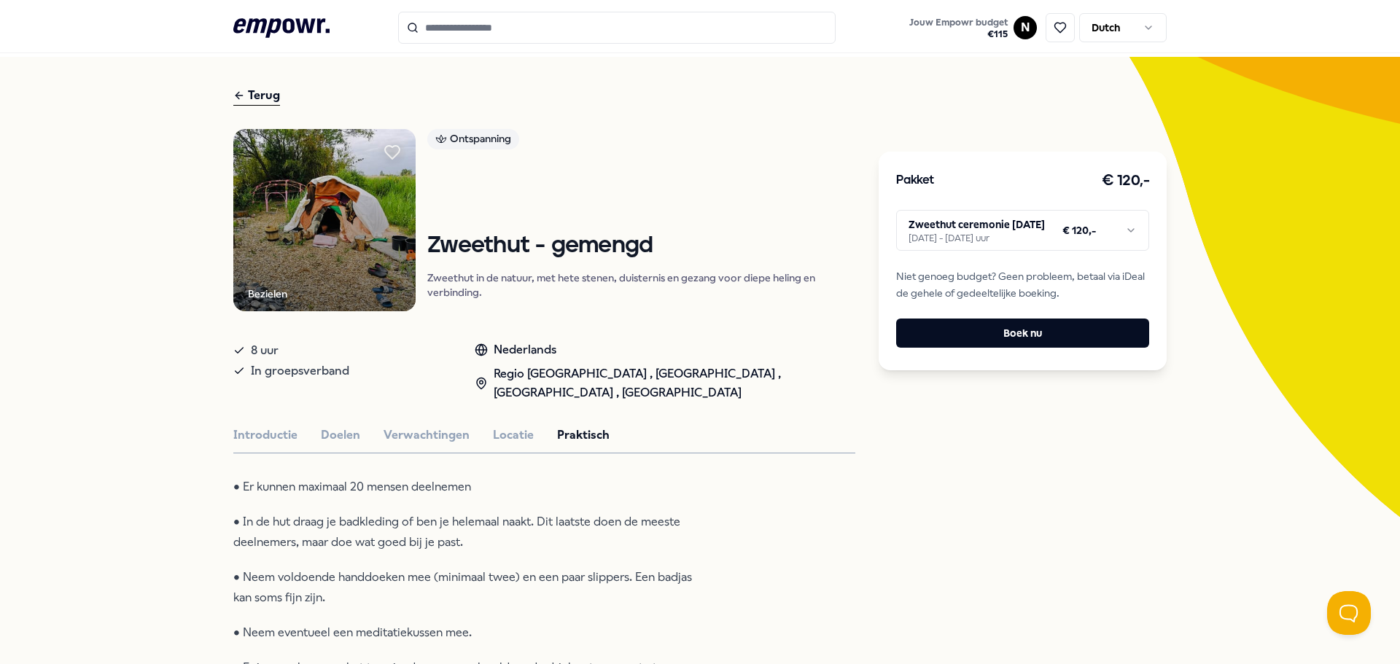
scroll to position [0, 0]
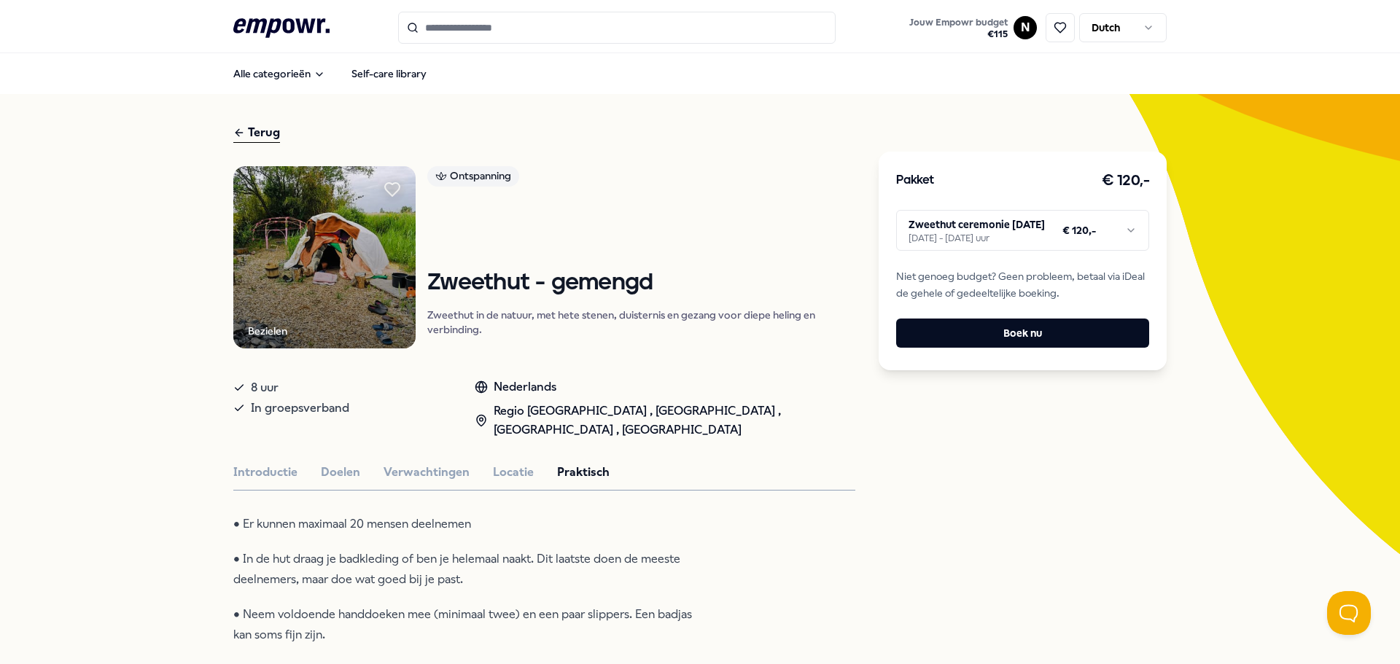
click at [437, 29] on input "Search for products, categories or subcategories" at bounding box center [616, 28] width 437 height 32
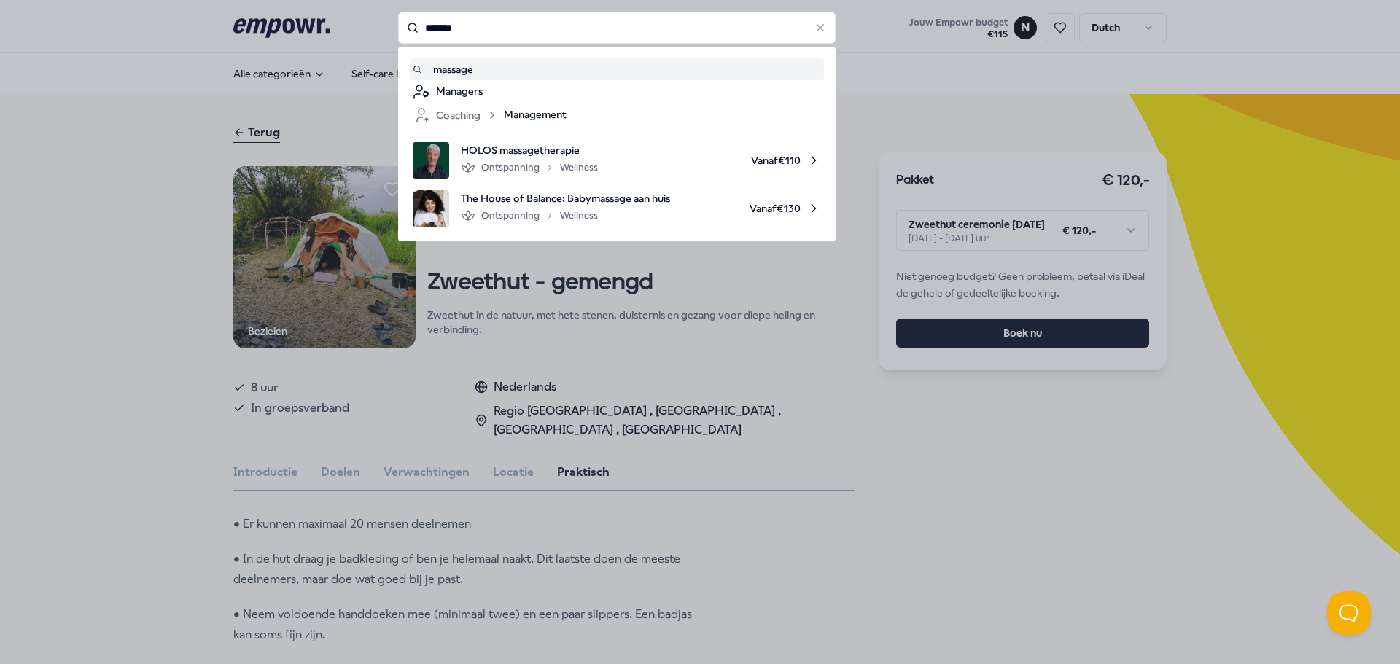
click at [524, 39] on input "*******" at bounding box center [616, 28] width 437 height 32
type input "*******"
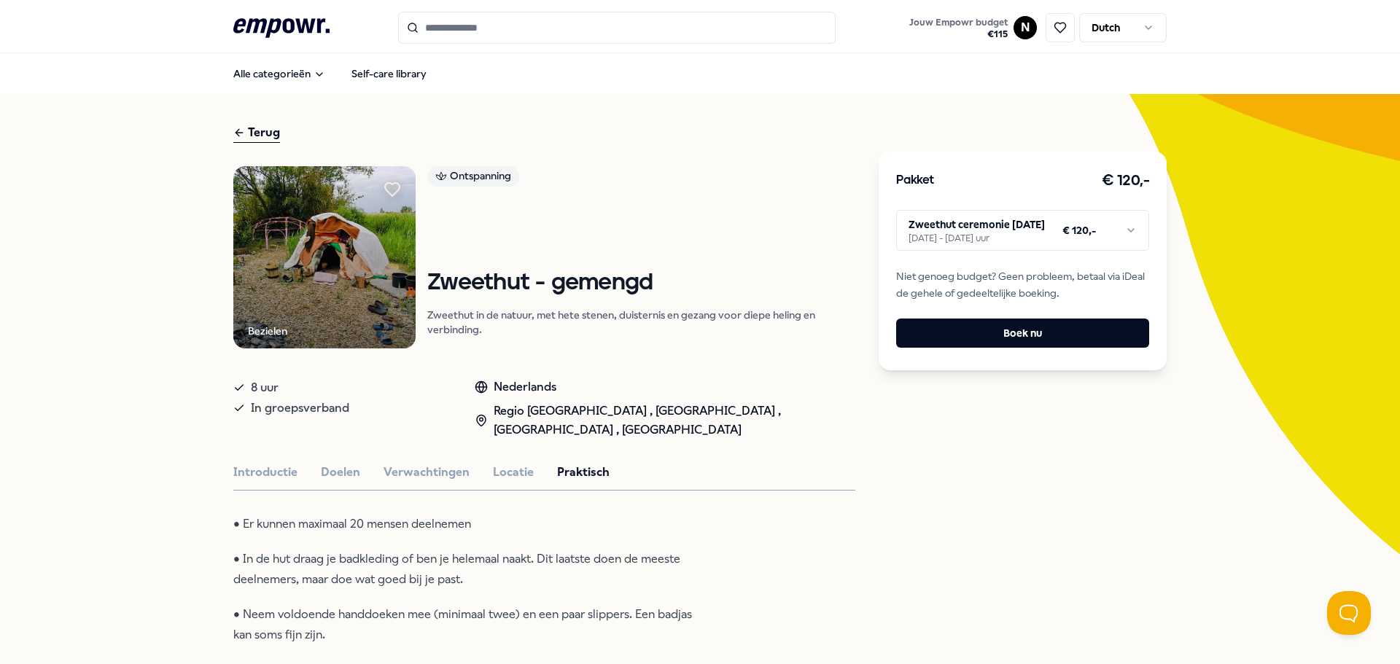
type input "*******"
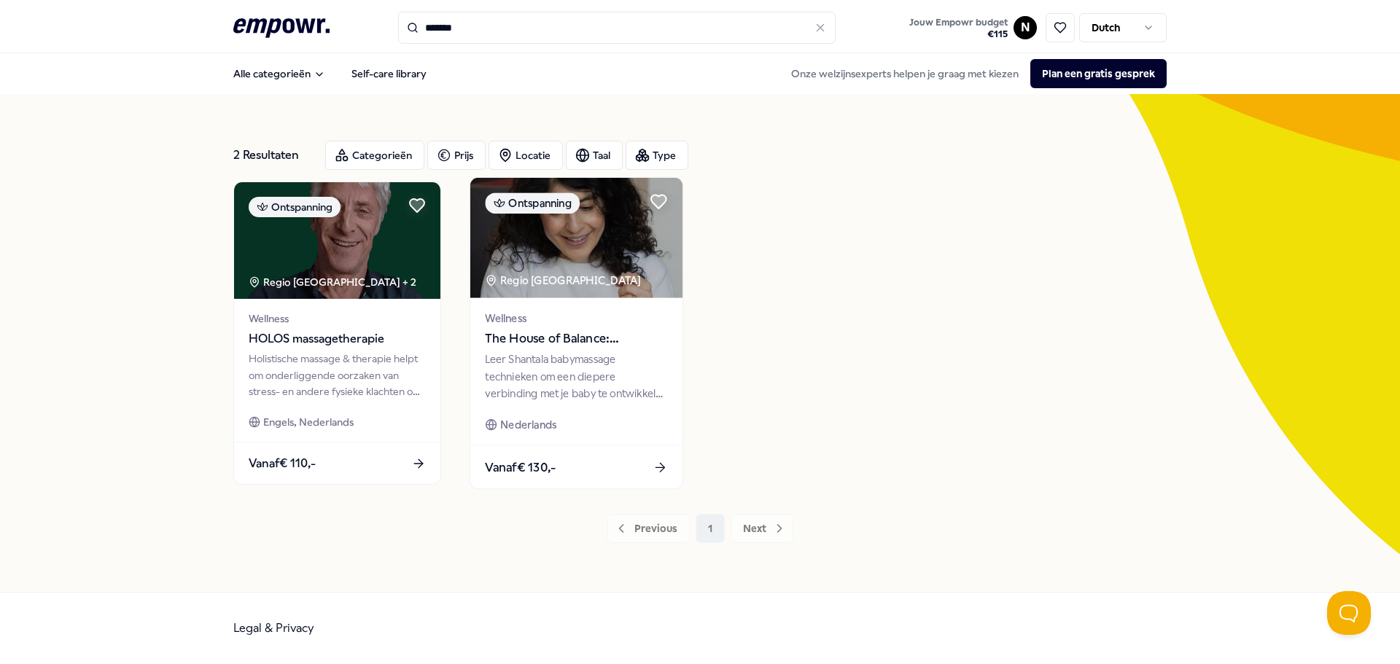
click at [576, 256] on img at bounding box center [576, 238] width 212 height 120
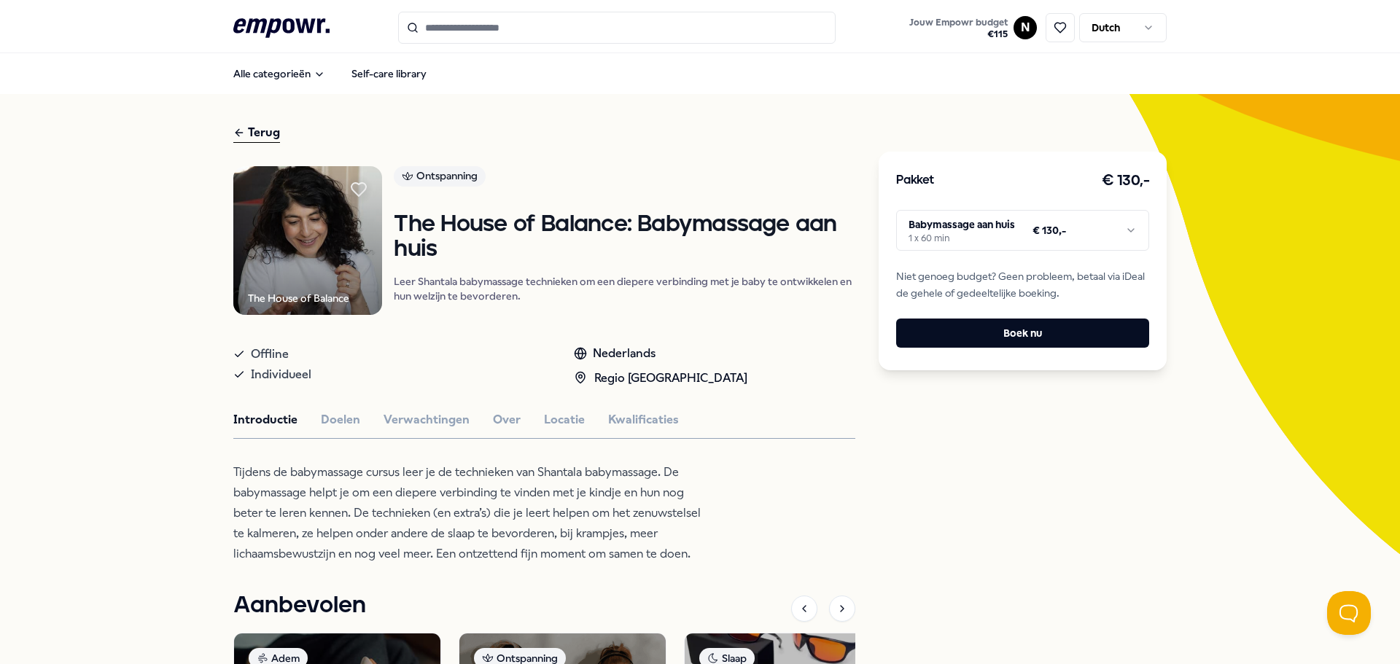
type input "*******"
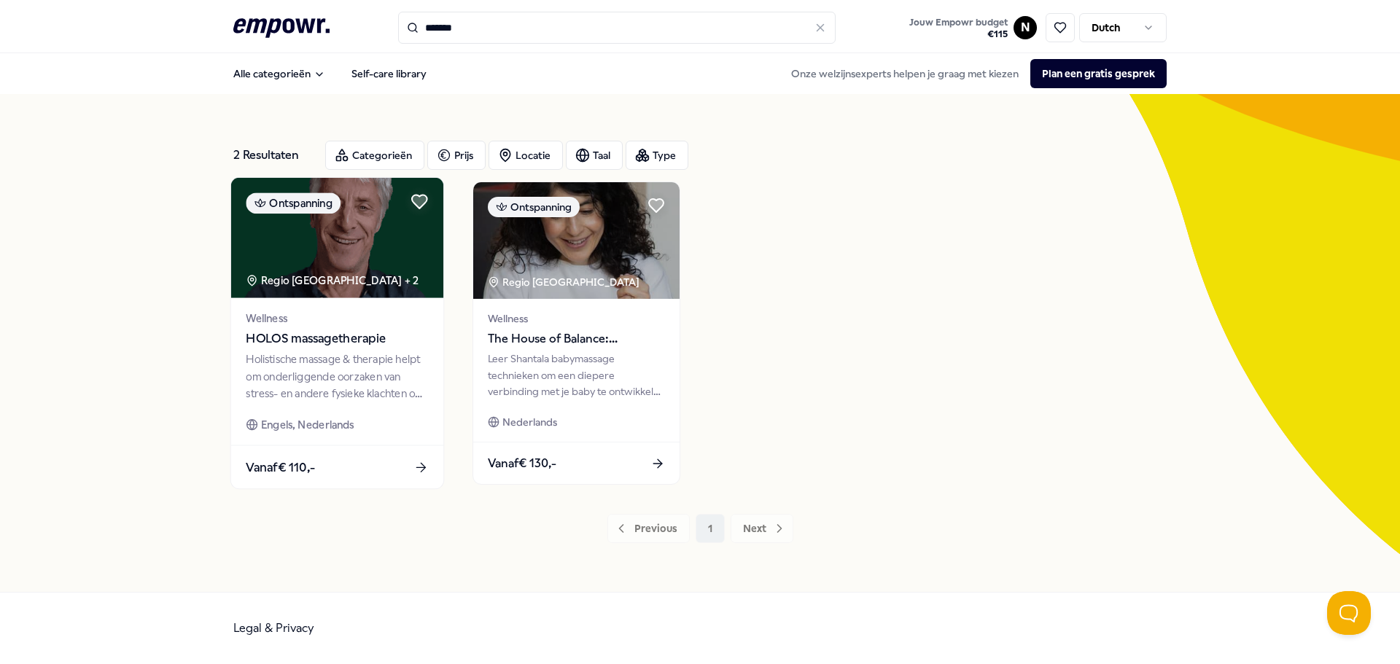
click at [317, 256] on img at bounding box center [337, 238] width 212 height 120
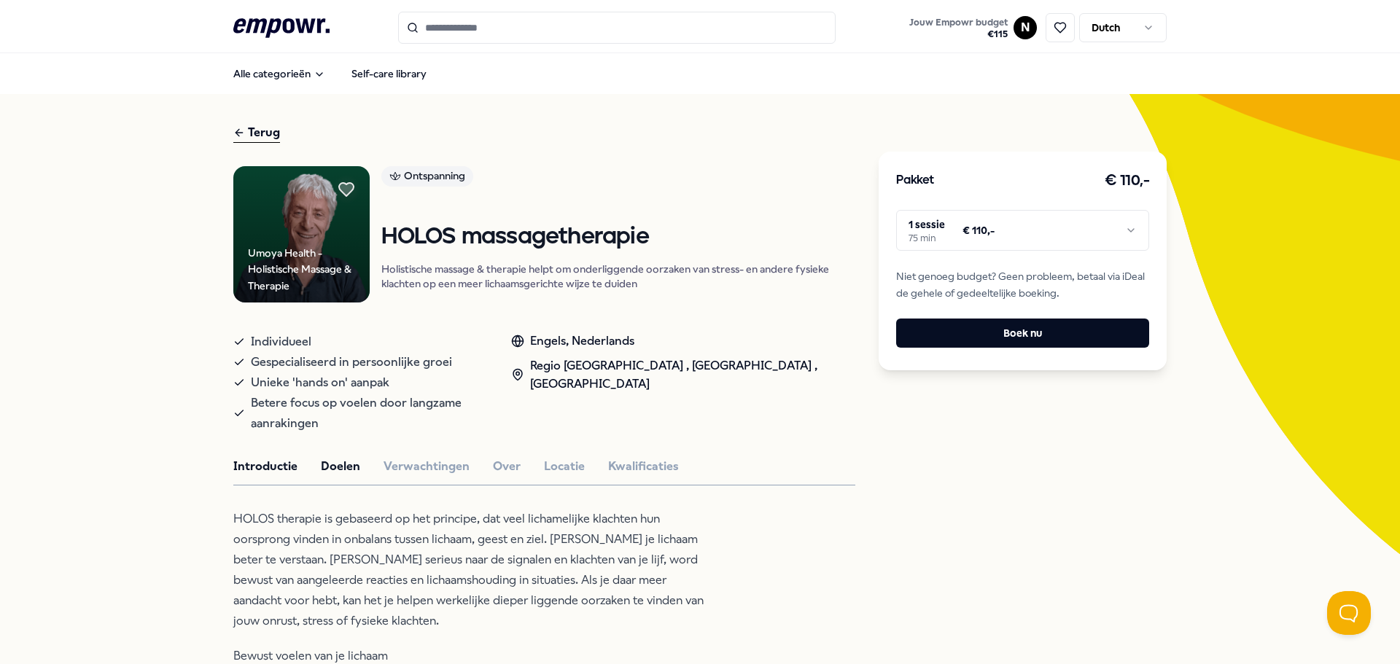
click at [322, 457] on button "Doelen" at bounding box center [340, 466] width 39 height 19
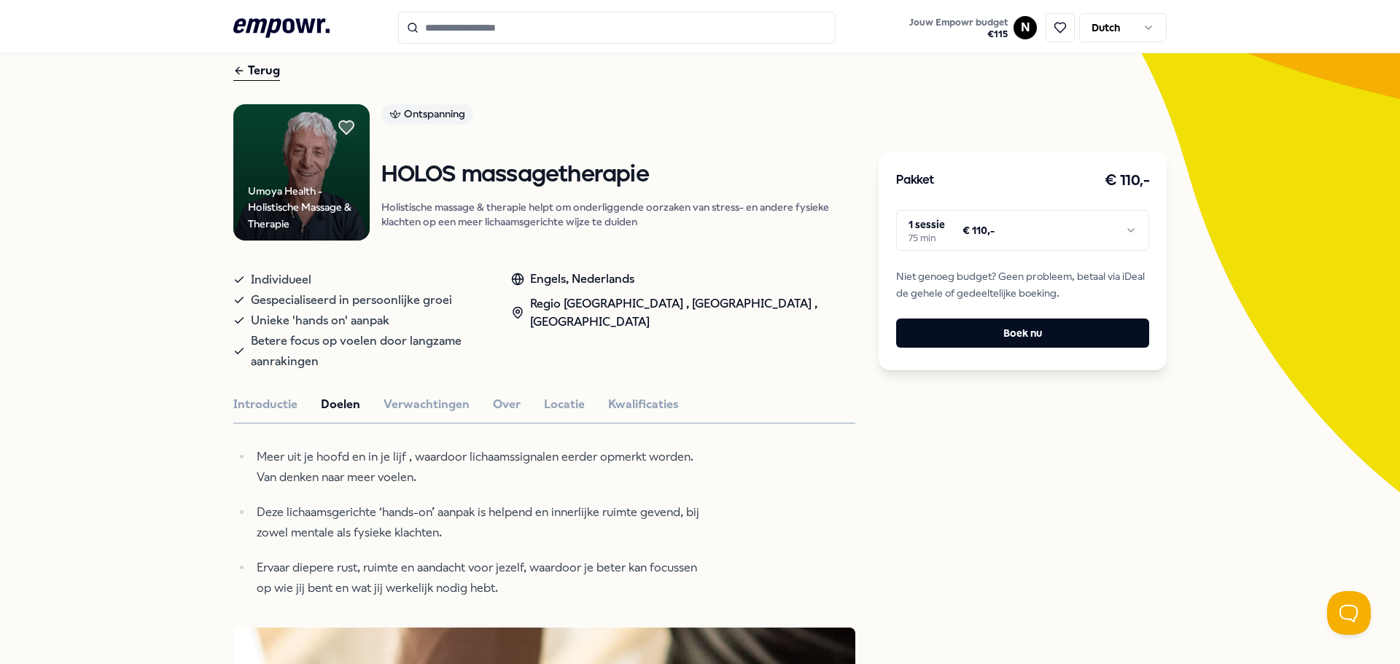
scroll to position [146, 0]
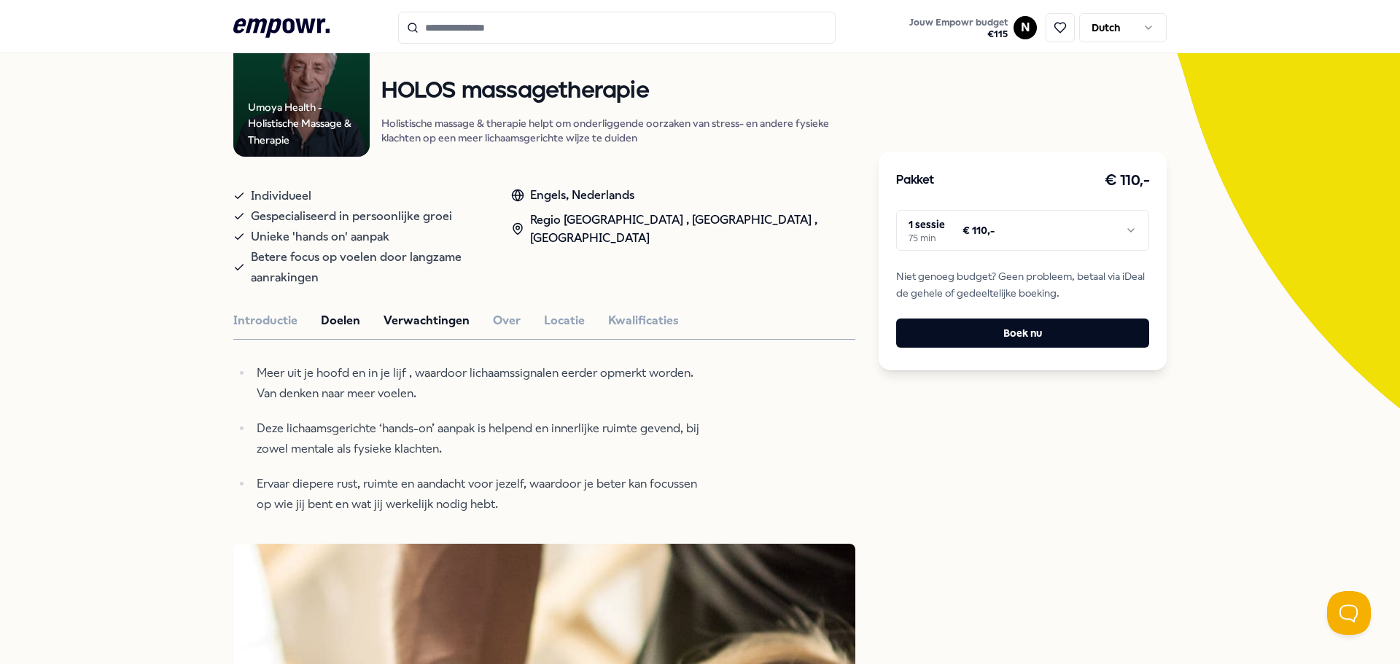
click at [419, 311] on button "Verwachtingen" at bounding box center [427, 320] width 86 height 19
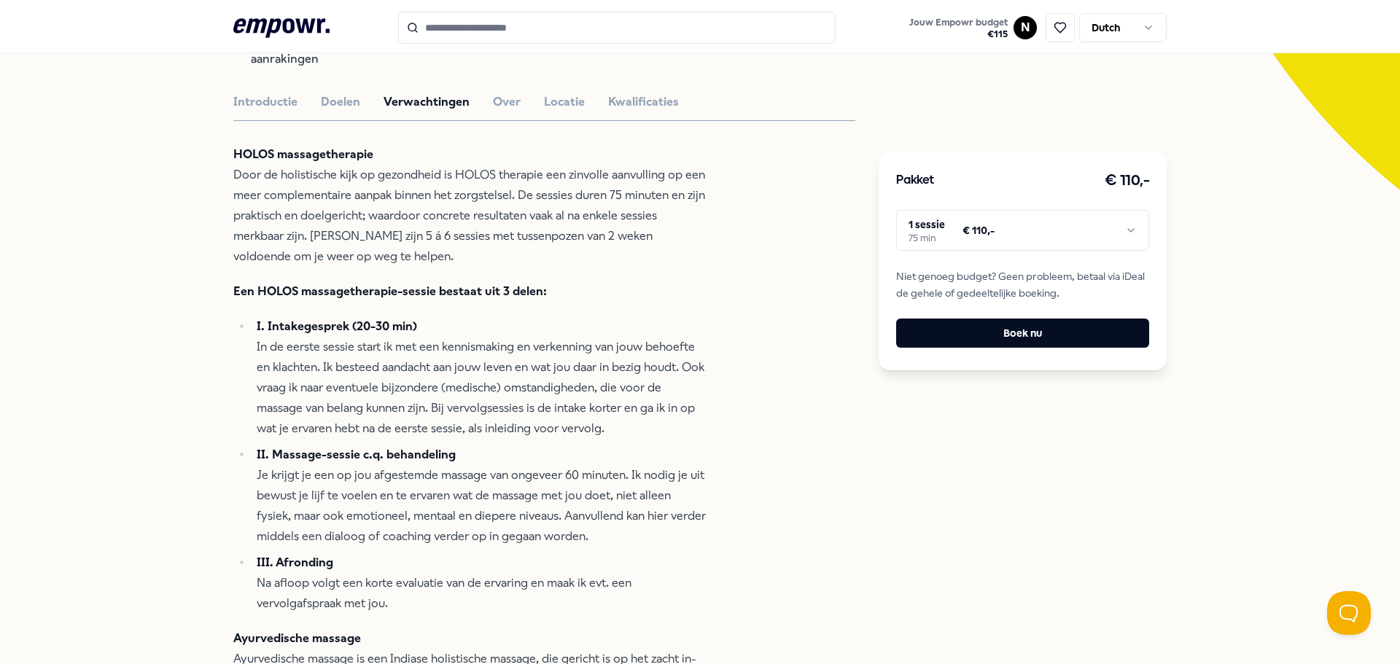
scroll to position [0, 0]
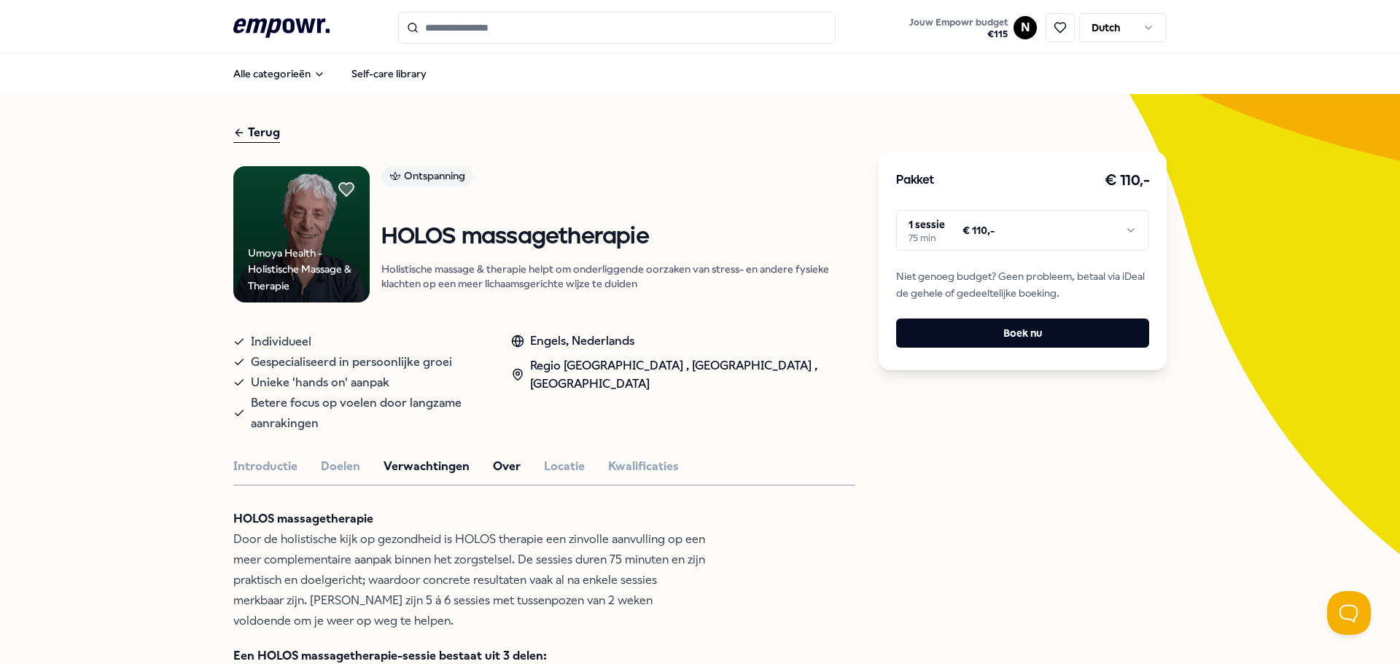
click at [500, 457] on button "Over" at bounding box center [507, 466] width 28 height 19
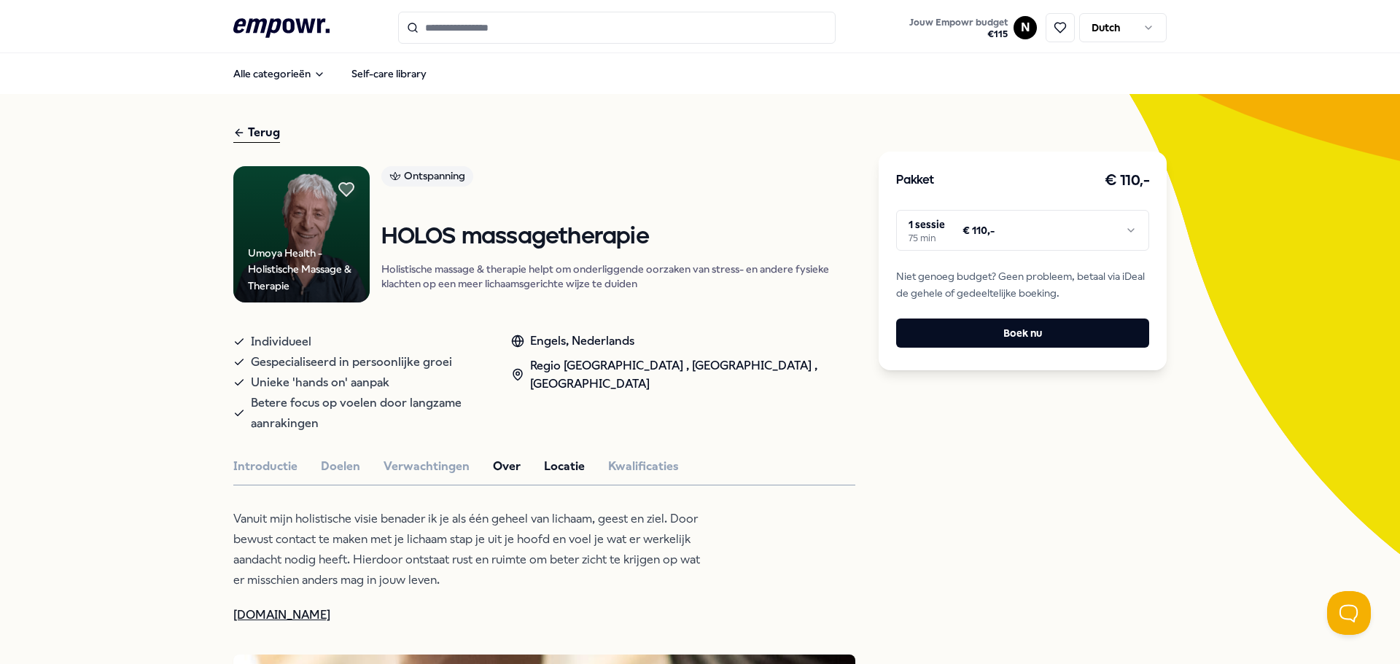
click at [554, 457] on button "Locatie" at bounding box center [564, 466] width 41 height 19
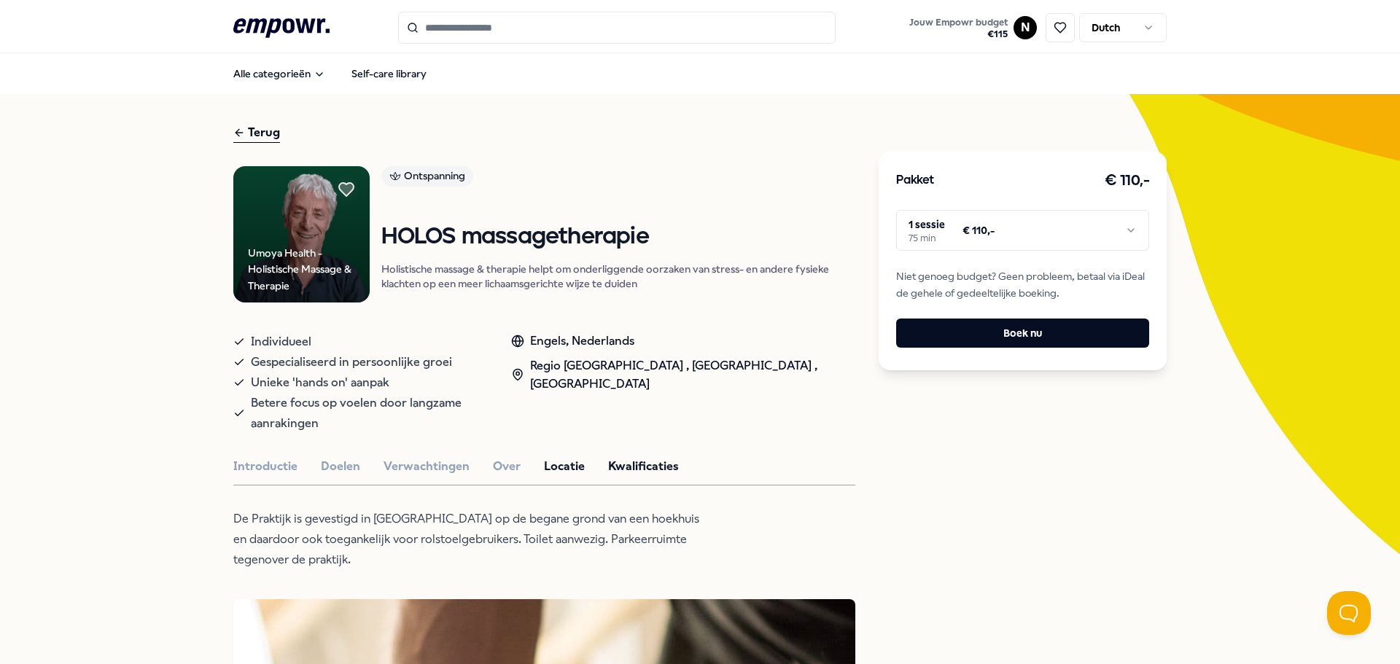
click at [615, 457] on button "Kwalificaties" at bounding box center [643, 466] width 71 height 19
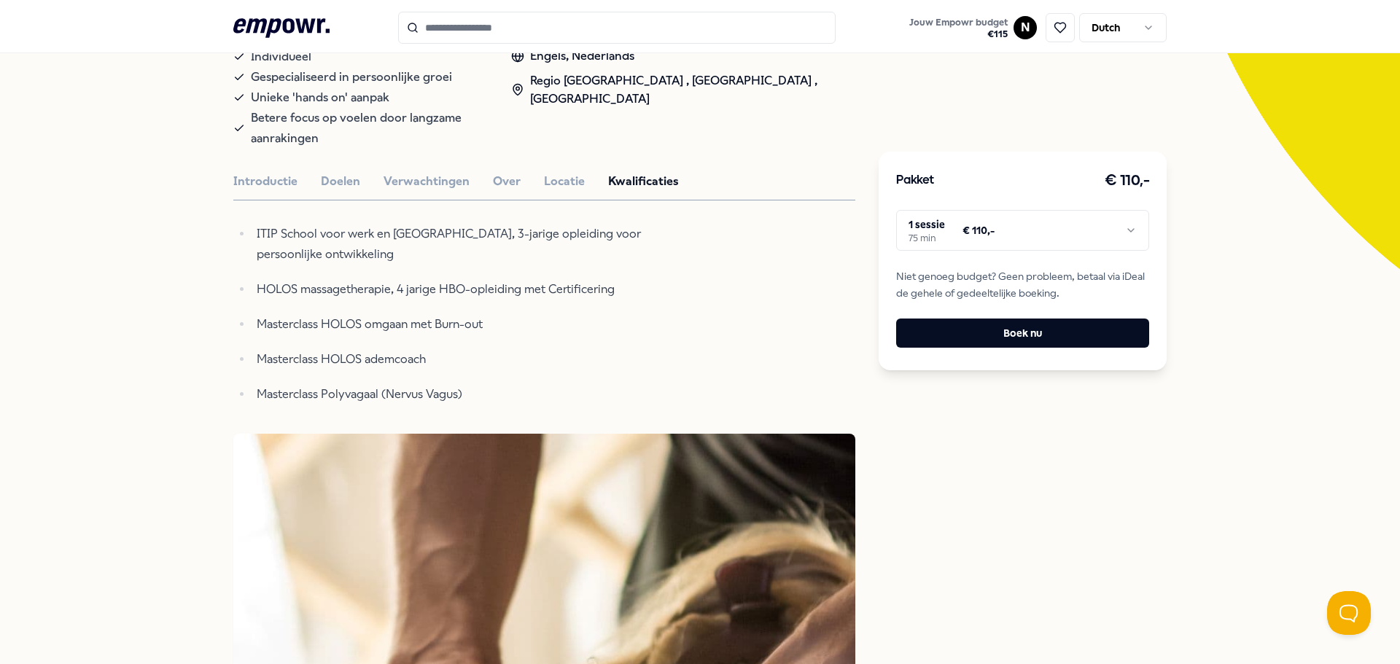
scroll to position [292, 0]
